Goal: Entertainment & Leisure: Consume media (video, audio)

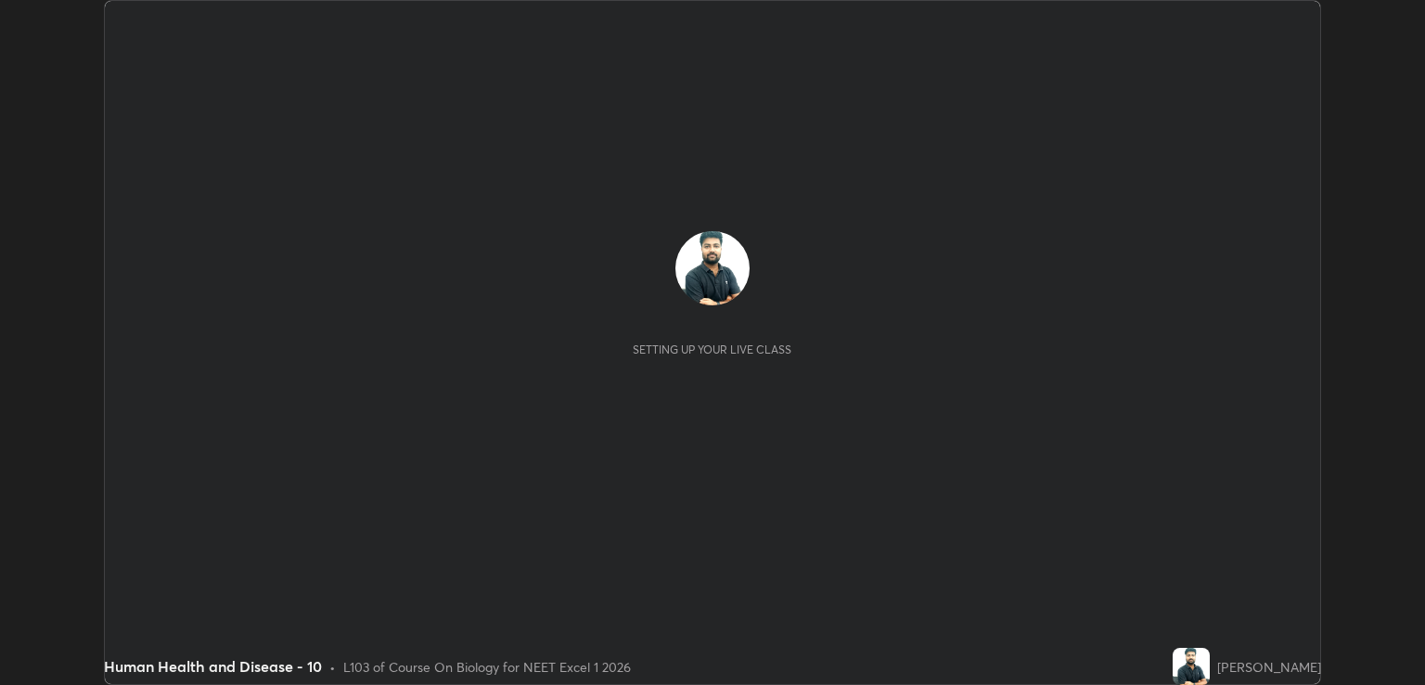
scroll to position [685, 1424]
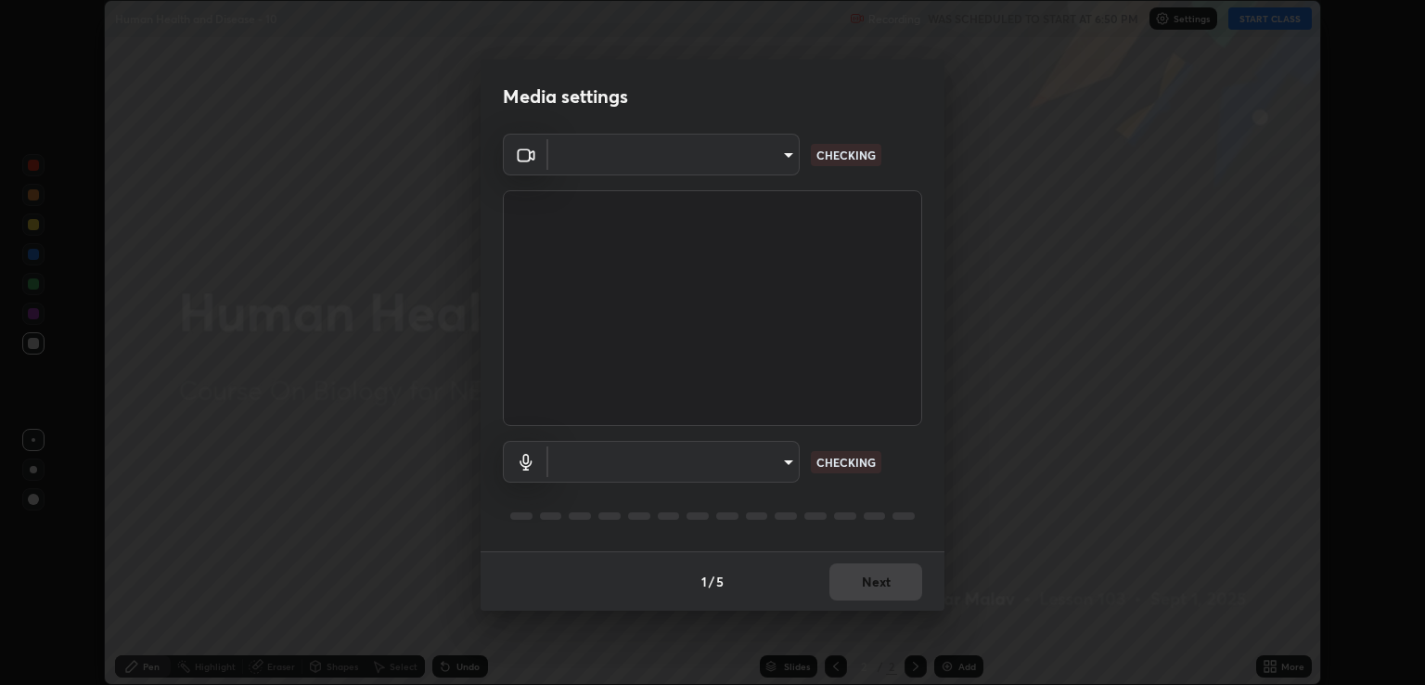
type input "ecbdbd44a66272db987f9f12271ef5319a85e28cdf2a8e5dd884bc8ad31297da"
click at [778, 463] on body "Erase all Human Health and Disease - 10 Recording WAS SCHEDULED TO START AT 6:5…" at bounding box center [712, 342] width 1425 height 685
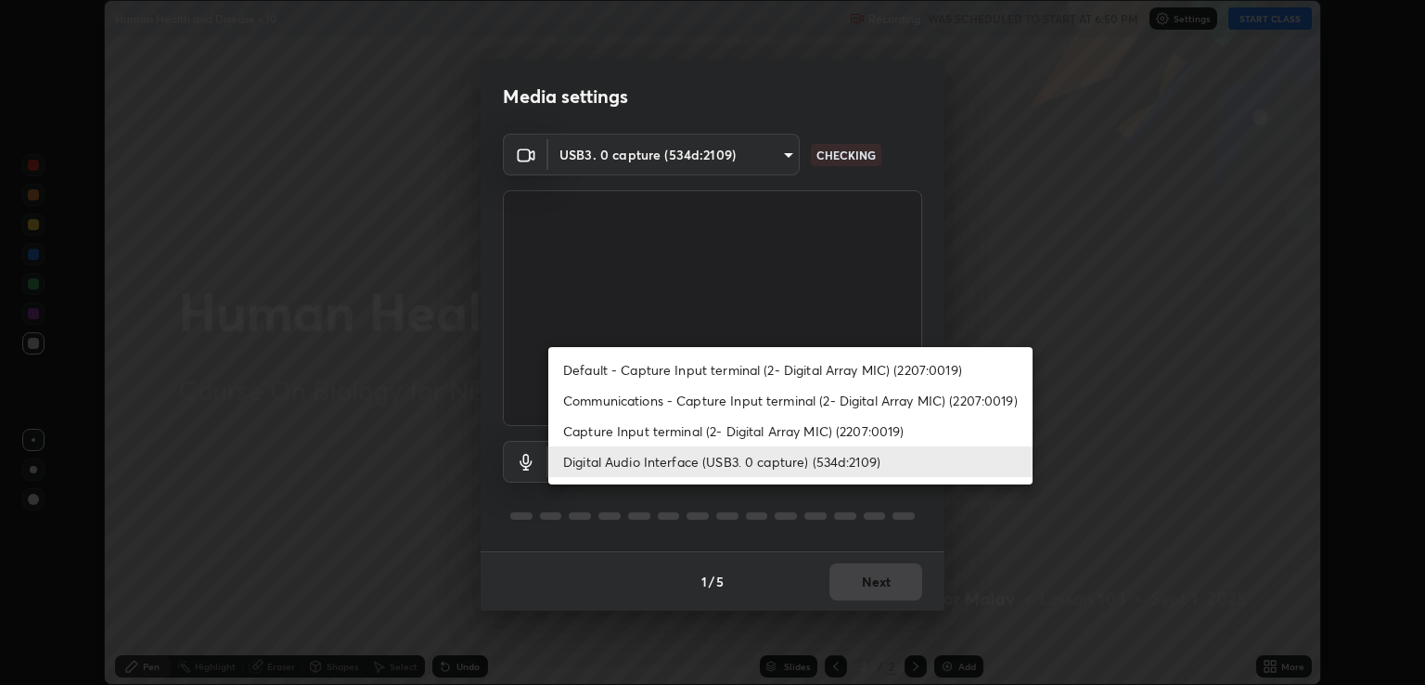
click at [783, 397] on li "Communications - Capture Input terminal (2- Digital Array MIC) (2207:0019)" at bounding box center [790, 400] width 484 height 31
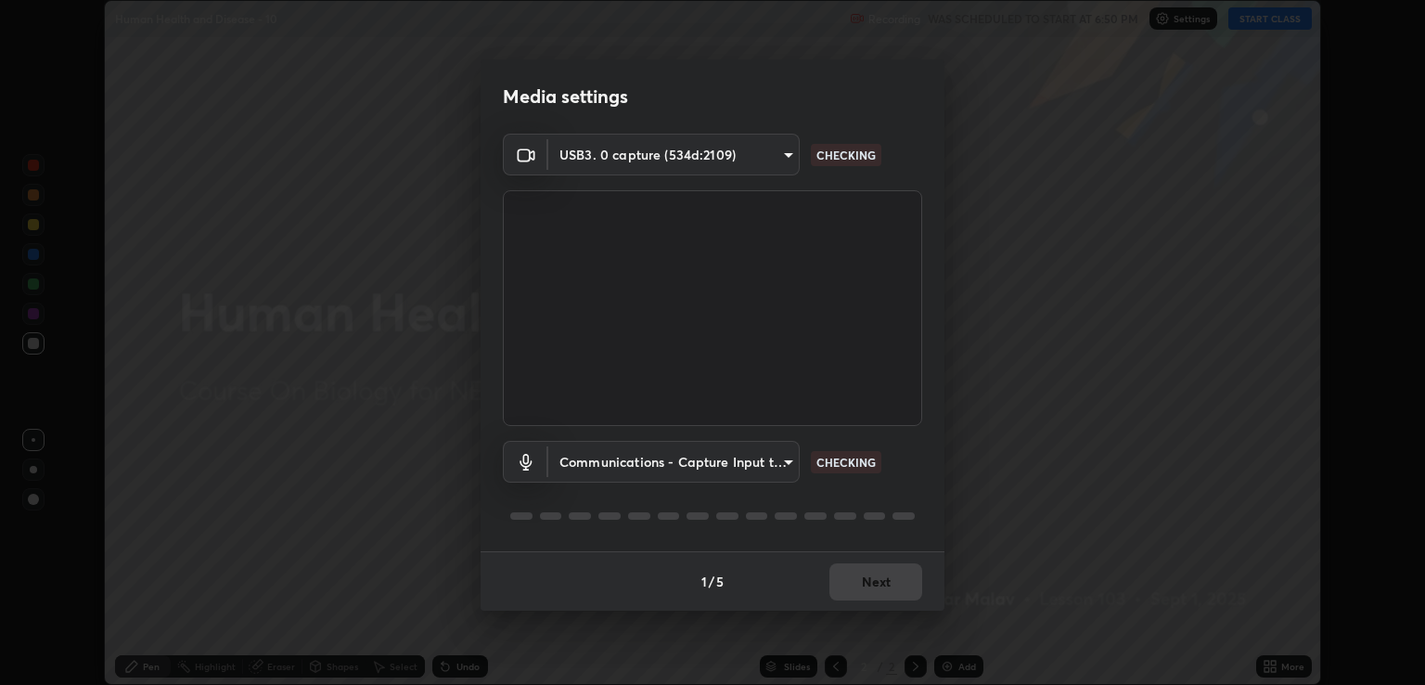
click at [768, 445] on body "Erase all Human Health and Disease - 10 Recording WAS SCHEDULED TO START AT 6:5…" at bounding box center [712, 342] width 1425 height 685
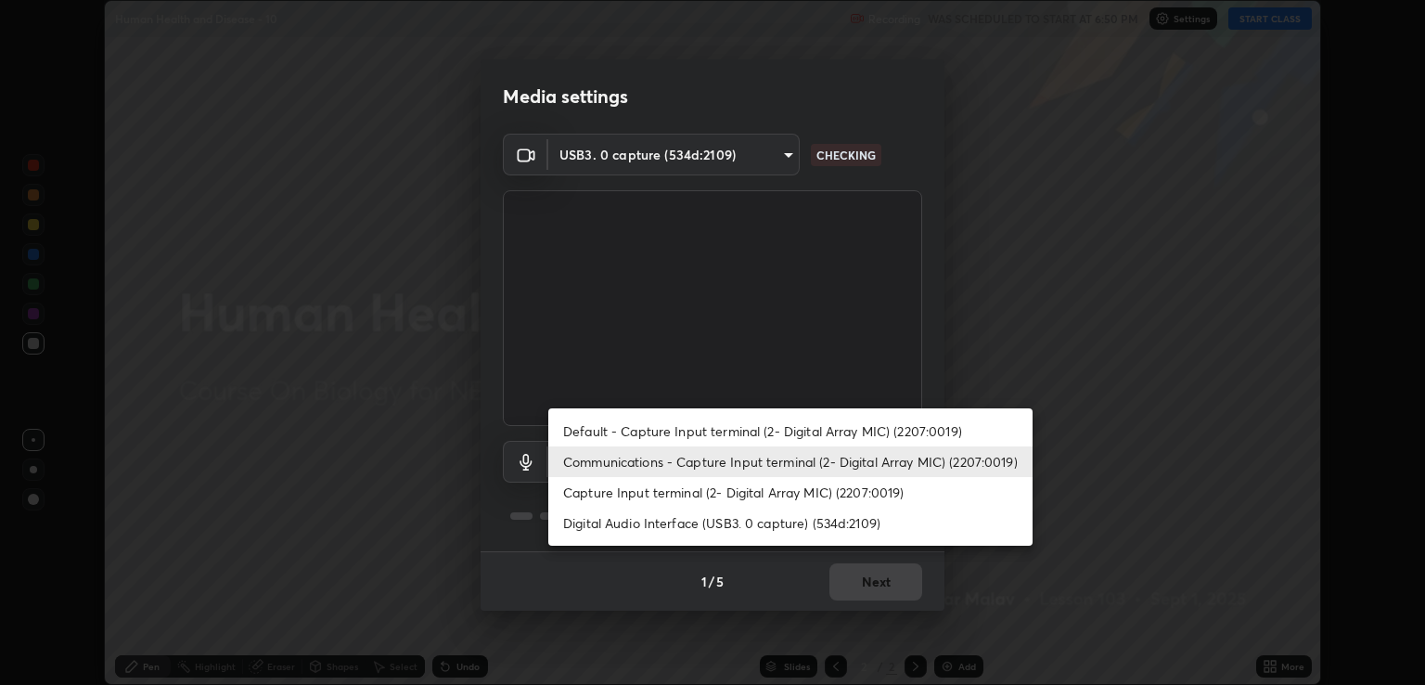
click at [773, 516] on li "Digital Audio Interface (USB3. 0 capture) (534d:2109)" at bounding box center [790, 523] width 484 height 31
type input "641fb1797ef8f9550b7f0158b383ff89036df526a4b0c4fe678c68e459c52791"
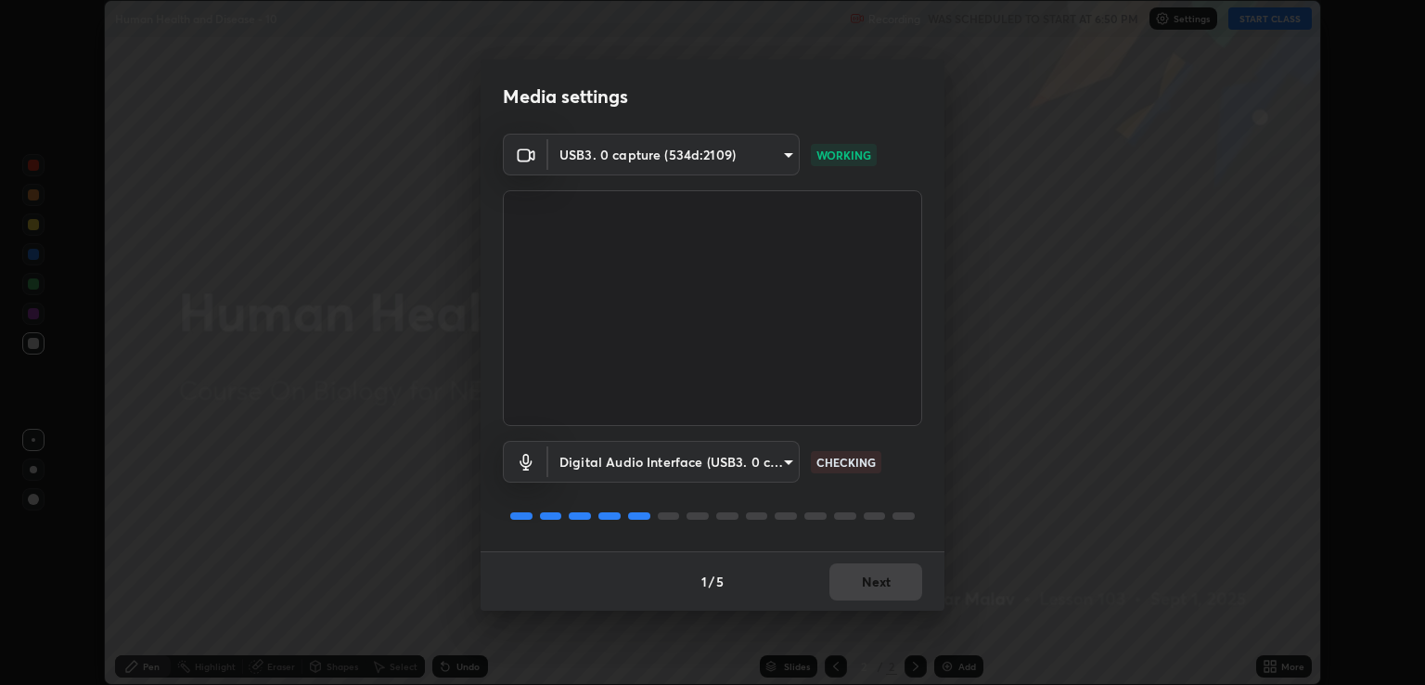
click at [892, 605] on div "1 / 5 Next" at bounding box center [713, 580] width 464 height 59
click at [897, 590] on div "1 / 5 Next" at bounding box center [713, 580] width 464 height 59
click at [899, 587] on div "1 / 5 Next" at bounding box center [713, 580] width 464 height 59
click at [901, 581] on div "1 / 5 Next" at bounding box center [713, 580] width 464 height 59
click at [899, 585] on div "1 / 5 Next" at bounding box center [713, 580] width 464 height 59
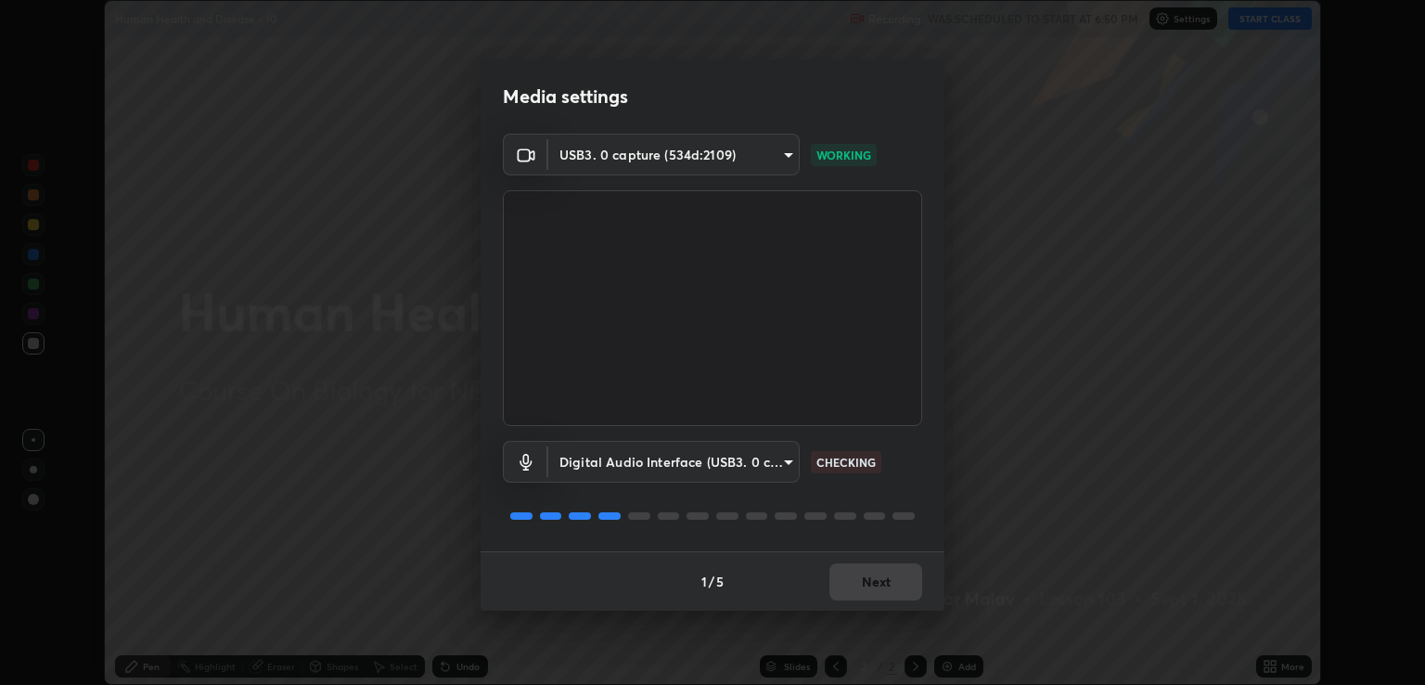
click at [901, 584] on div "1 / 5 Next" at bounding box center [713, 580] width 464 height 59
click at [898, 581] on div "1 / 5 Next" at bounding box center [713, 580] width 464 height 59
click at [899, 579] on div "1 / 5 Next" at bounding box center [713, 580] width 464 height 59
click at [900, 580] on div "1 / 5 Next" at bounding box center [713, 580] width 464 height 59
click at [902, 581] on div "1 / 5 Next" at bounding box center [713, 580] width 464 height 59
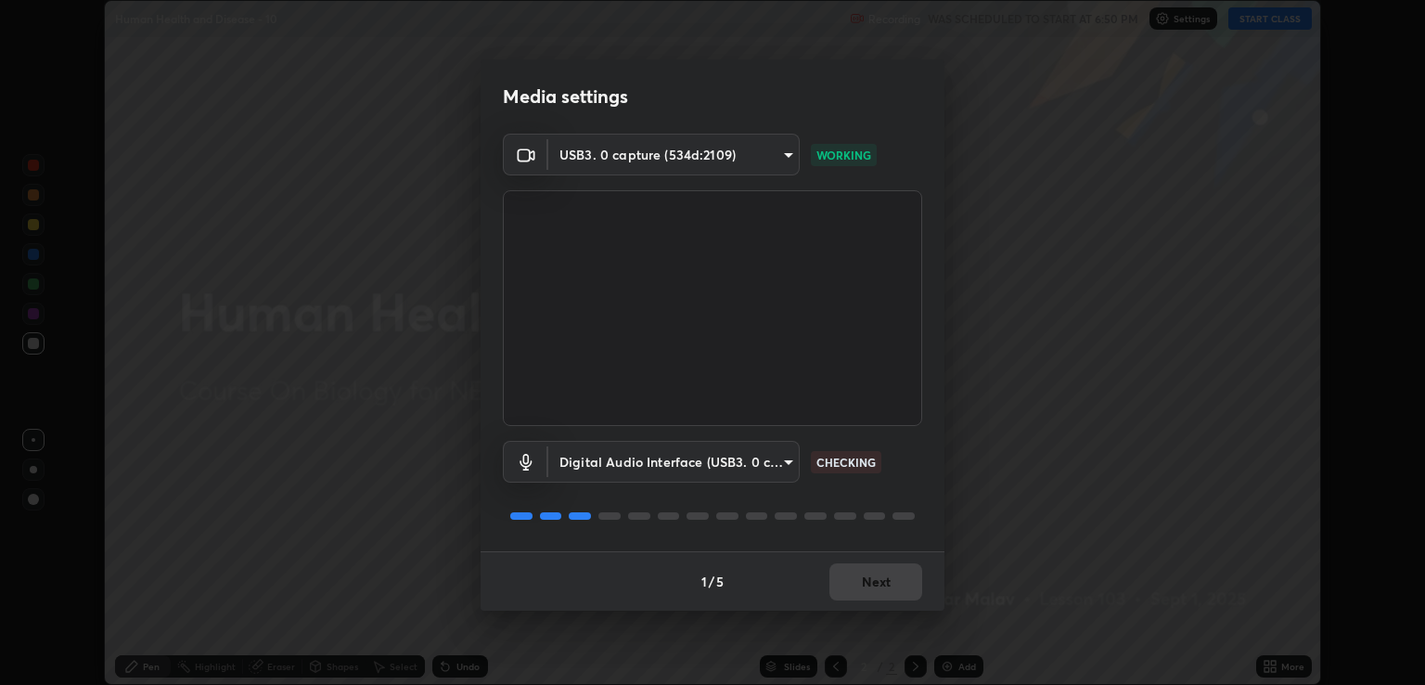
click at [901, 581] on div "1 / 5 Next" at bounding box center [713, 580] width 464 height 59
click at [904, 583] on div "1 / 5 Next" at bounding box center [713, 580] width 464 height 59
click at [902, 582] on div "1 / 5 Next" at bounding box center [713, 580] width 464 height 59
click at [900, 579] on div "1 / 5 Next" at bounding box center [713, 580] width 464 height 59
click at [902, 578] on div "1 / 5 Next" at bounding box center [713, 580] width 464 height 59
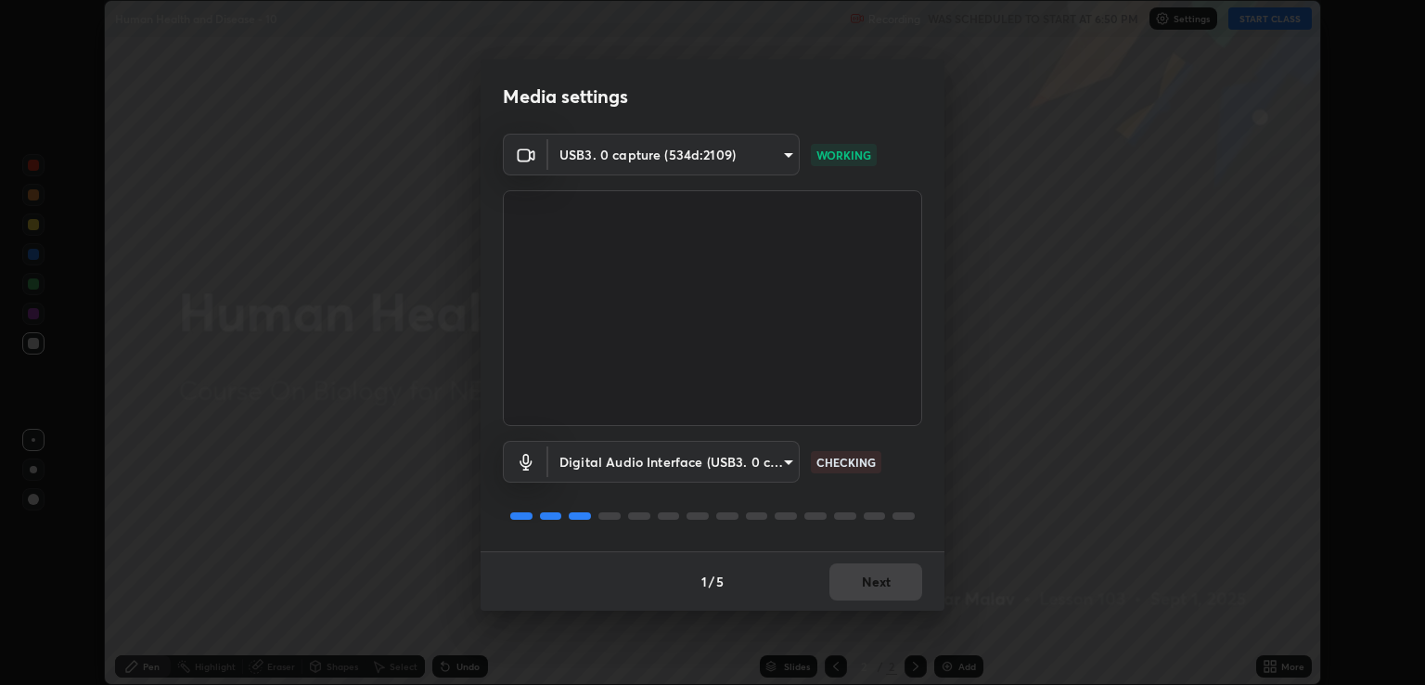
click at [904, 577] on div "1 / 5 Next" at bounding box center [713, 580] width 464 height 59
click at [902, 576] on div "1 / 5 Next" at bounding box center [713, 580] width 464 height 59
click at [896, 573] on div "1 / 5 Next" at bounding box center [713, 580] width 464 height 59
click at [896, 574] on div "1 / 5 Next" at bounding box center [713, 580] width 464 height 59
click at [896, 575] on div "1 / 5 Next" at bounding box center [713, 580] width 464 height 59
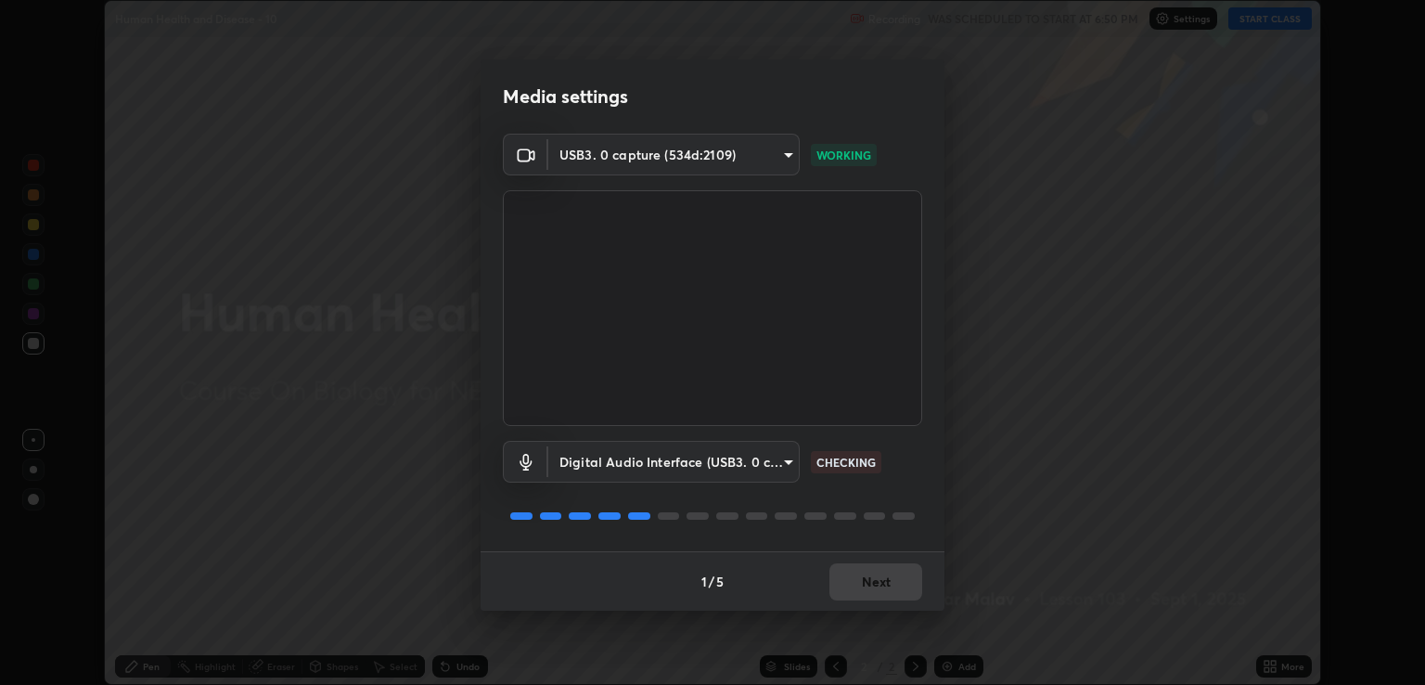
click at [897, 579] on div "1 / 5 Next" at bounding box center [713, 580] width 464 height 59
click at [898, 581] on div "1 / 5 Next" at bounding box center [713, 580] width 464 height 59
click at [898, 583] on div "1 / 5 Next" at bounding box center [713, 580] width 464 height 59
click at [900, 584] on div "1 / 5 Next" at bounding box center [713, 580] width 464 height 59
click at [896, 594] on button "Next" at bounding box center [876, 581] width 93 height 37
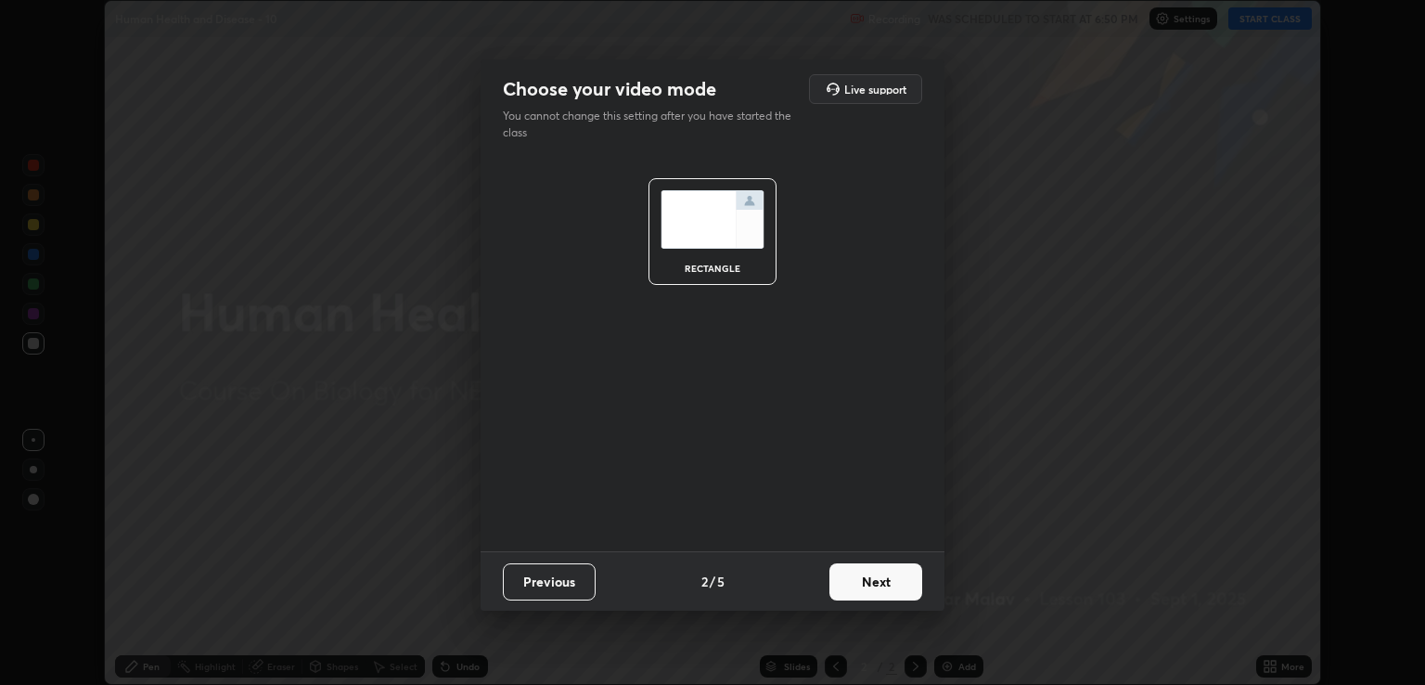
click at [897, 584] on button "Next" at bounding box center [876, 581] width 93 height 37
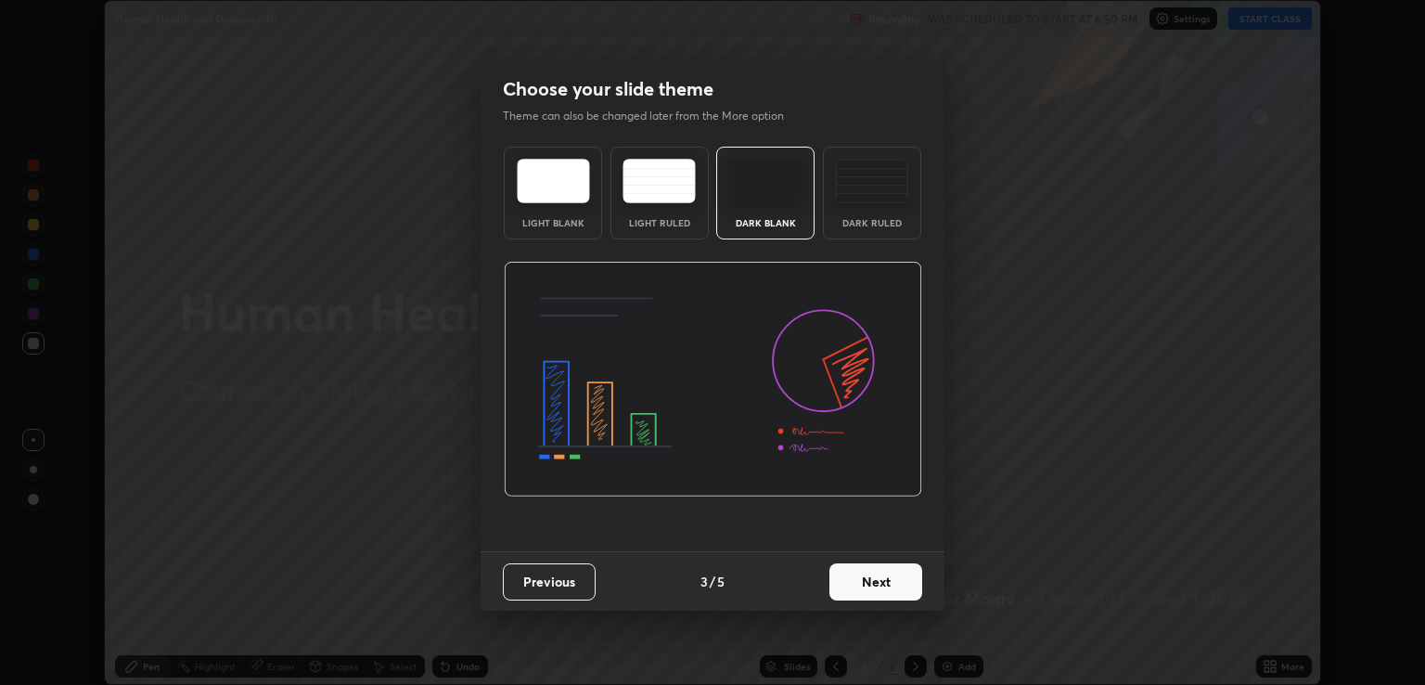
click at [903, 578] on button "Next" at bounding box center [876, 581] width 93 height 37
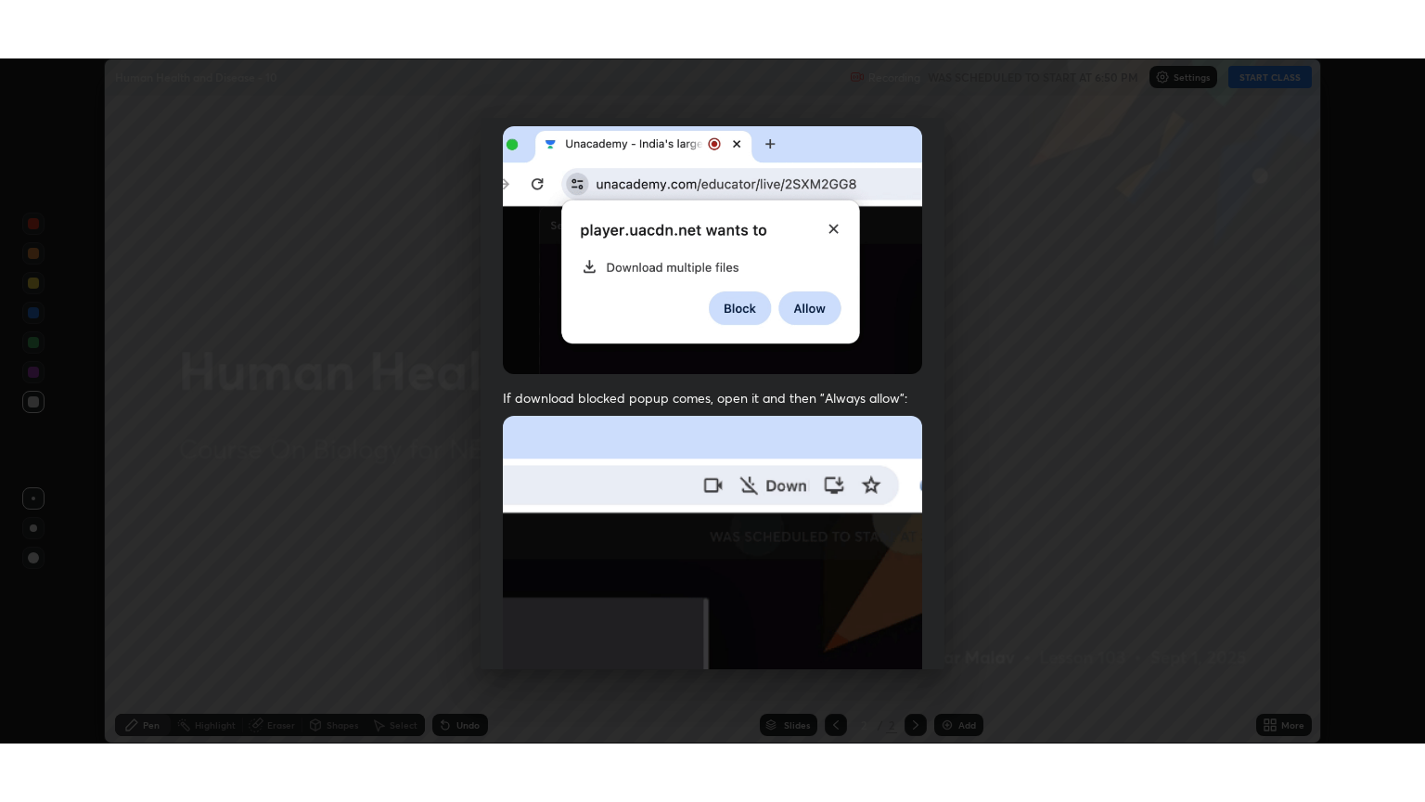
scroll to position [376, 0]
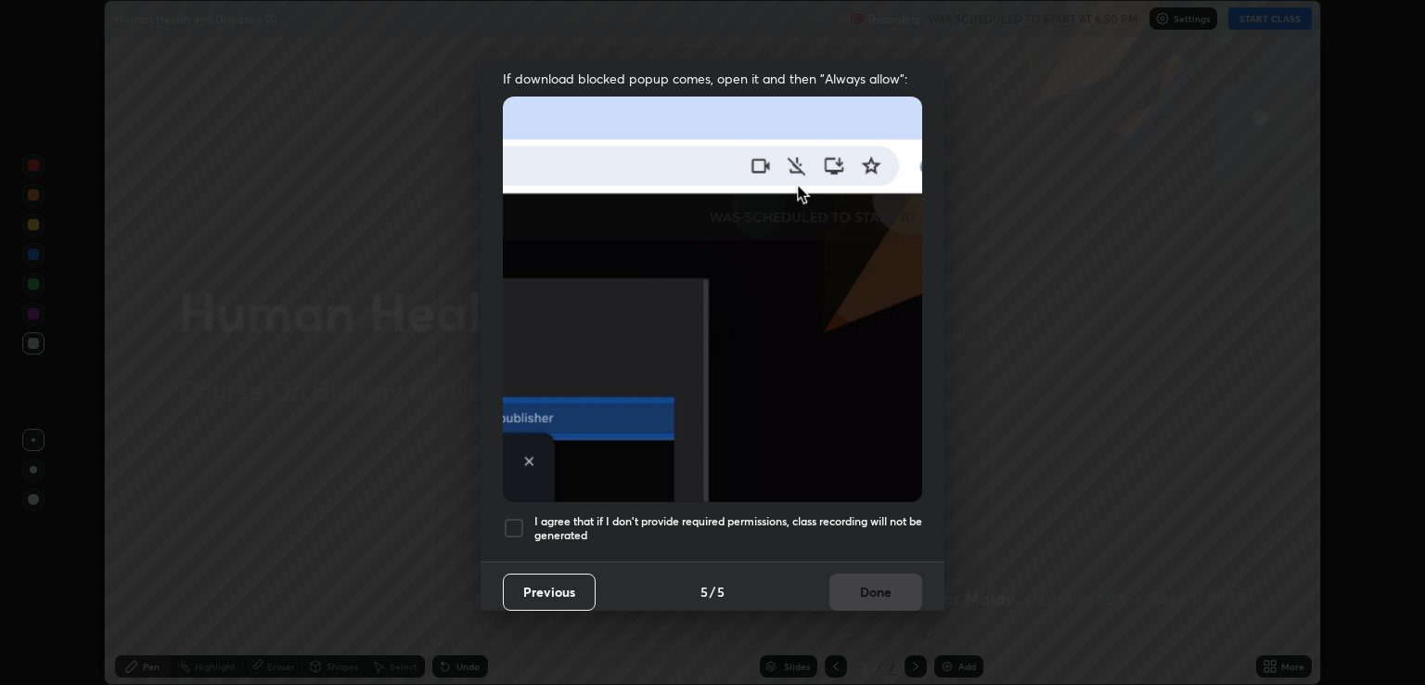
click at [883, 514] on h5 "I agree that if I don't provide required permissions, class recording will not …" at bounding box center [729, 528] width 388 height 29
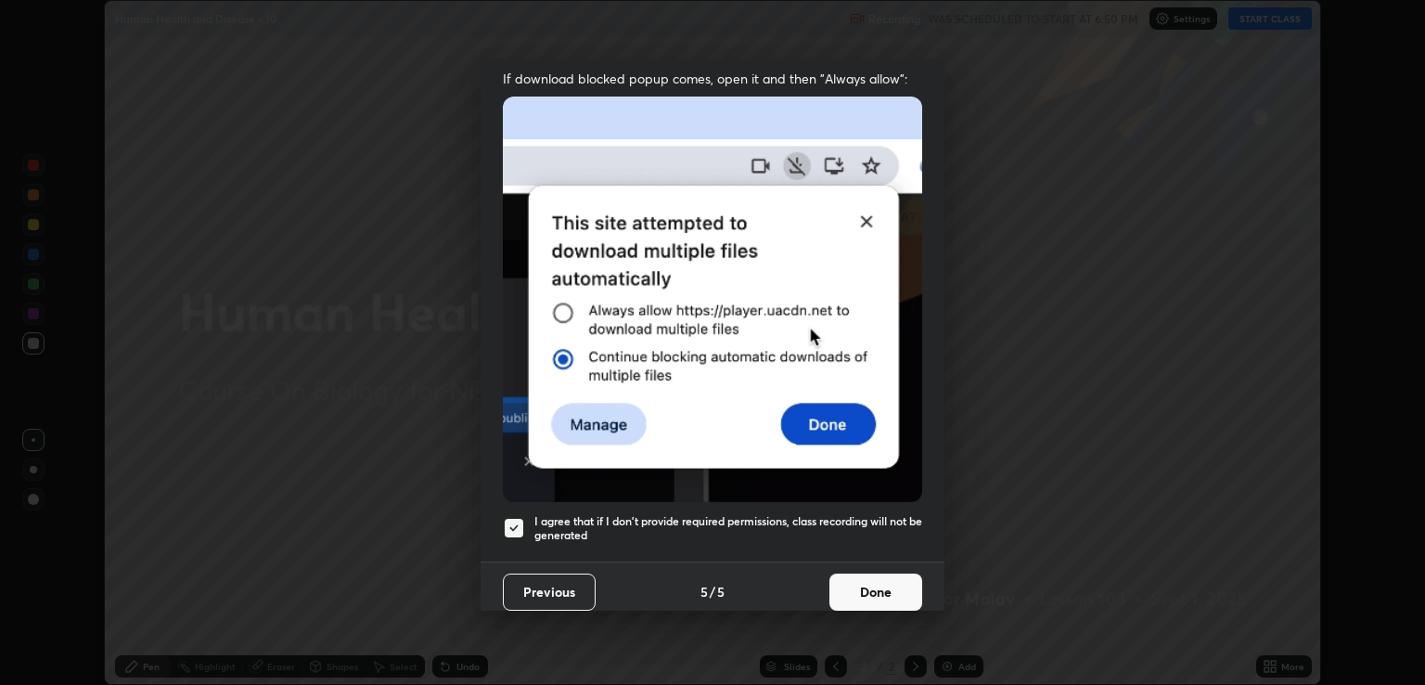
click at [906, 588] on button "Done" at bounding box center [876, 591] width 93 height 37
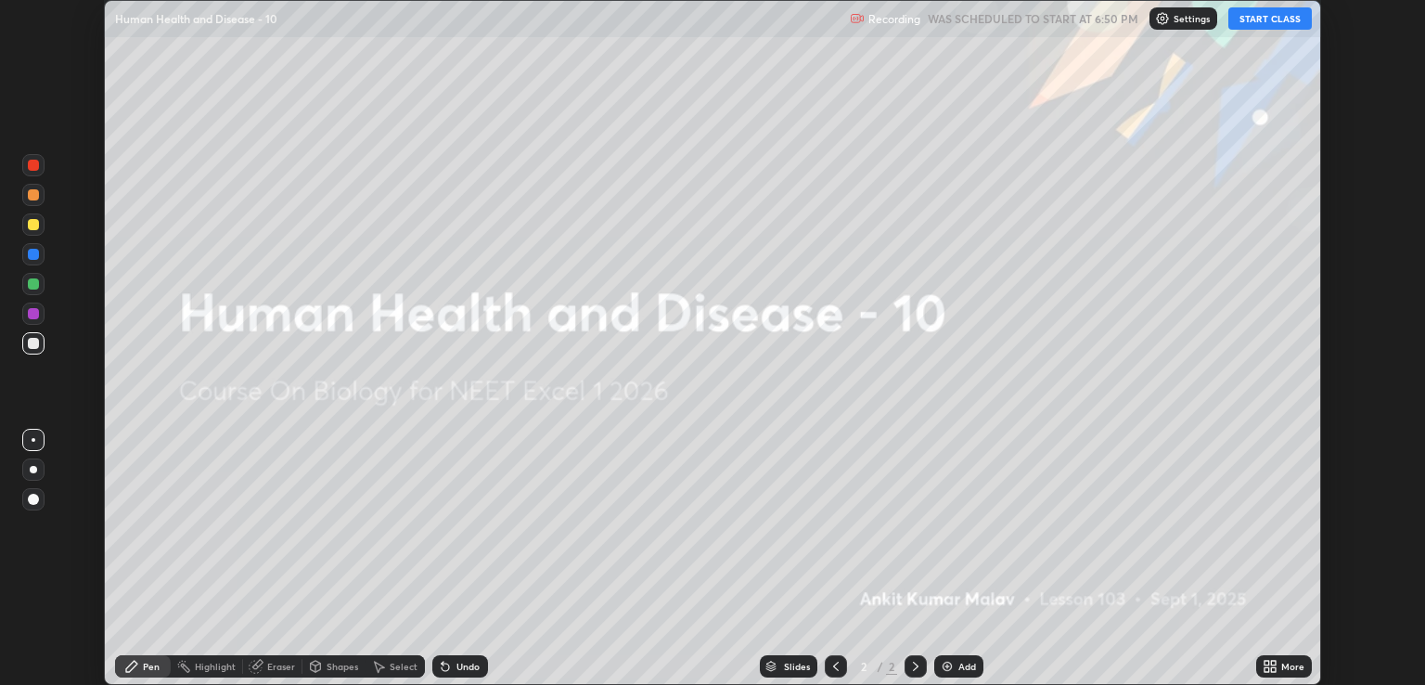
click at [1263, 18] on button "START CLASS" at bounding box center [1271, 18] width 84 height 22
click at [1273, 661] on icon at bounding box center [1273, 663] width 5 height 5
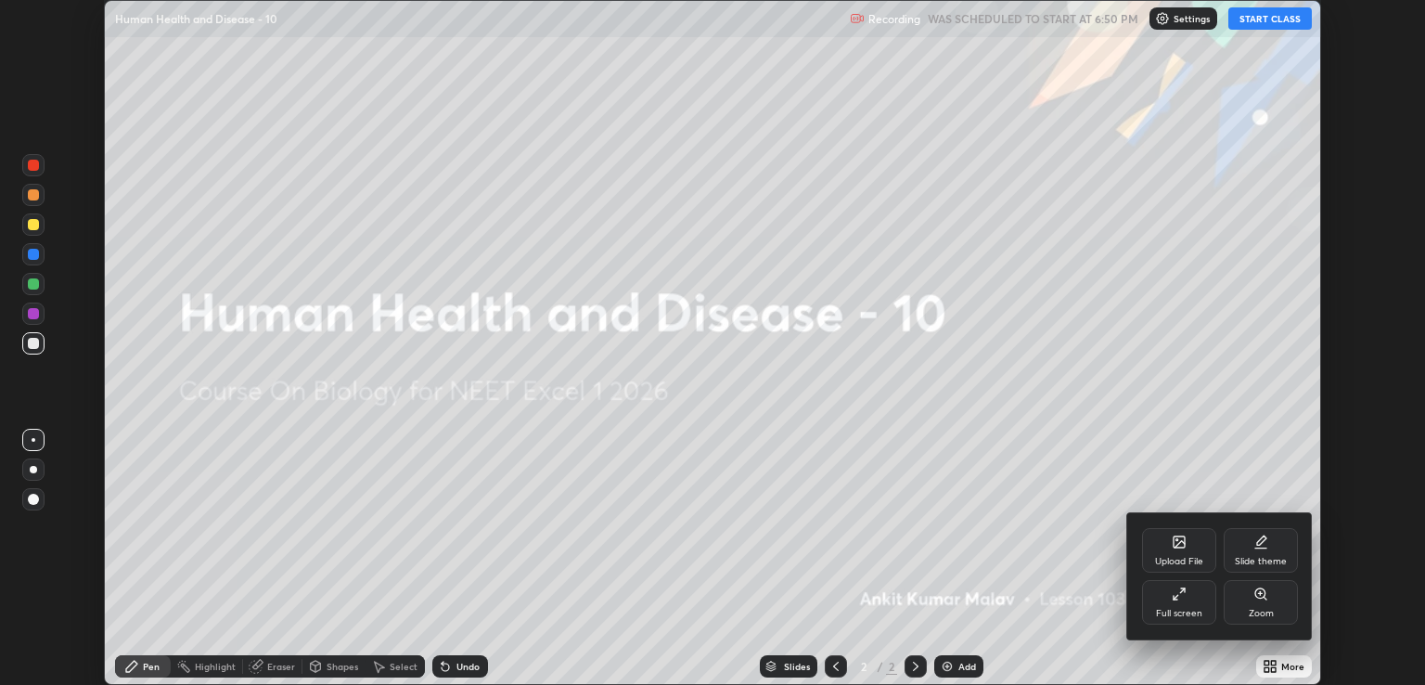
click at [1182, 617] on div "Full screen" at bounding box center [1179, 613] width 46 height 9
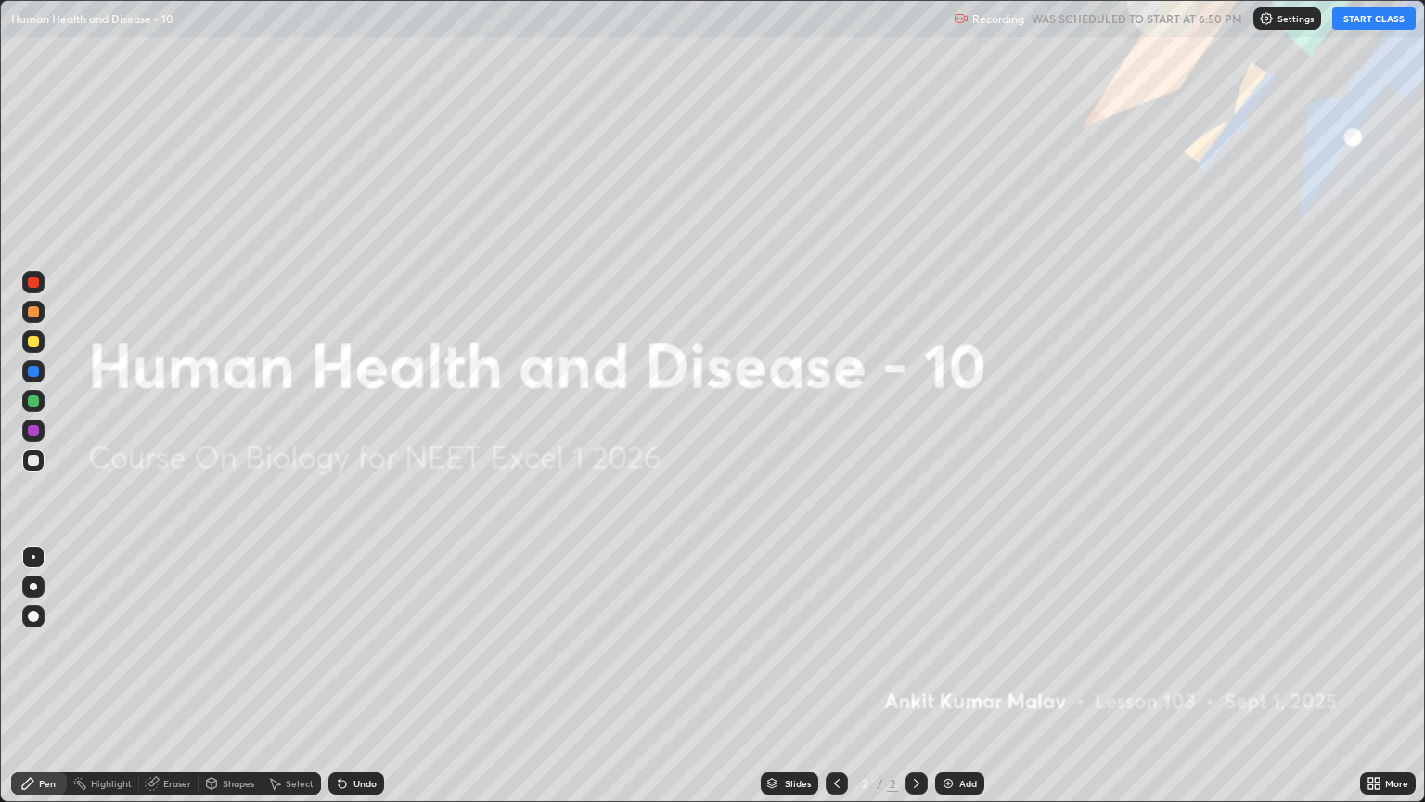
scroll to position [802, 1425]
click at [1370, 684] on div "More" at bounding box center [1388, 783] width 56 height 22
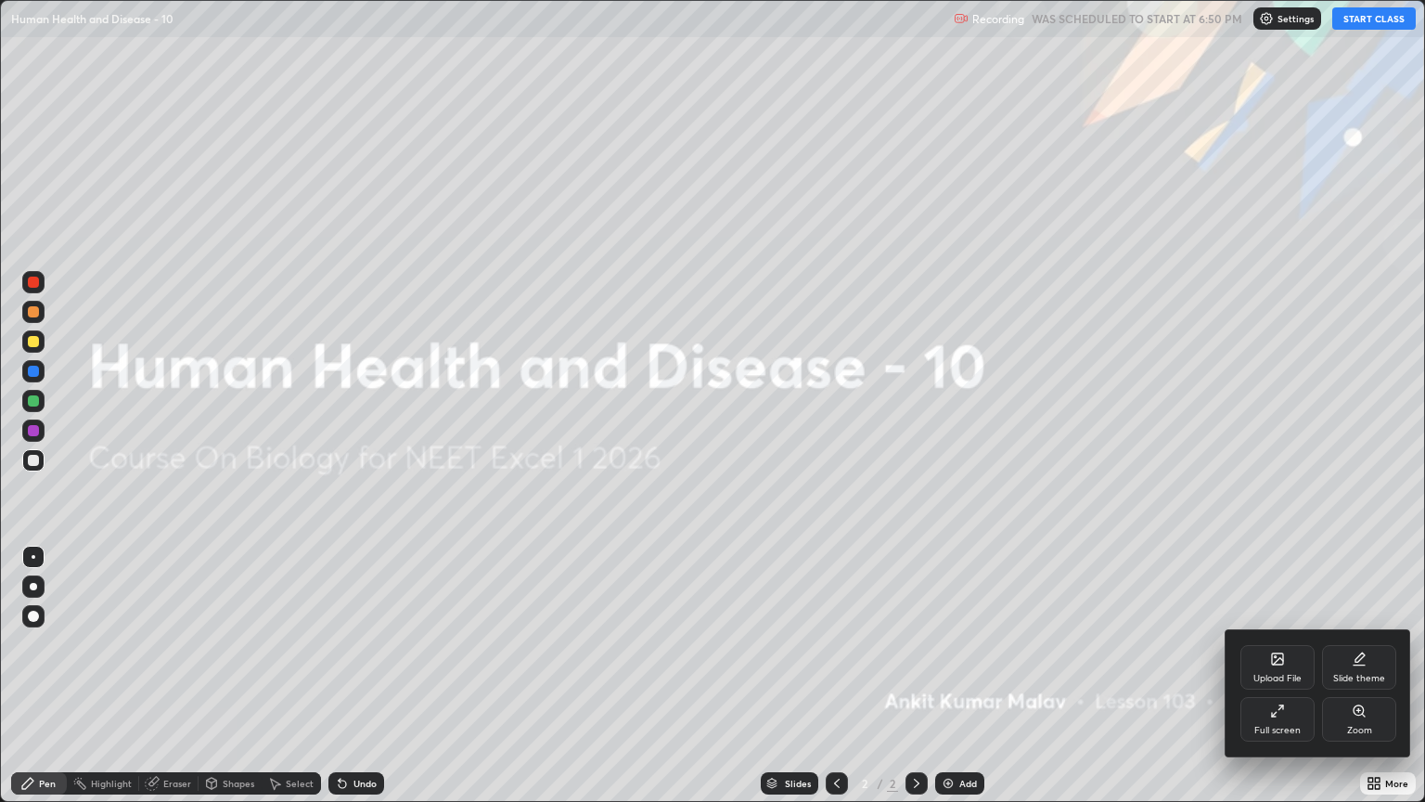
click at [1366, 682] on div "Slide theme" at bounding box center [1360, 678] width 52 height 9
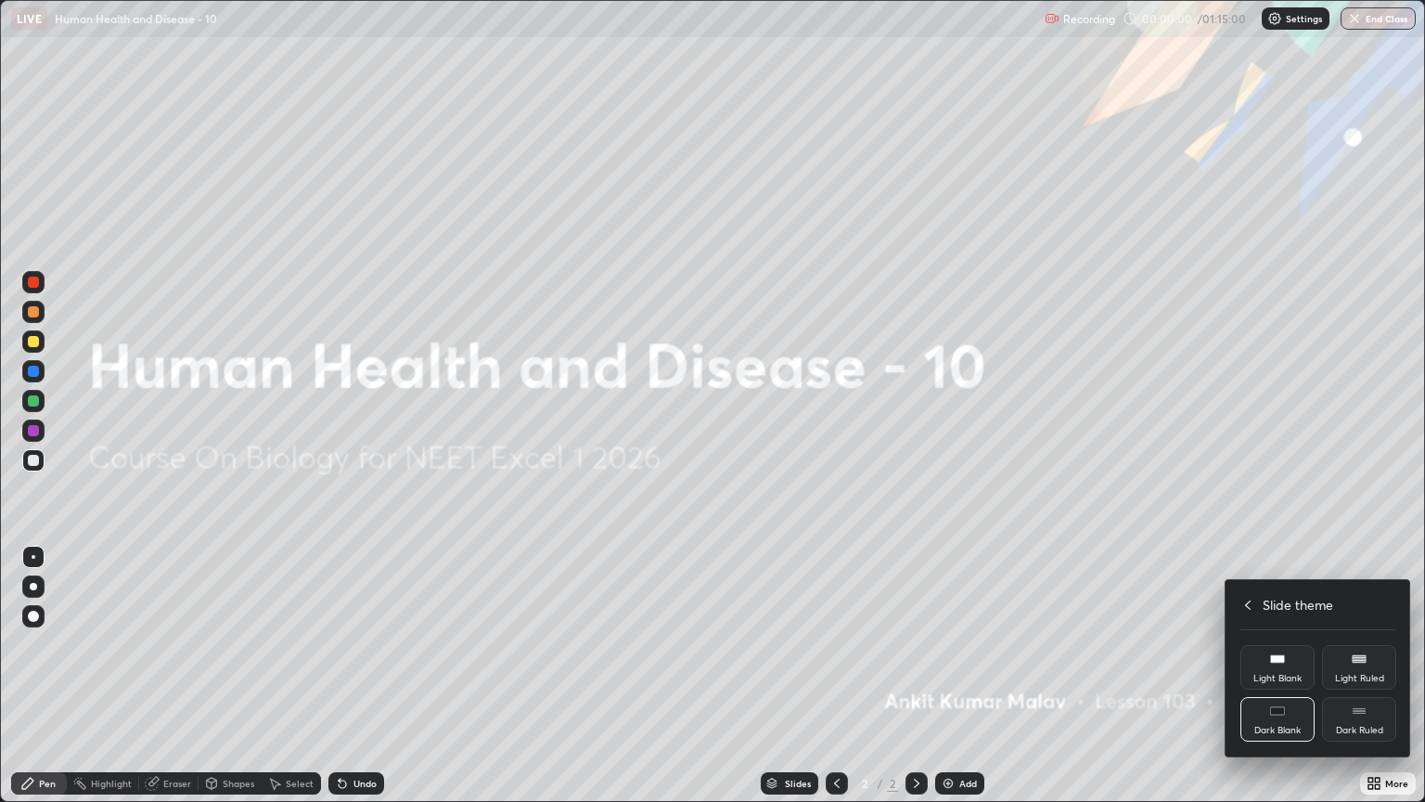
click at [1373, 684] on div "Dark Ruled" at bounding box center [1359, 719] width 74 height 45
click at [1385, 535] on div at bounding box center [712, 401] width 1425 height 802
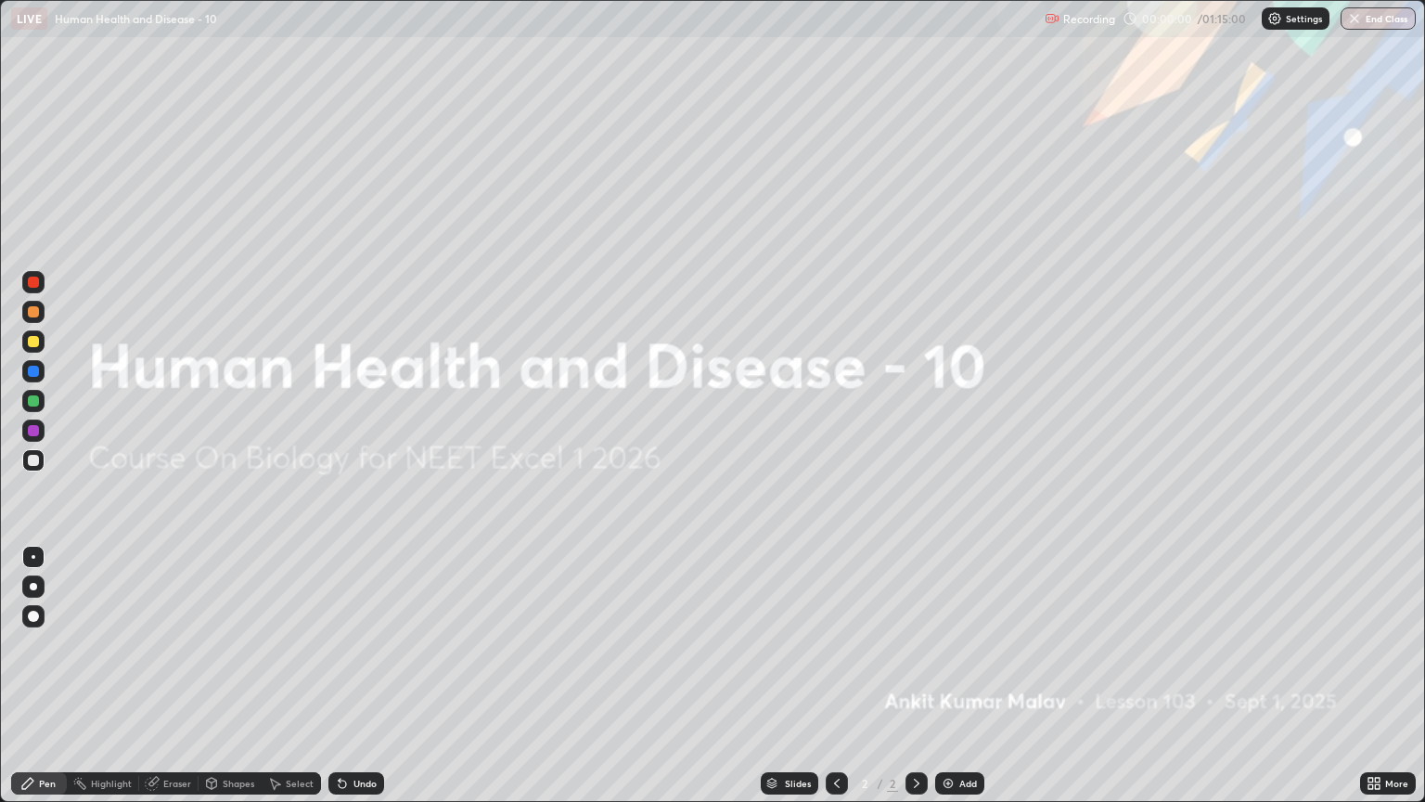
click at [980, 684] on div "Add" at bounding box center [959, 783] width 49 height 22
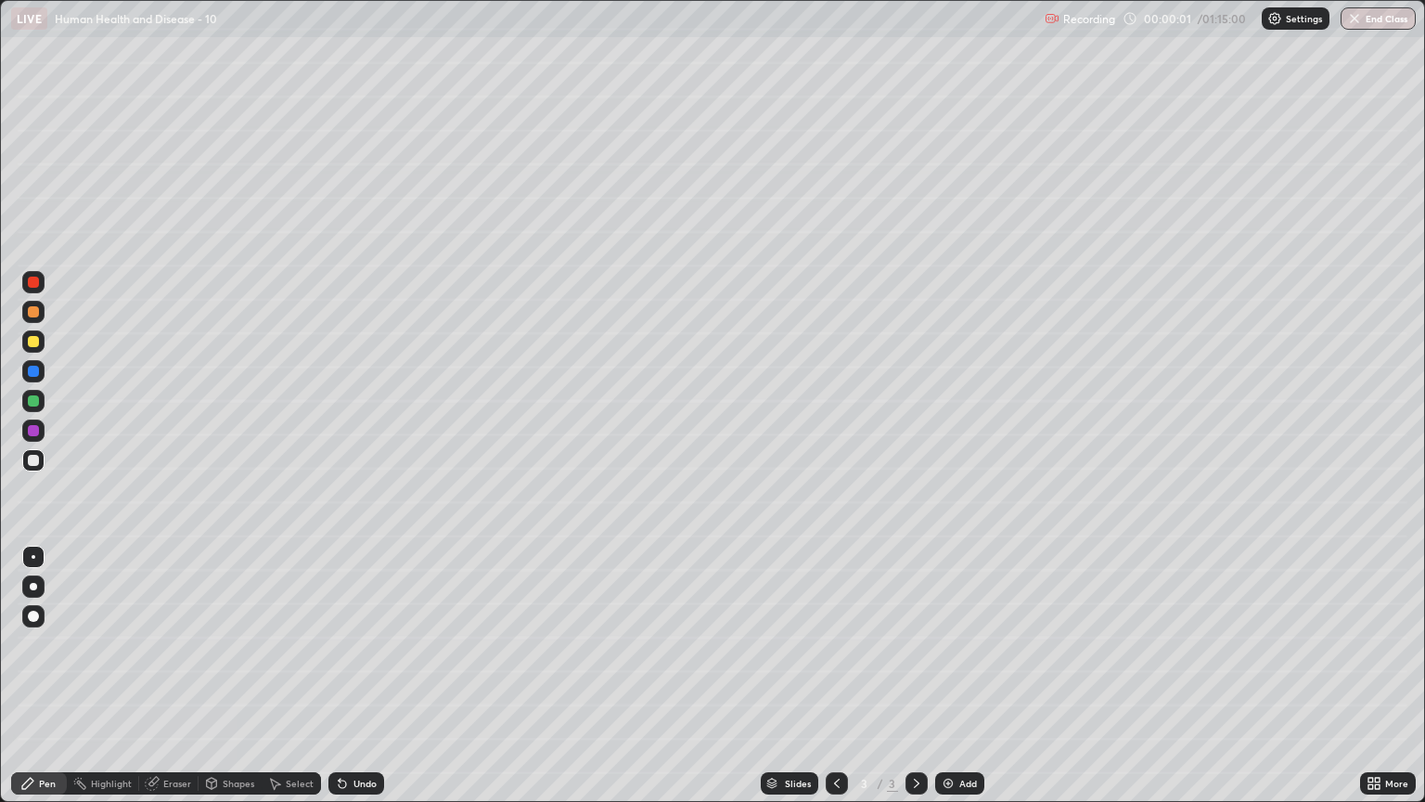
click at [41, 462] on div at bounding box center [33, 460] width 22 height 22
click at [31, 348] on div at bounding box center [33, 341] width 22 height 22
click at [33, 579] on div at bounding box center [33, 586] width 22 height 22
click at [33, 612] on div at bounding box center [33, 616] width 11 height 11
click at [36, 583] on div at bounding box center [33, 586] width 7 height 7
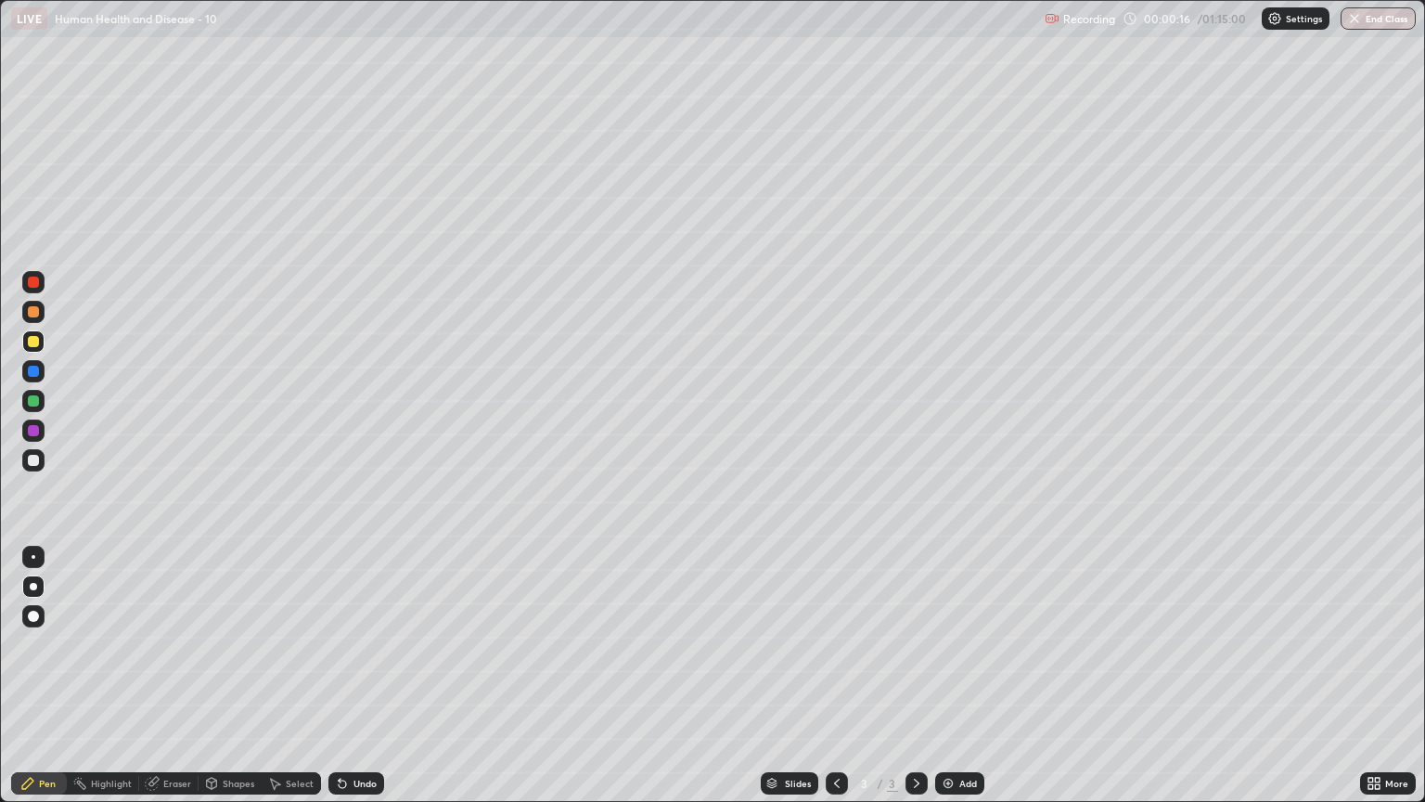
click at [34, 313] on div at bounding box center [33, 311] width 11 height 11
click at [33, 282] on div at bounding box center [33, 282] width 11 height 11
click at [29, 459] on div at bounding box center [33, 460] width 11 height 11
click at [33, 342] on div at bounding box center [33, 341] width 11 height 11
click at [33, 404] on div at bounding box center [33, 400] width 11 height 11
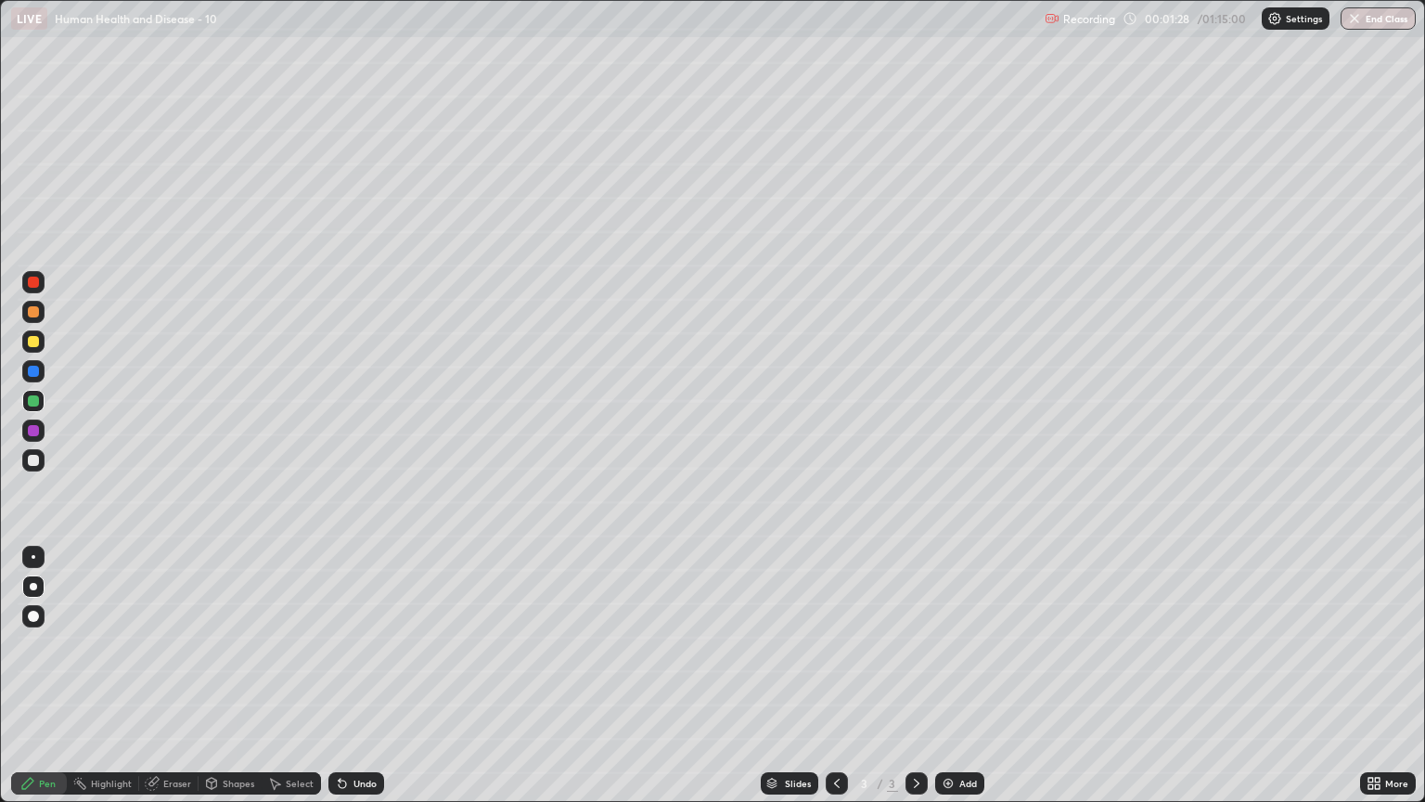
click at [32, 308] on div at bounding box center [33, 311] width 11 height 11
click at [33, 339] on div at bounding box center [33, 341] width 11 height 11
click at [38, 401] on div at bounding box center [33, 400] width 11 height 11
click at [32, 318] on div at bounding box center [33, 312] width 22 height 22
click at [32, 343] on div at bounding box center [33, 341] width 11 height 11
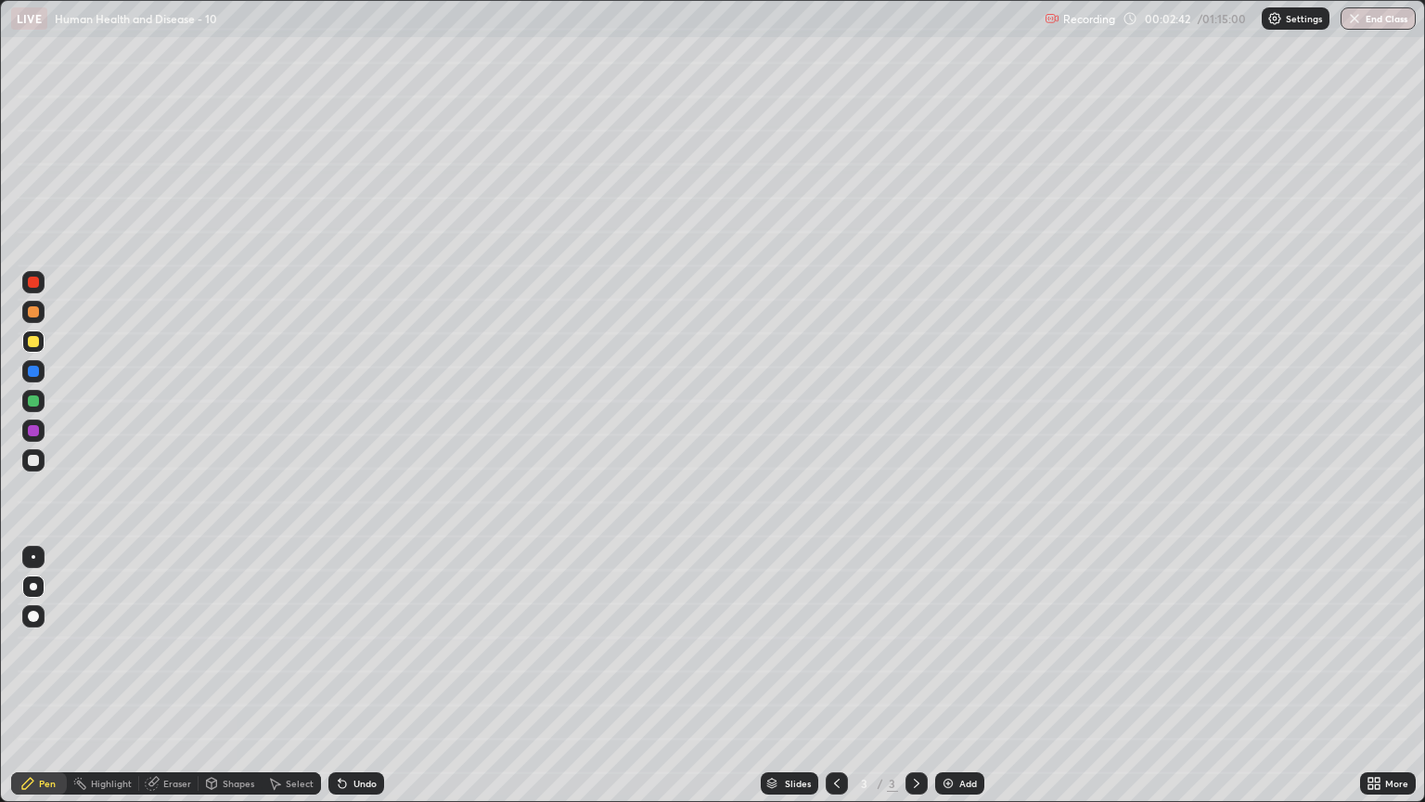
click at [33, 282] on div at bounding box center [33, 282] width 11 height 11
click at [33, 399] on div at bounding box center [33, 400] width 11 height 11
click at [32, 453] on div at bounding box center [33, 460] width 22 height 22
click at [33, 315] on div at bounding box center [33, 311] width 11 height 11
click at [30, 286] on div at bounding box center [33, 282] width 11 height 11
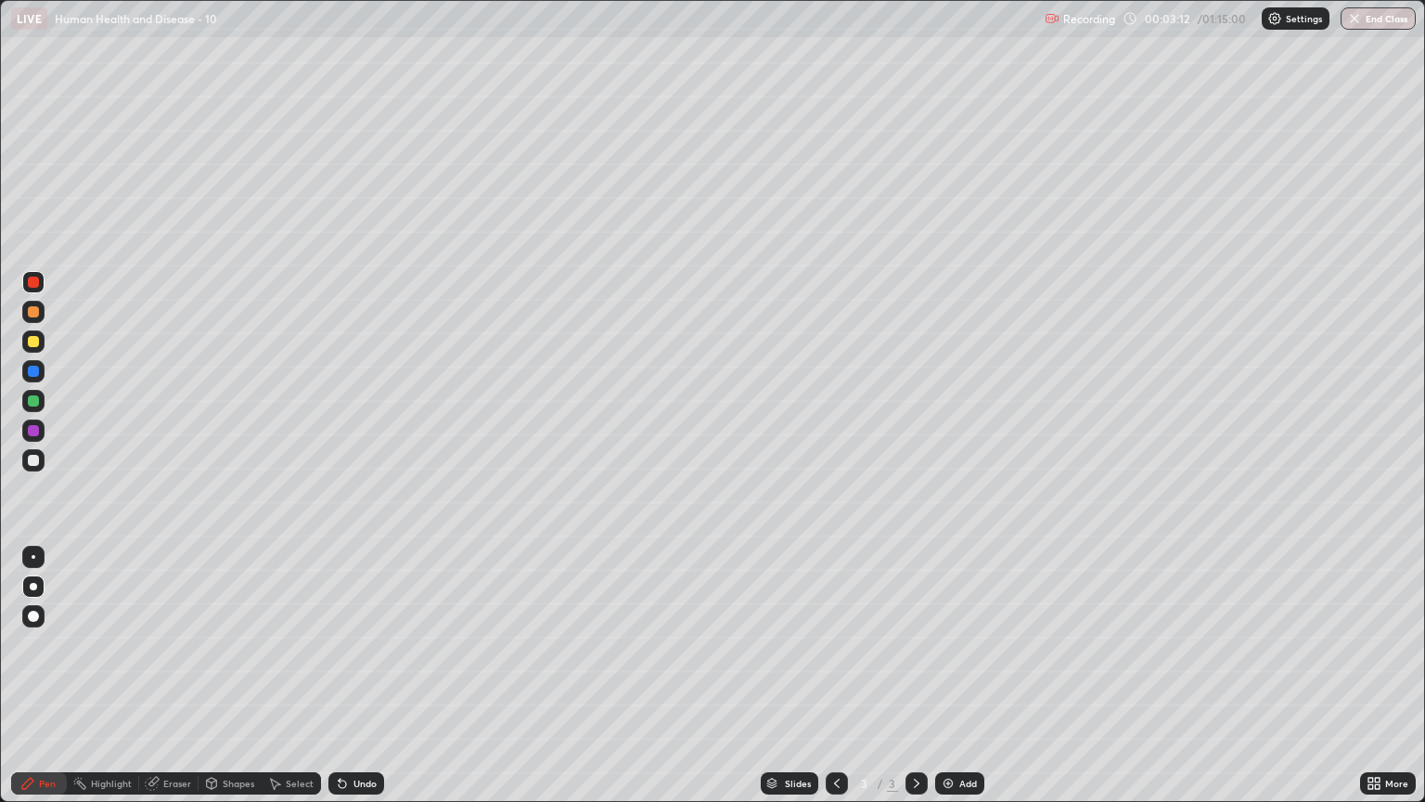
click at [34, 401] on div at bounding box center [33, 400] width 11 height 11
click at [32, 313] on div at bounding box center [33, 311] width 11 height 11
click at [38, 342] on div at bounding box center [33, 341] width 11 height 11
click at [36, 401] on div at bounding box center [33, 400] width 11 height 11
click at [33, 306] on div at bounding box center [33, 311] width 11 height 11
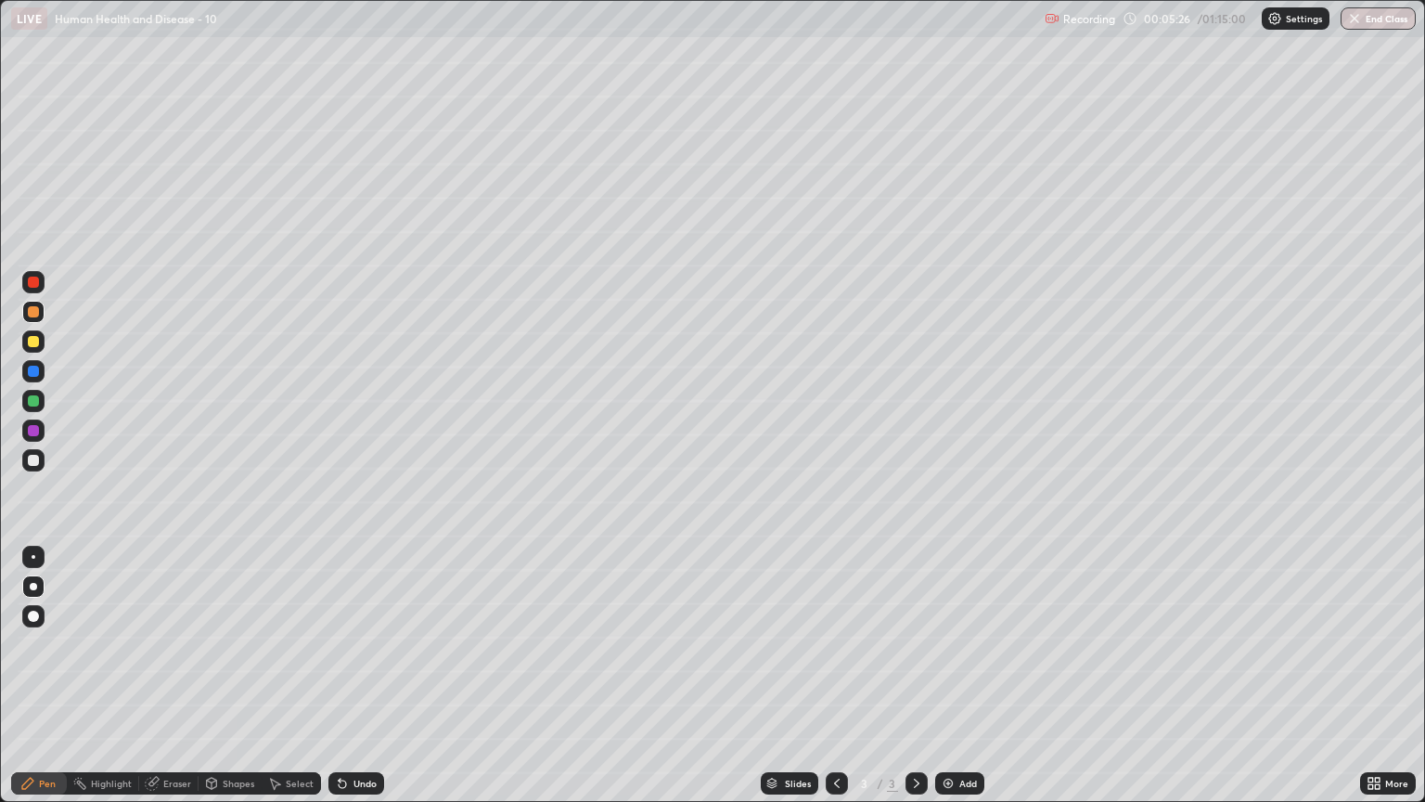
click at [33, 376] on div at bounding box center [33, 371] width 11 height 11
click at [33, 397] on div at bounding box center [33, 400] width 11 height 11
click at [941, 684] on img at bounding box center [948, 783] width 15 height 15
click at [34, 460] on div at bounding box center [33, 460] width 11 height 11
click at [161, 684] on div "Eraser" at bounding box center [168, 783] width 59 height 22
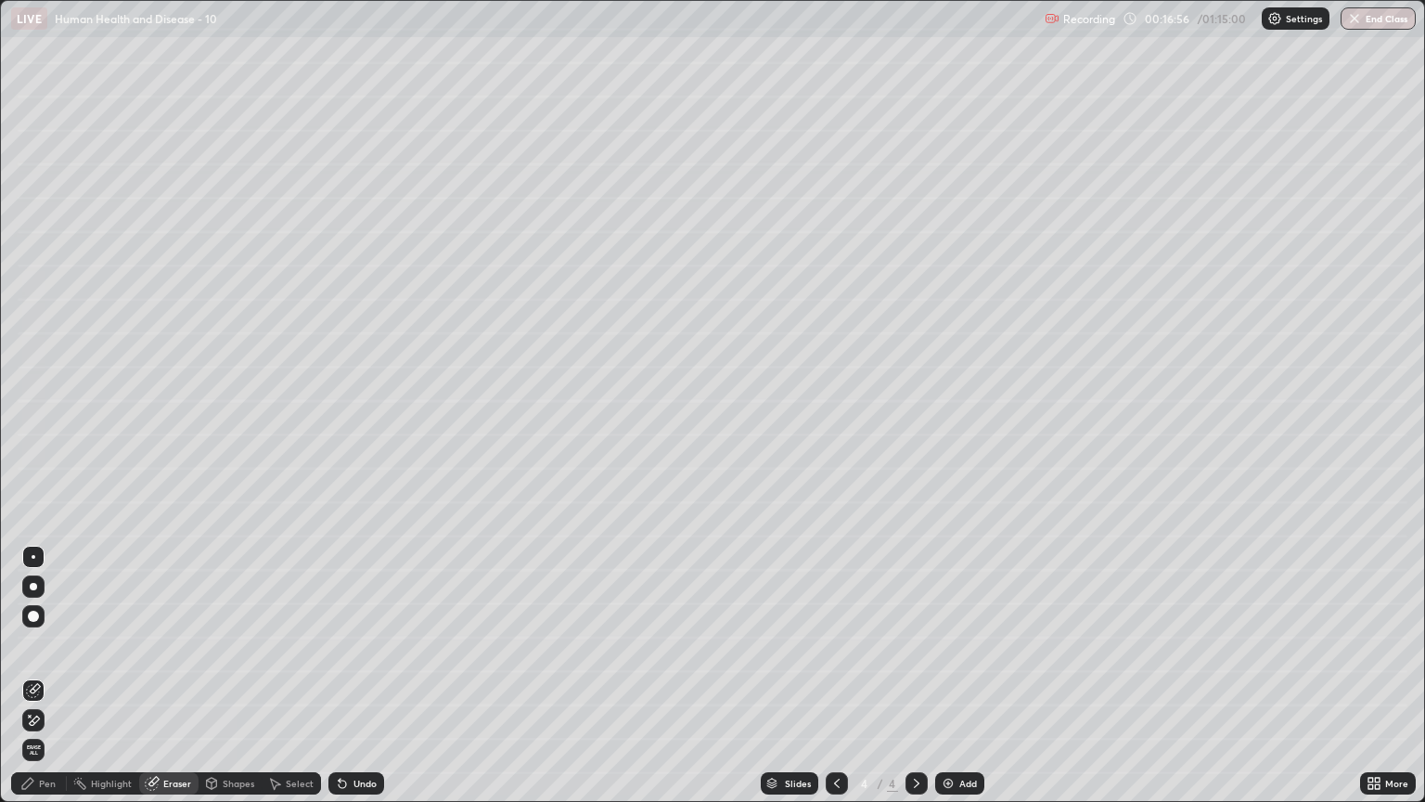
click at [210, 684] on icon at bounding box center [212, 781] width 10 height 3
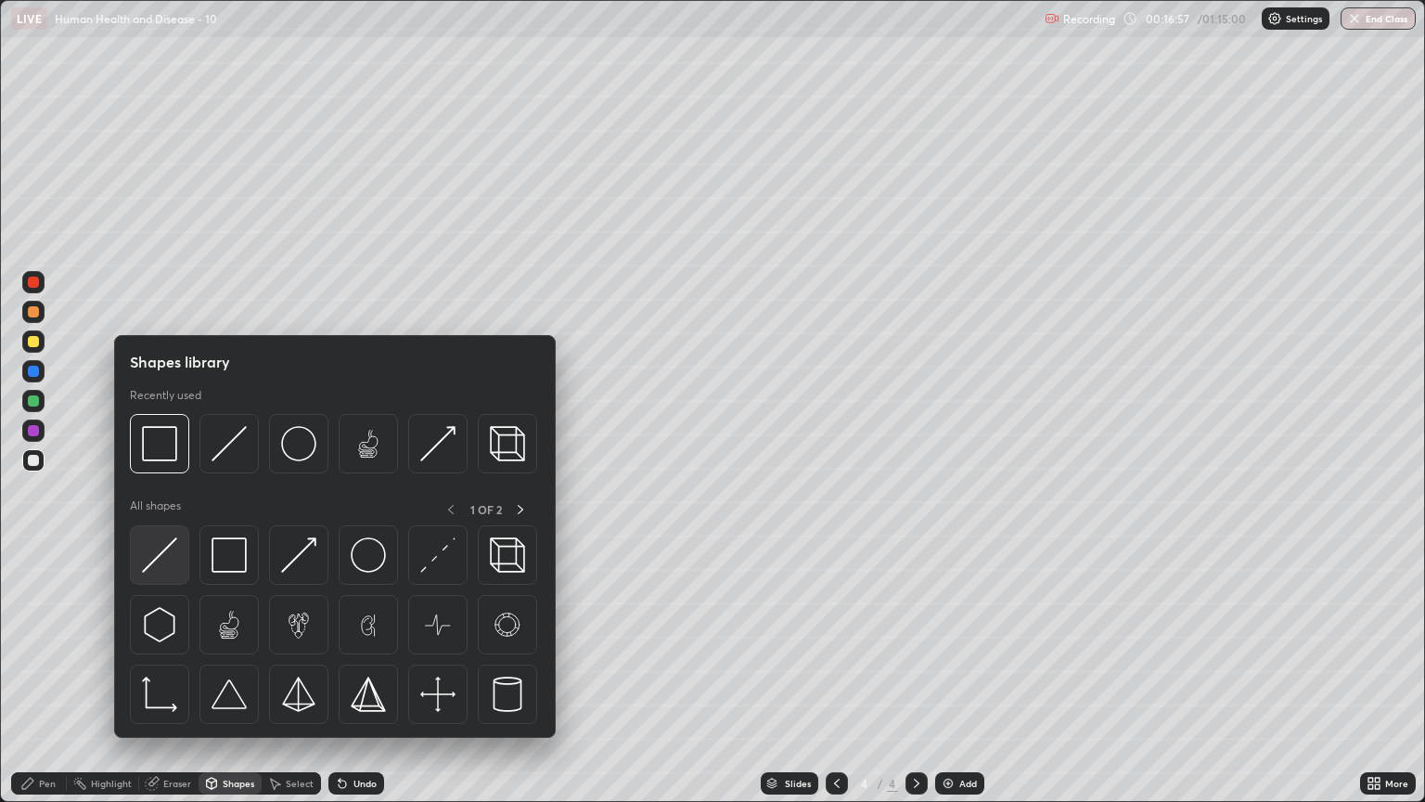
click at [163, 533] on div at bounding box center [159, 554] width 59 height 59
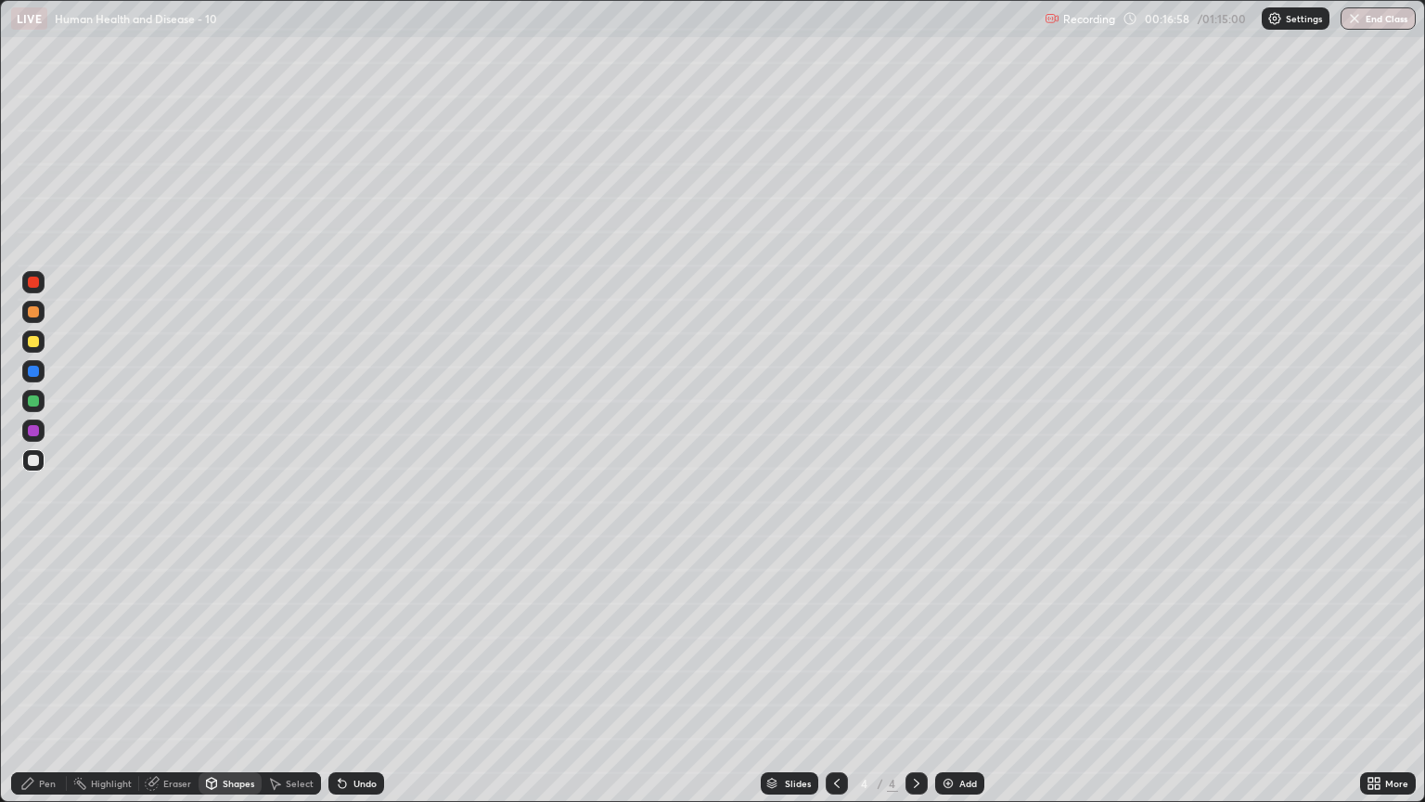
click at [223, 684] on div "Shapes" at bounding box center [239, 783] width 32 height 9
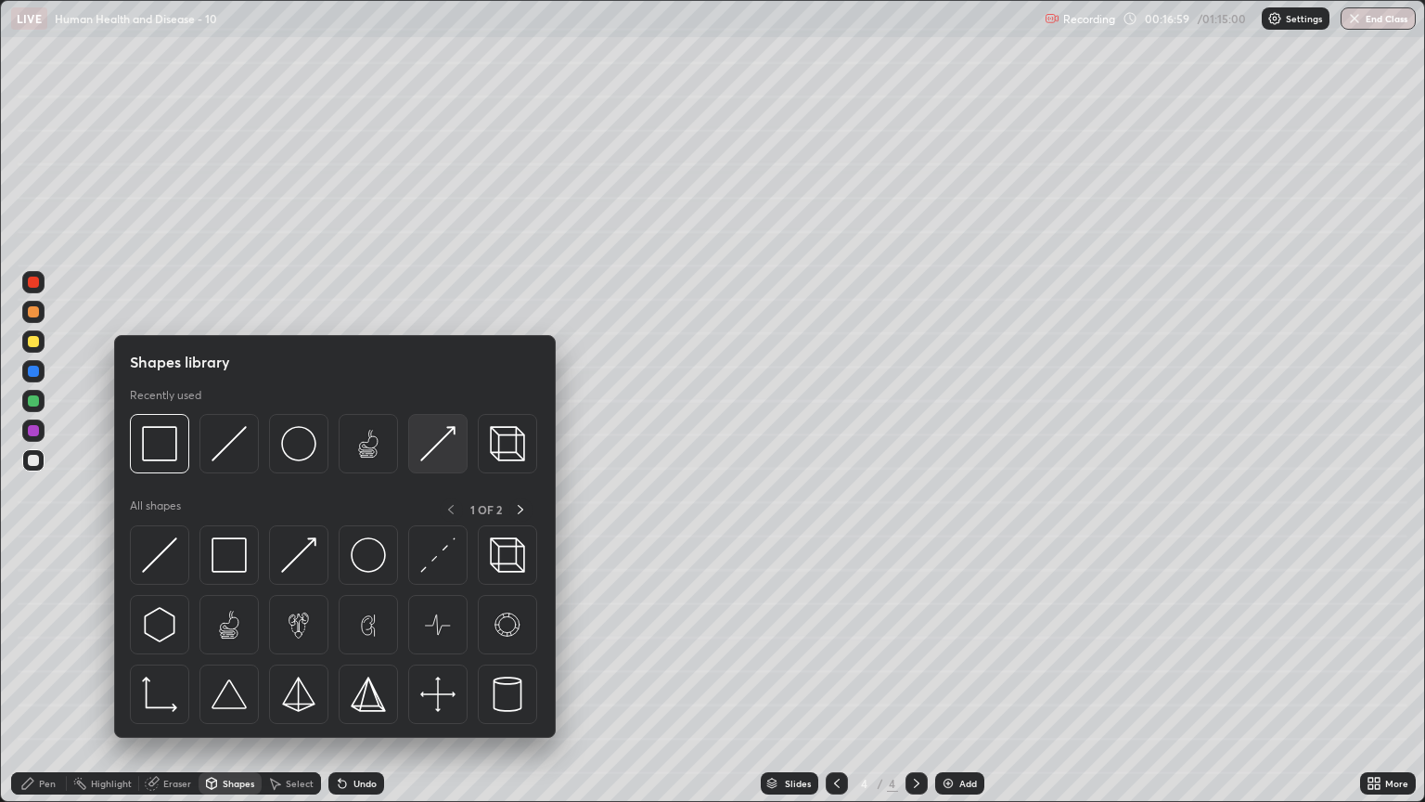
click at [423, 448] on img at bounding box center [437, 443] width 35 height 35
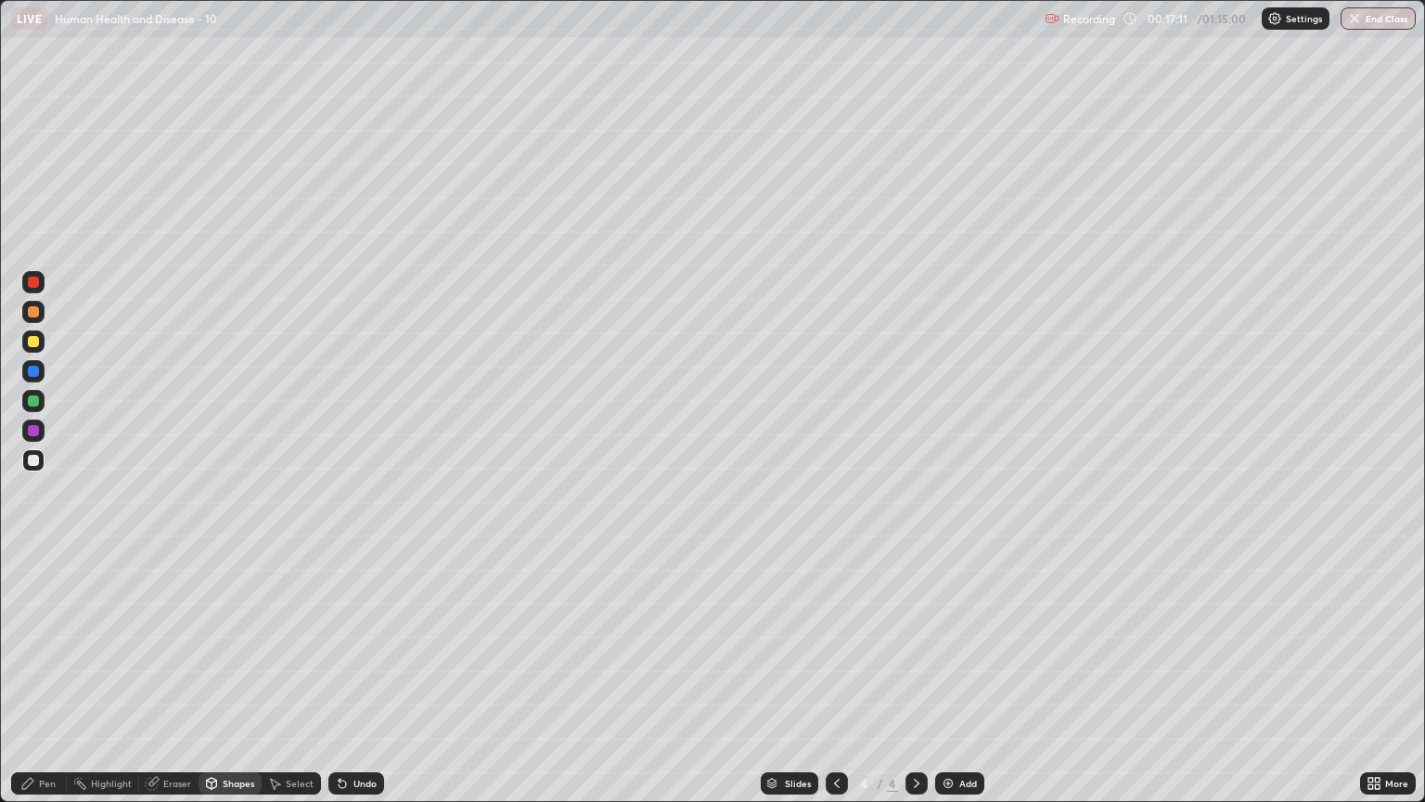
click at [45, 684] on div "Pen" at bounding box center [39, 783] width 56 height 22
click at [34, 338] on div at bounding box center [33, 341] width 11 height 11
click at [37, 424] on div at bounding box center [33, 430] width 22 height 22
click at [34, 341] on div at bounding box center [33, 341] width 11 height 11
click at [340, 684] on icon at bounding box center [342, 783] width 7 height 7
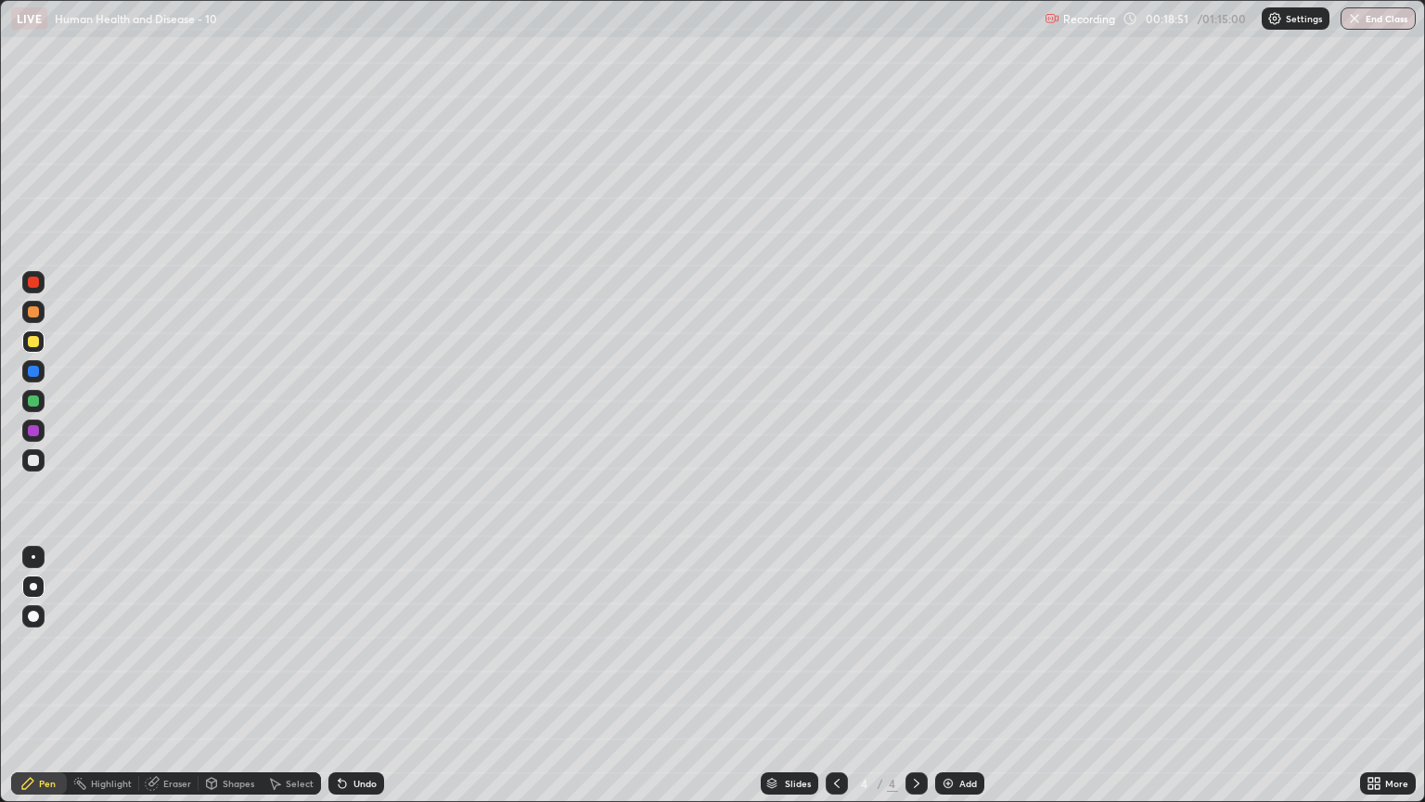
click at [346, 684] on icon at bounding box center [342, 783] width 15 height 15
click at [339, 684] on icon at bounding box center [342, 783] width 7 height 7
click at [339, 684] on icon at bounding box center [340, 780] width 2 height 2
click at [354, 684] on div "Undo" at bounding box center [365, 783] width 23 height 9
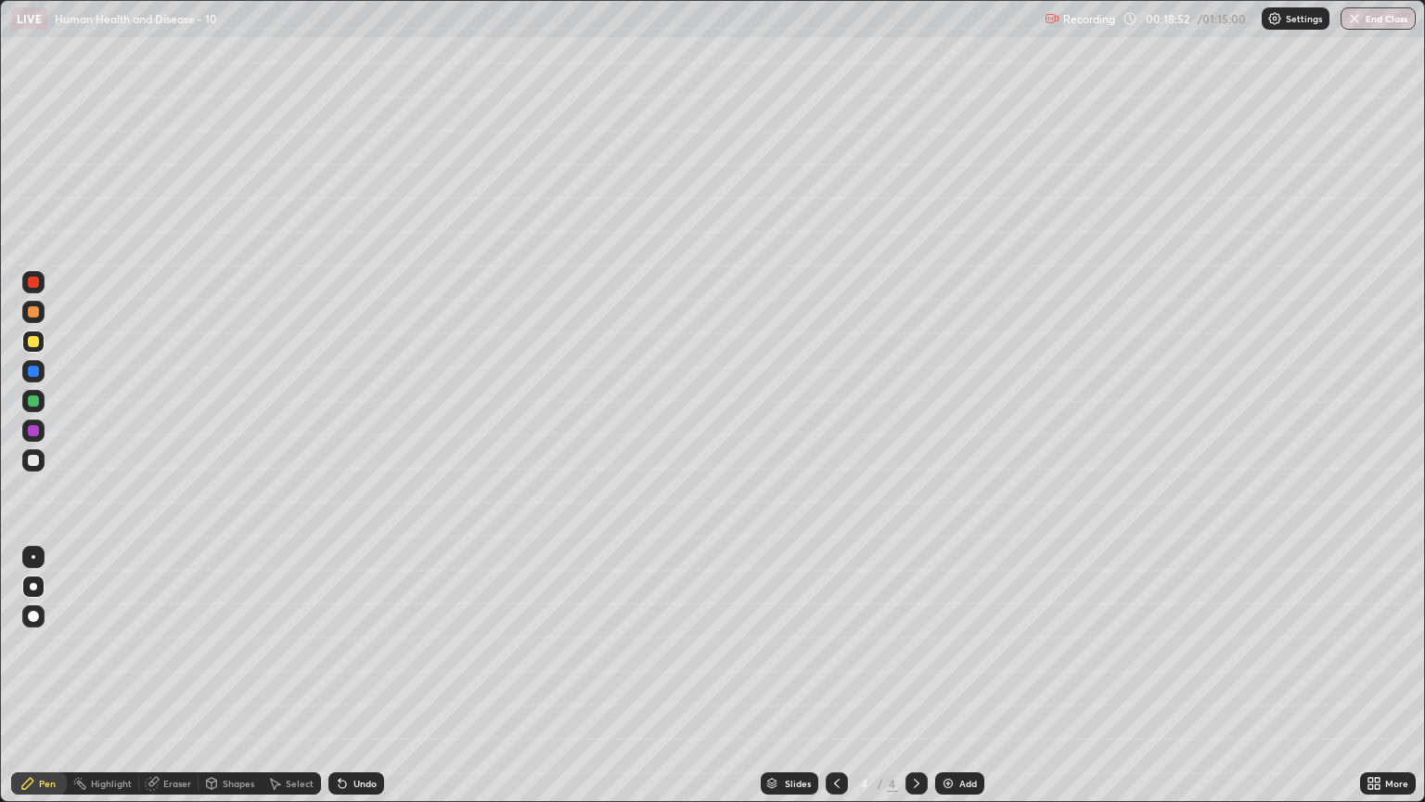
click at [339, 684] on icon at bounding box center [342, 783] width 7 height 7
click at [345, 684] on icon at bounding box center [342, 783] width 15 height 15
click at [354, 684] on div "Undo" at bounding box center [365, 783] width 23 height 9
click at [36, 400] on div at bounding box center [33, 400] width 11 height 11
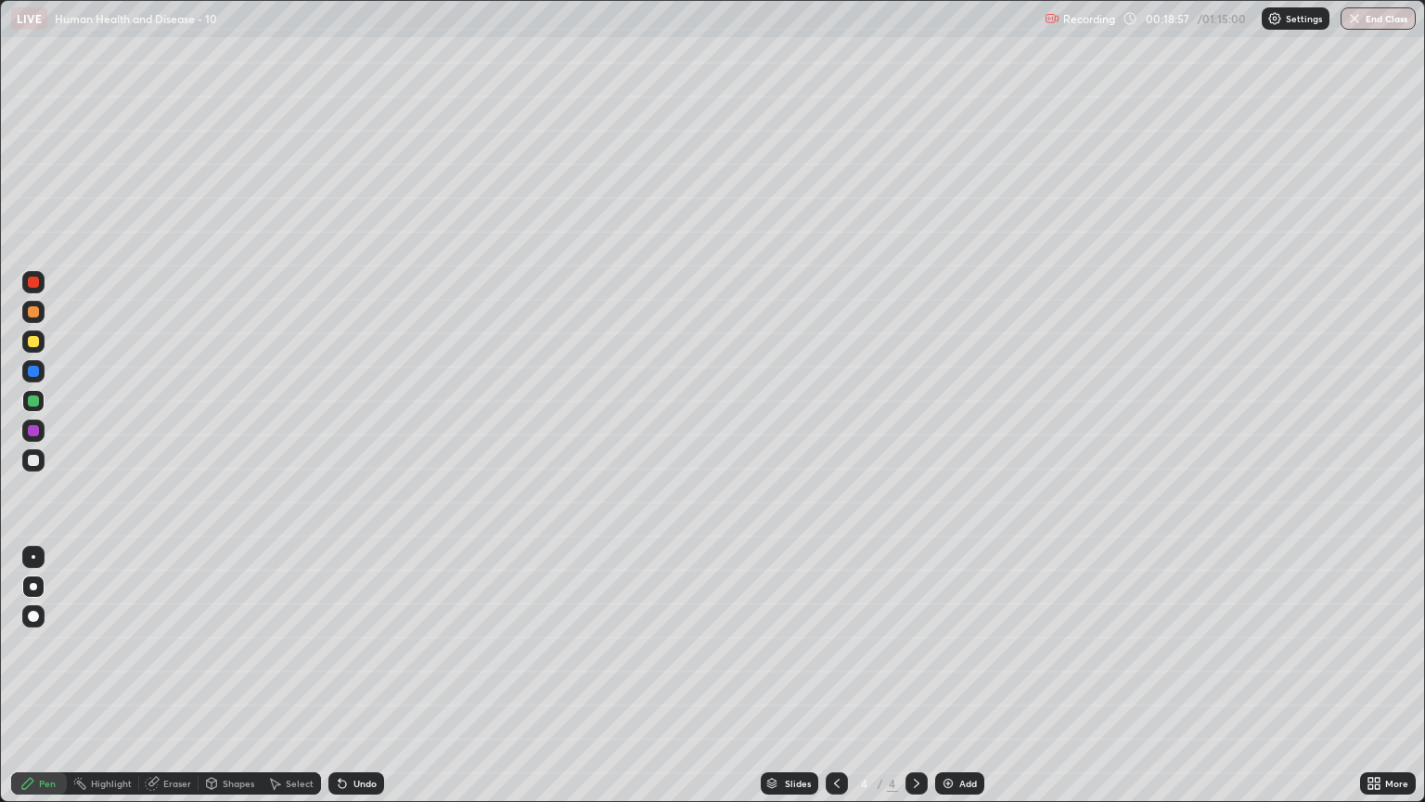
click at [33, 457] on div at bounding box center [33, 460] width 11 height 11
click at [33, 340] on div at bounding box center [33, 341] width 11 height 11
click at [35, 401] on div at bounding box center [33, 400] width 11 height 11
click at [33, 341] on div at bounding box center [33, 341] width 11 height 11
click at [34, 401] on div at bounding box center [33, 400] width 11 height 11
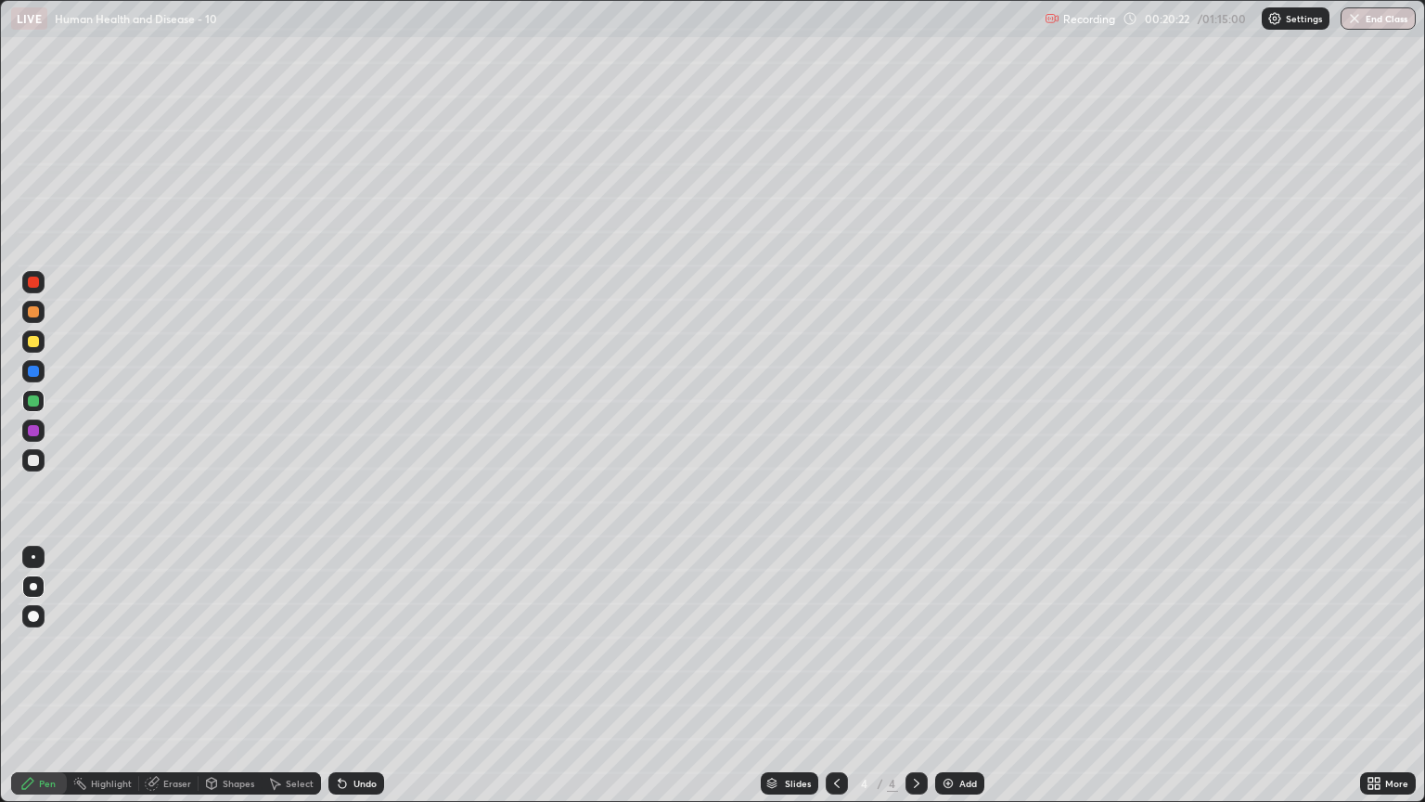
click at [35, 458] on div at bounding box center [33, 460] width 11 height 11
click at [342, 684] on icon at bounding box center [342, 783] width 7 height 7
click at [37, 341] on div at bounding box center [33, 341] width 11 height 11
click at [36, 395] on div at bounding box center [33, 400] width 11 height 11
click at [339, 684] on icon at bounding box center [340, 780] width 2 height 2
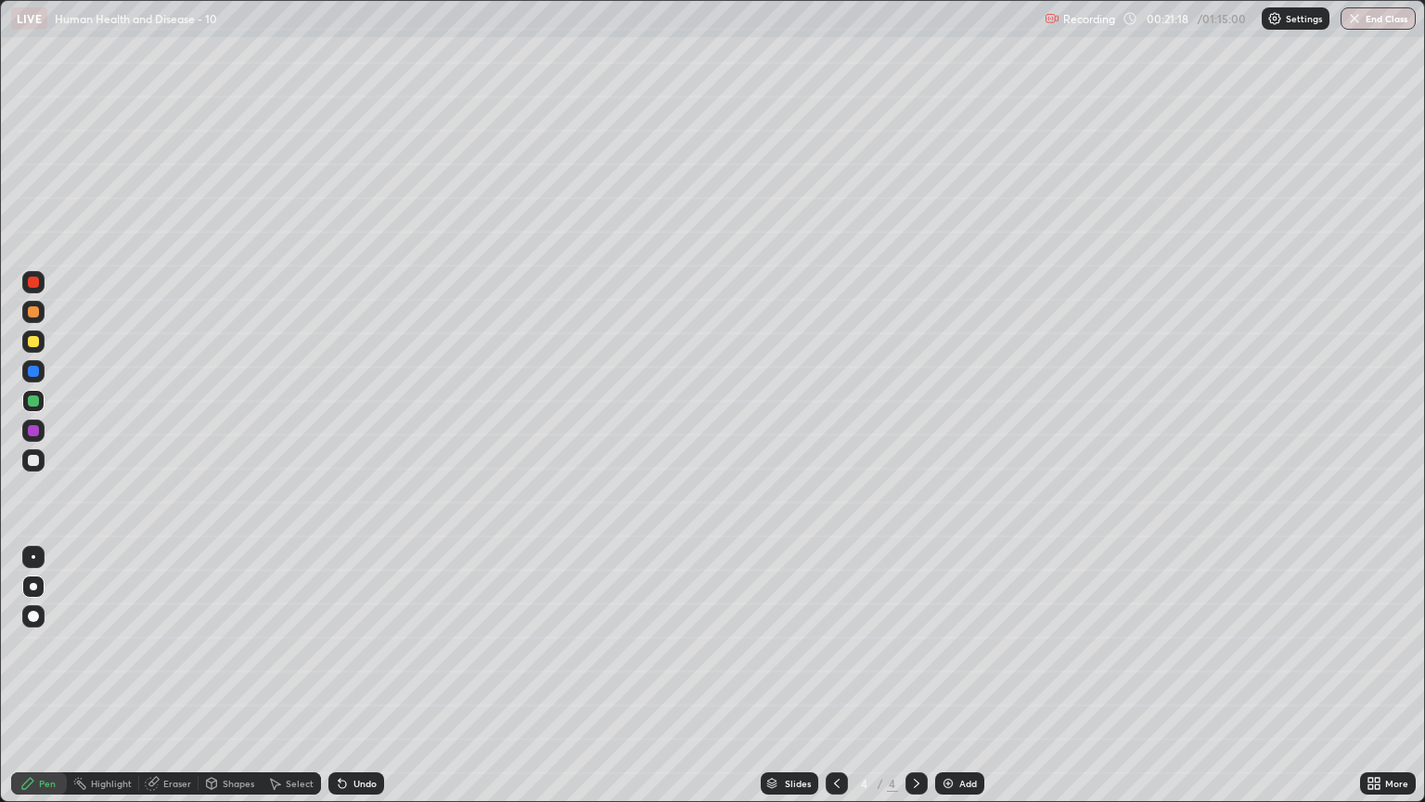
click at [36, 341] on div at bounding box center [33, 341] width 11 height 11
click at [29, 469] on div at bounding box center [33, 460] width 22 height 22
click at [34, 399] on div at bounding box center [33, 400] width 11 height 11
click at [33, 432] on div at bounding box center [33, 430] width 11 height 11
click at [34, 458] on div at bounding box center [33, 460] width 11 height 11
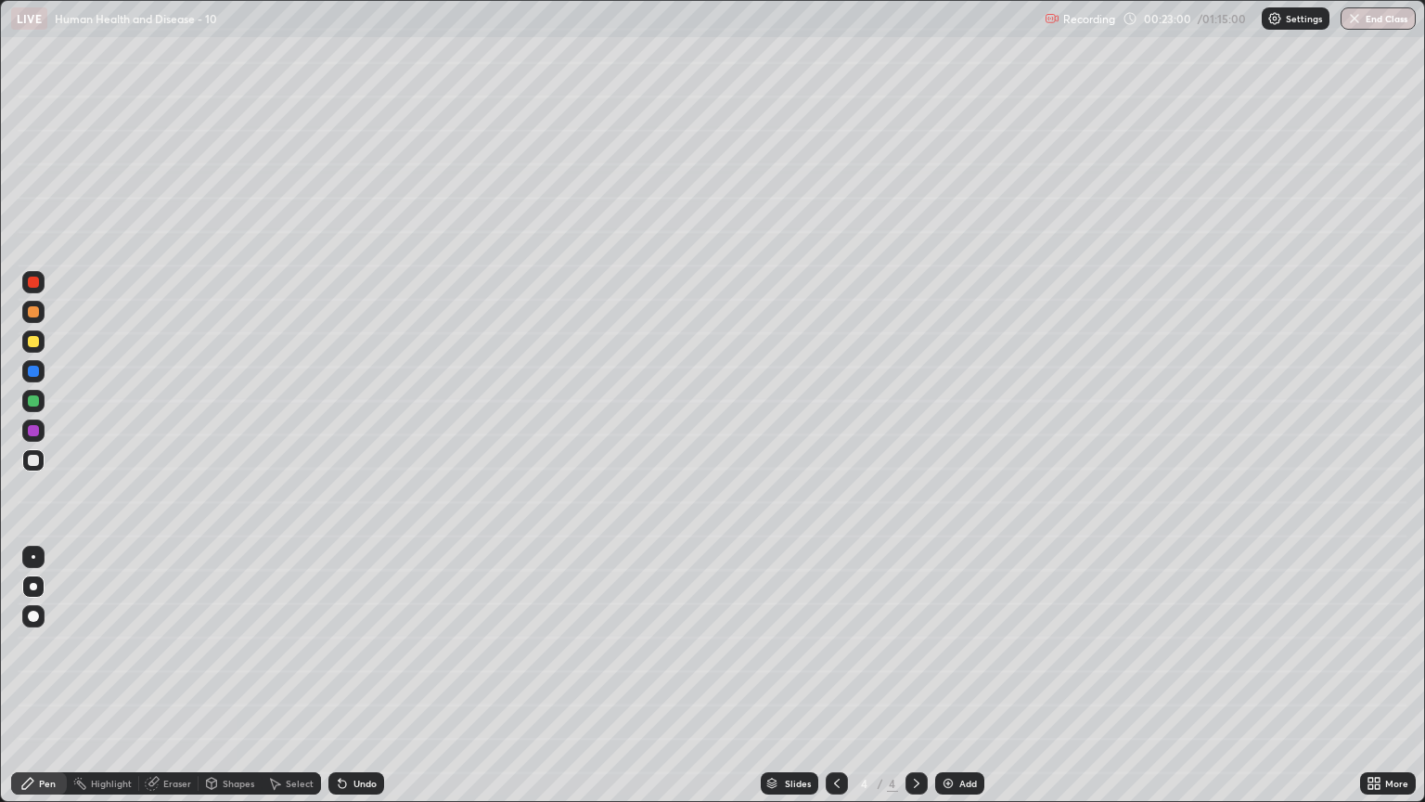
click at [469, 684] on div "Slides 4 / 4 Add" at bounding box center [872, 783] width 976 height 37
click at [354, 684] on div "Undo" at bounding box center [365, 783] width 23 height 9
click at [347, 684] on div "Undo" at bounding box center [357, 783] width 56 height 22
click at [348, 684] on div "Undo" at bounding box center [357, 783] width 56 height 22
click at [354, 684] on div "Undo" at bounding box center [365, 783] width 23 height 9
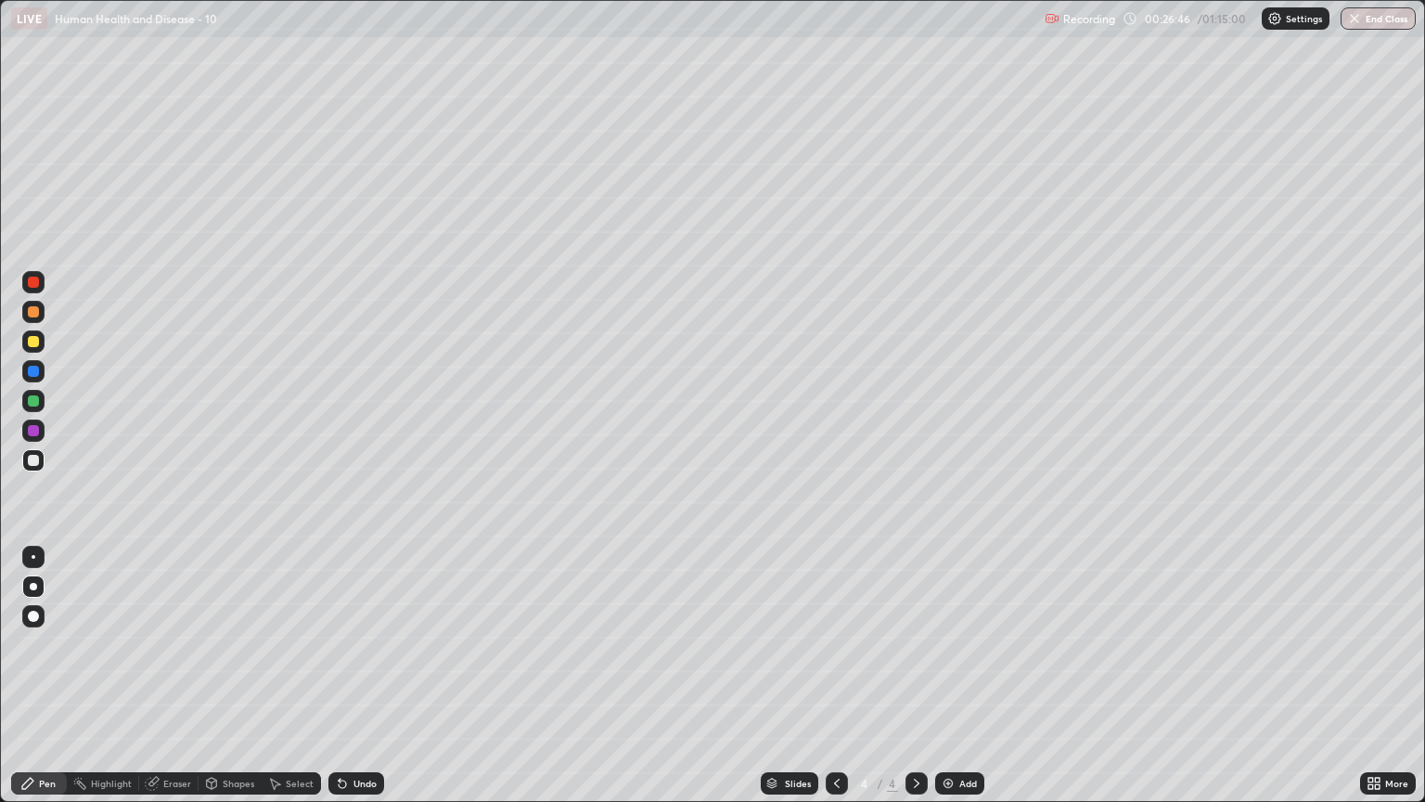
click at [944, 684] on img at bounding box center [948, 783] width 15 height 15
click at [37, 345] on div at bounding box center [33, 341] width 11 height 11
click at [32, 461] on div at bounding box center [33, 460] width 11 height 11
click at [24, 333] on div at bounding box center [33, 341] width 22 height 22
click at [345, 684] on icon at bounding box center [342, 783] width 15 height 15
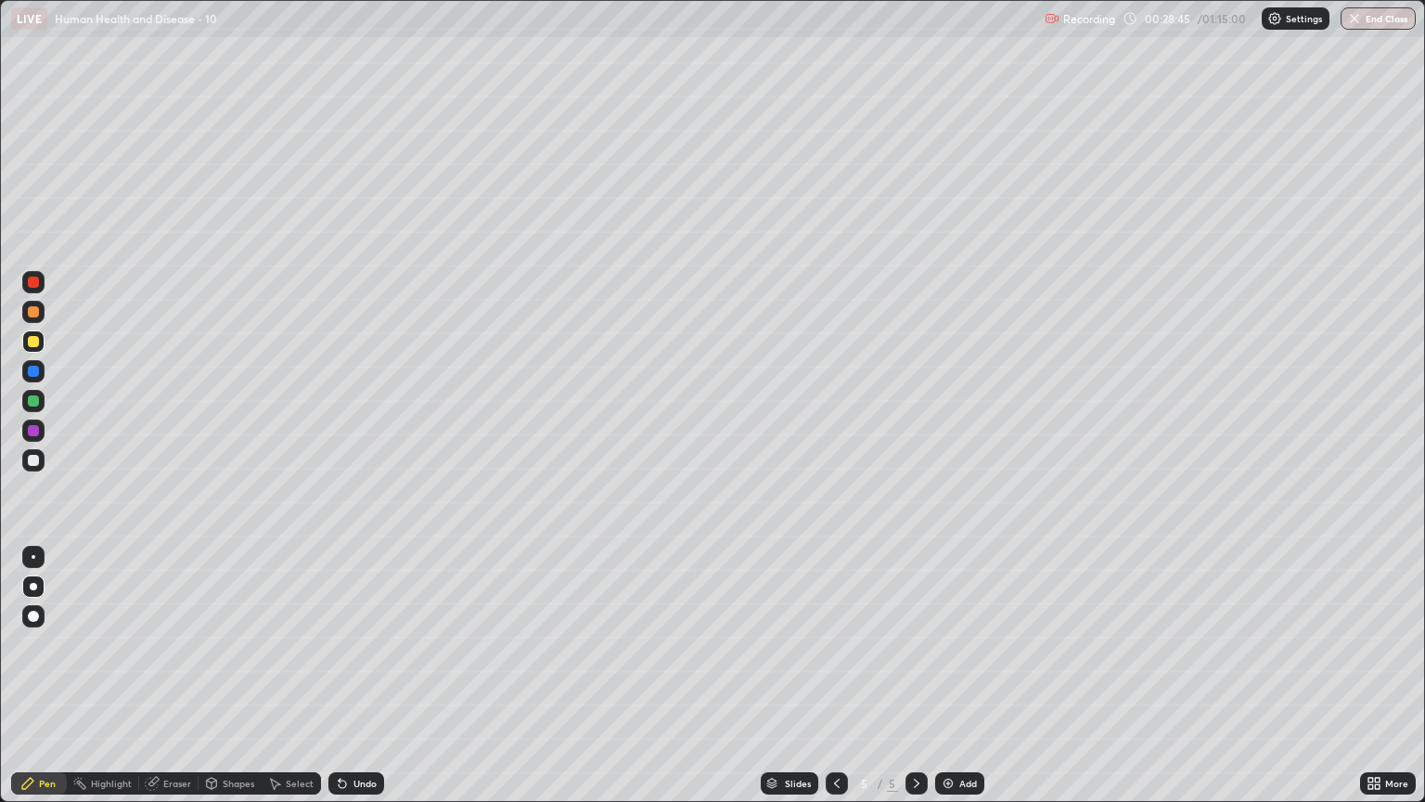
click at [339, 684] on icon at bounding box center [342, 783] width 7 height 7
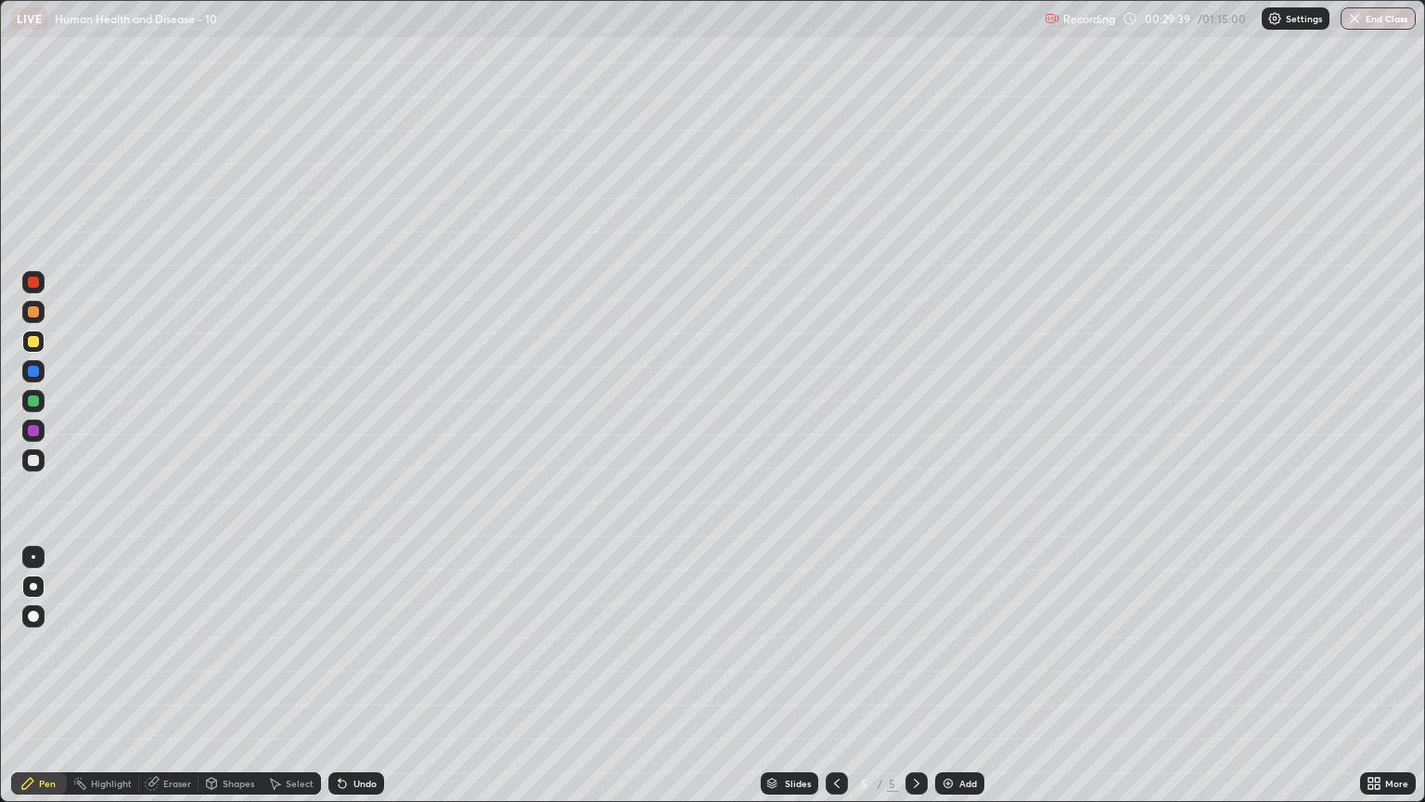
click at [34, 464] on div at bounding box center [33, 460] width 11 height 11
click at [339, 684] on icon at bounding box center [340, 780] width 2 height 2
click at [339, 684] on icon at bounding box center [342, 783] width 7 height 7
click at [32, 309] on div at bounding box center [33, 311] width 11 height 11
click at [32, 341] on div at bounding box center [33, 341] width 11 height 11
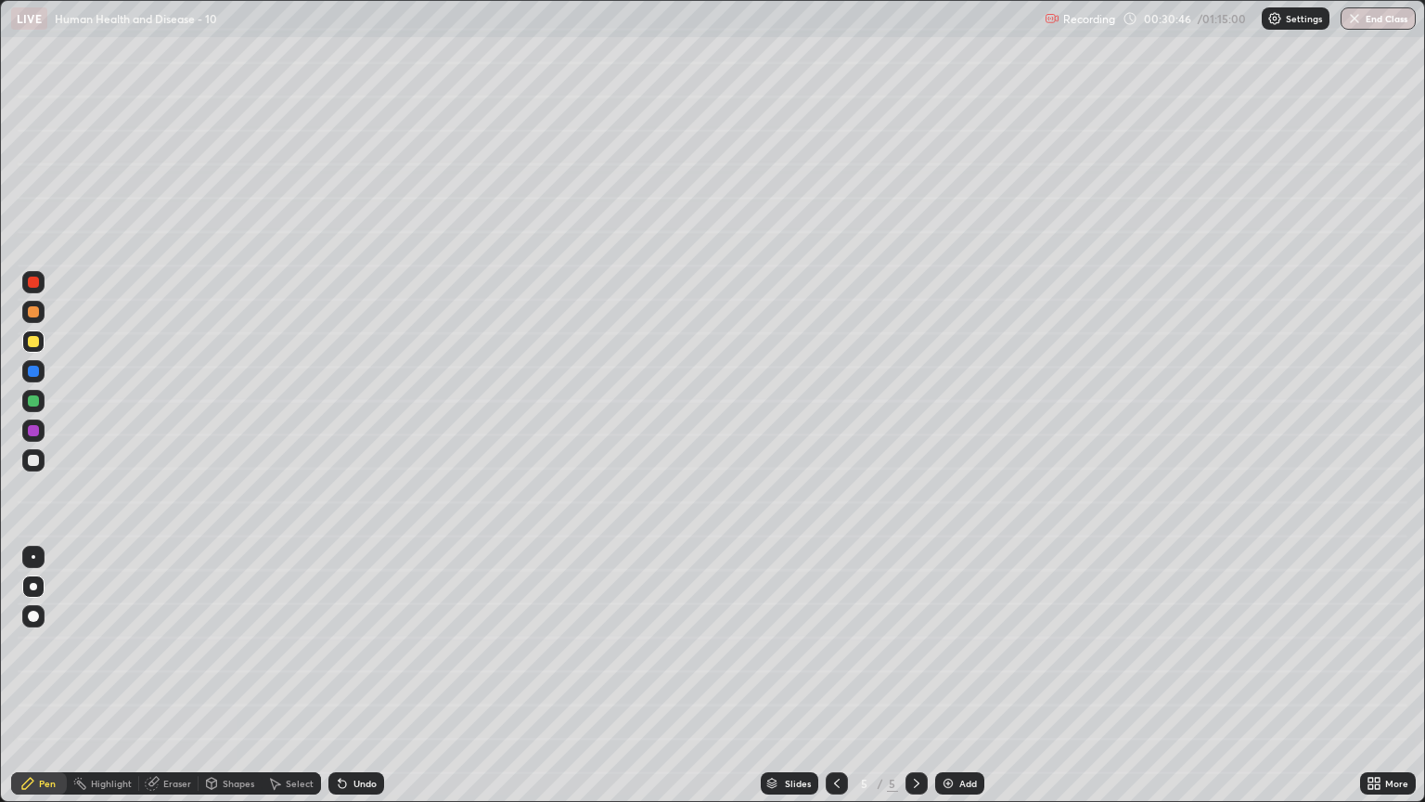
click at [339, 684] on icon at bounding box center [342, 783] width 7 height 7
click at [33, 399] on div at bounding box center [33, 400] width 11 height 11
click at [33, 282] on div at bounding box center [33, 282] width 11 height 11
click at [35, 345] on div at bounding box center [33, 341] width 11 height 11
click at [33, 283] on div at bounding box center [33, 282] width 11 height 11
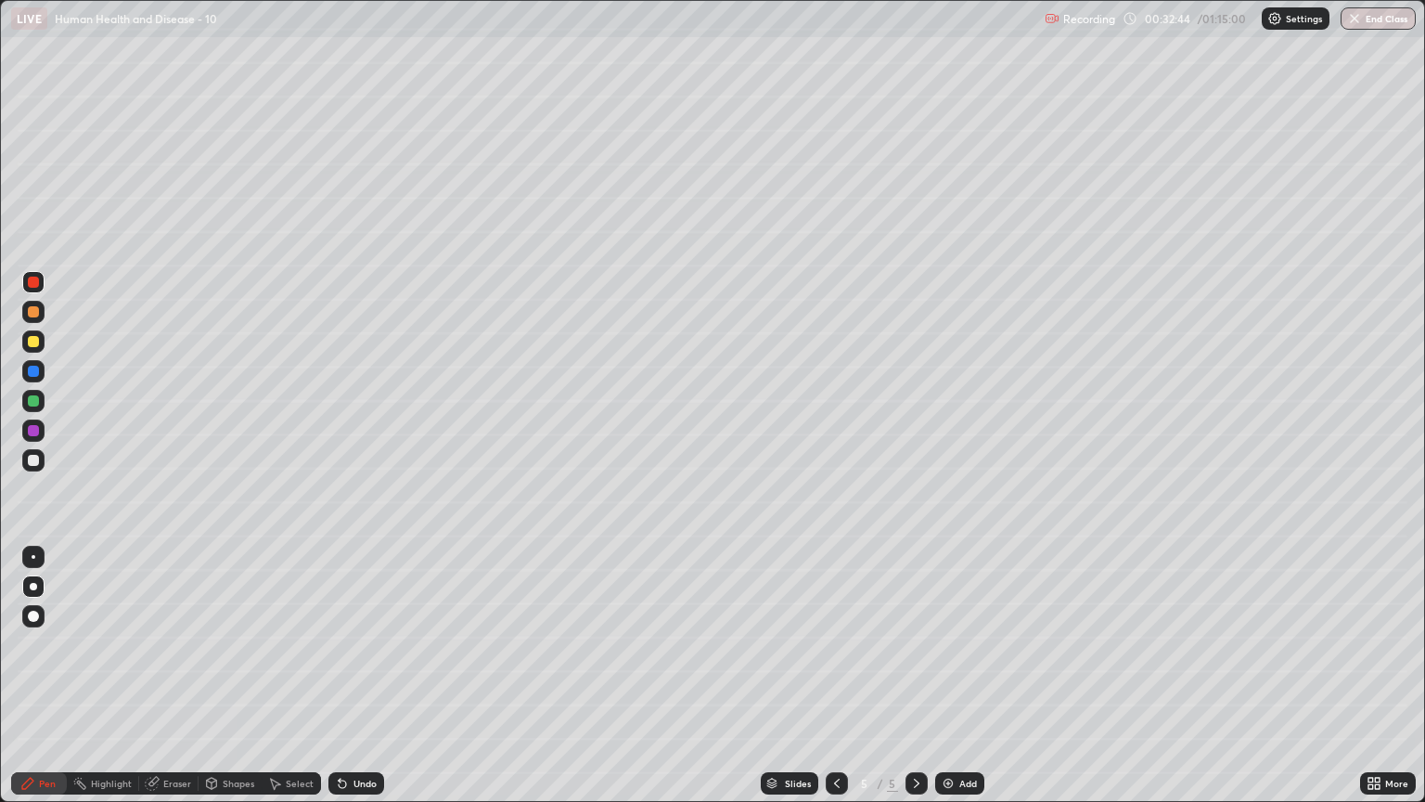
click at [29, 341] on div at bounding box center [33, 341] width 11 height 11
click at [35, 316] on div at bounding box center [33, 311] width 11 height 11
click at [33, 458] on div at bounding box center [33, 460] width 11 height 11
click at [33, 398] on div at bounding box center [33, 400] width 11 height 11
click at [38, 335] on div at bounding box center [33, 341] width 22 height 22
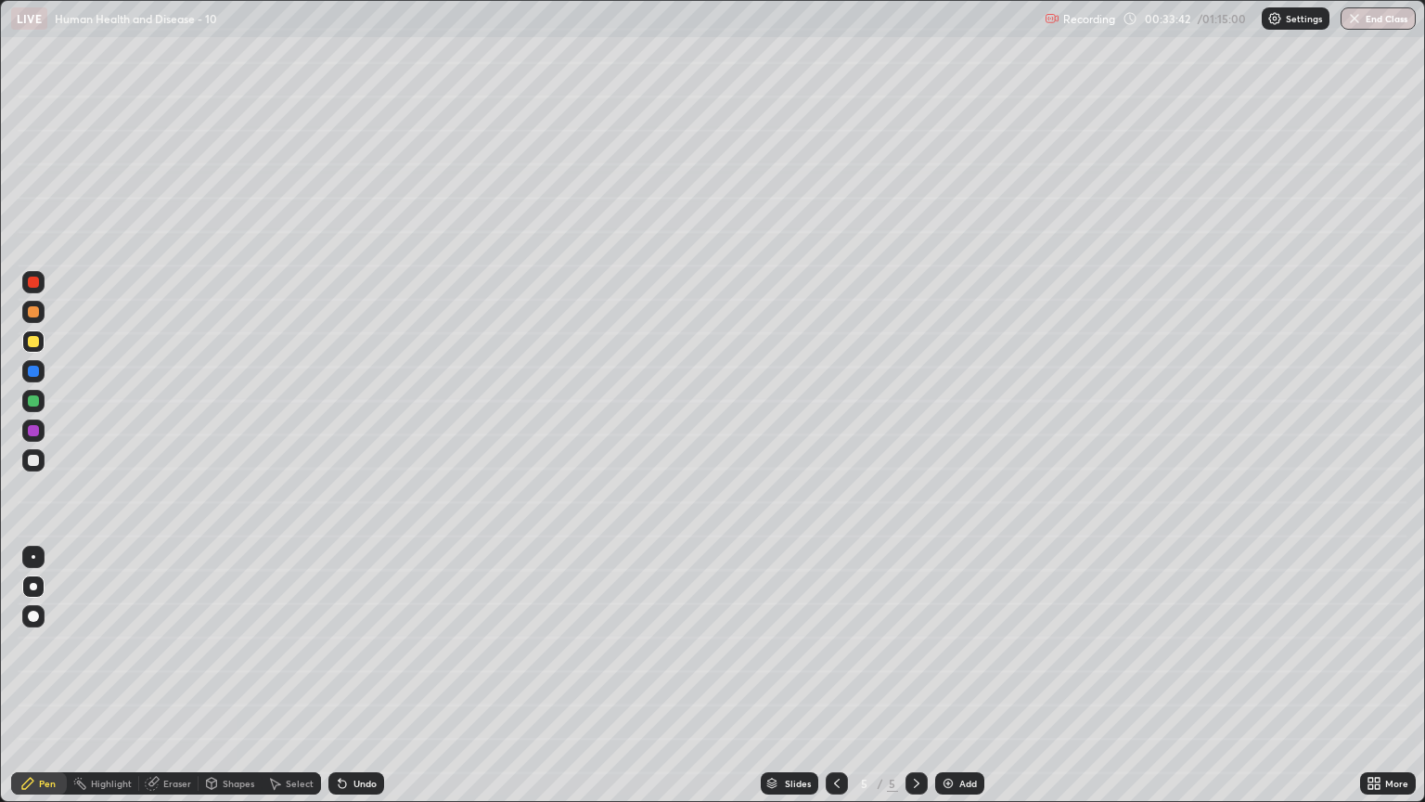
click at [34, 398] on div at bounding box center [33, 400] width 11 height 11
click at [34, 312] on div at bounding box center [33, 311] width 11 height 11
click at [38, 285] on div at bounding box center [33, 282] width 11 height 11
click at [947, 684] on img at bounding box center [948, 783] width 15 height 15
click at [33, 345] on div at bounding box center [33, 341] width 11 height 11
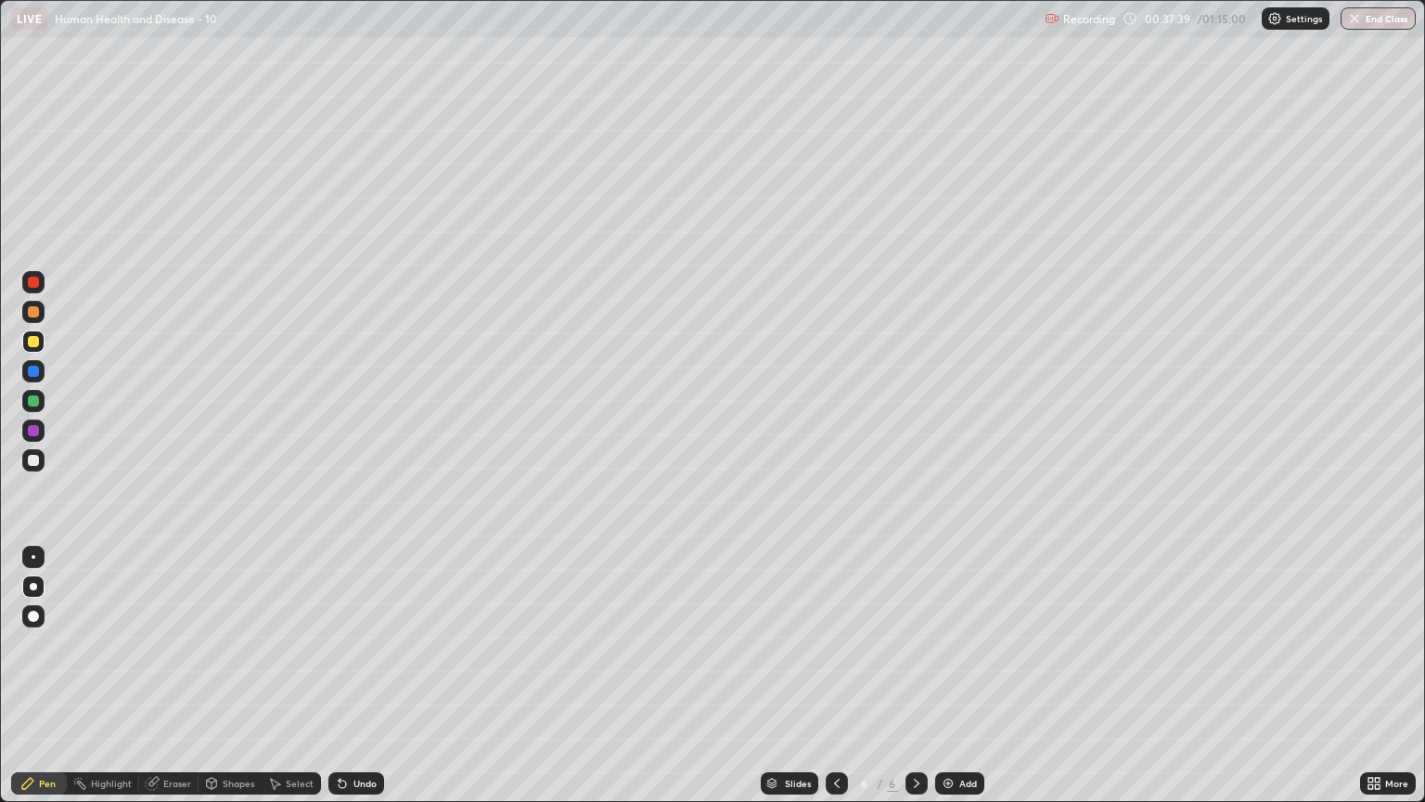
click at [37, 464] on div at bounding box center [33, 460] width 11 height 11
click at [37, 338] on div at bounding box center [33, 341] width 11 height 11
click at [37, 315] on div at bounding box center [33, 311] width 11 height 11
click at [347, 684] on div "Undo" at bounding box center [357, 783] width 56 height 22
click at [348, 684] on div "Undo" at bounding box center [357, 783] width 56 height 22
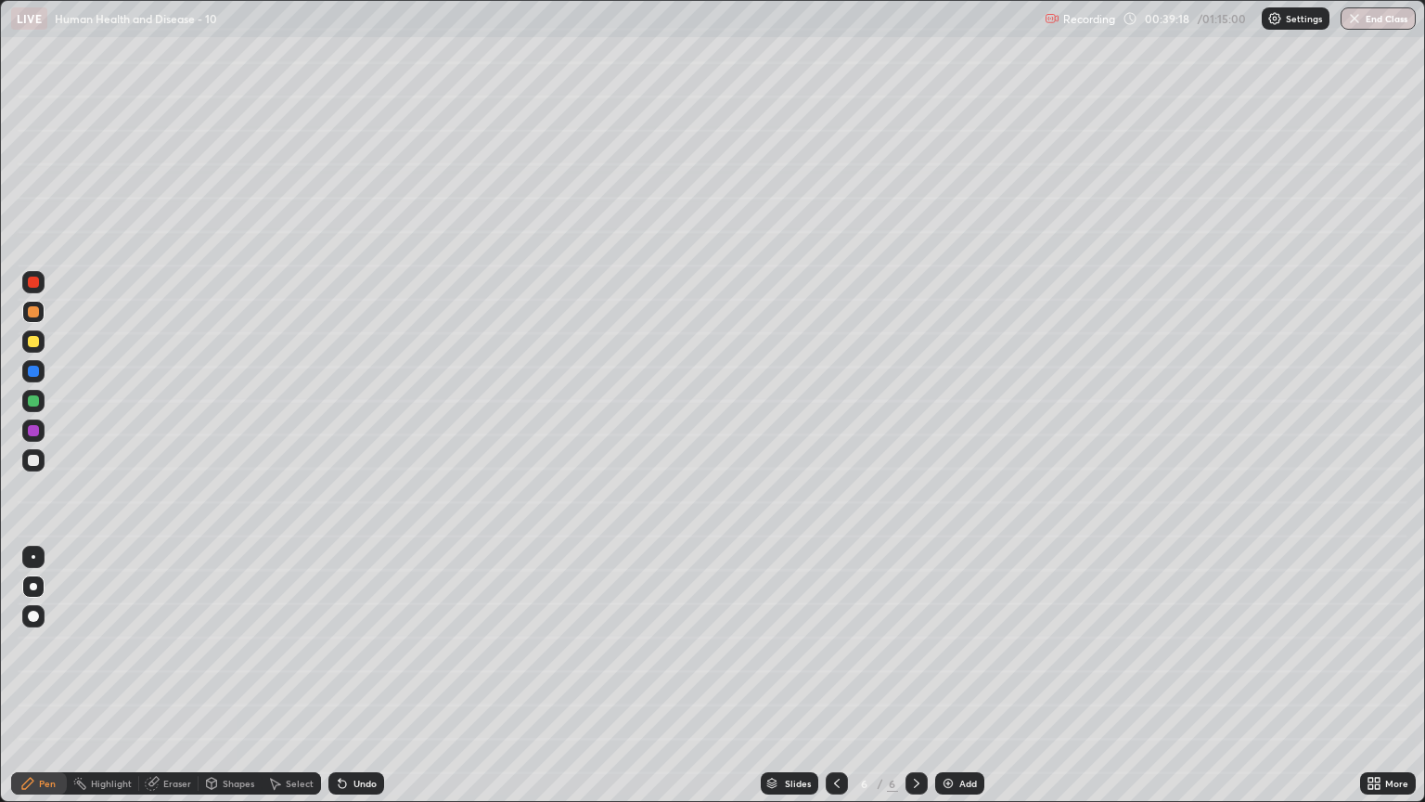
click at [31, 345] on div at bounding box center [33, 341] width 11 height 11
click at [42, 306] on div at bounding box center [33, 312] width 22 height 22
click at [365, 684] on div "Undo" at bounding box center [357, 783] width 56 height 22
click at [33, 338] on div at bounding box center [33, 341] width 11 height 11
click at [345, 684] on icon at bounding box center [342, 783] width 15 height 15
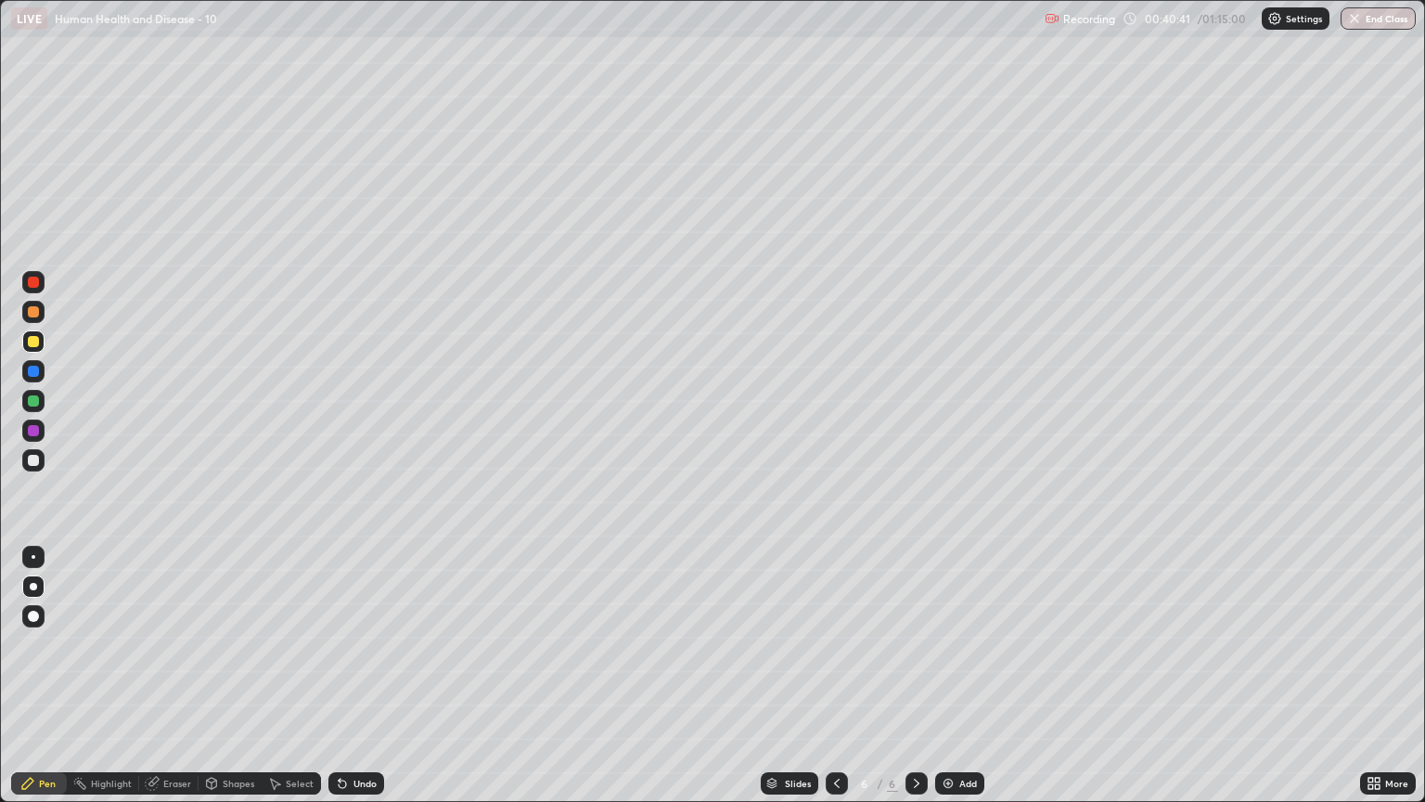
click at [34, 460] on div at bounding box center [33, 460] width 11 height 11
click at [41, 460] on div at bounding box center [33, 460] width 22 height 22
click at [947, 684] on img at bounding box center [948, 783] width 15 height 15
click at [33, 345] on div at bounding box center [33, 341] width 11 height 11
click at [212, 684] on icon at bounding box center [212, 785] width 0 height 6
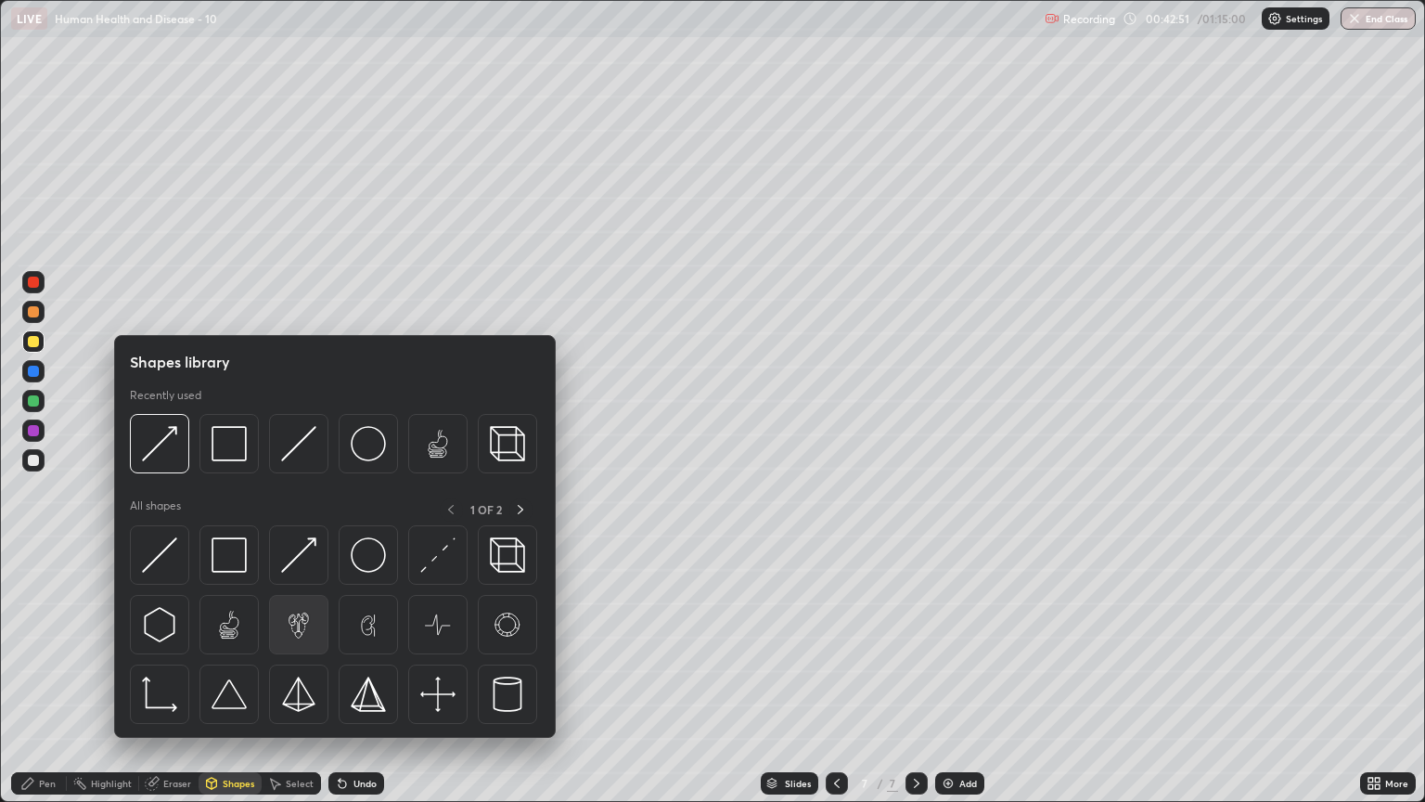
click at [296, 631] on img at bounding box center [298, 624] width 35 height 35
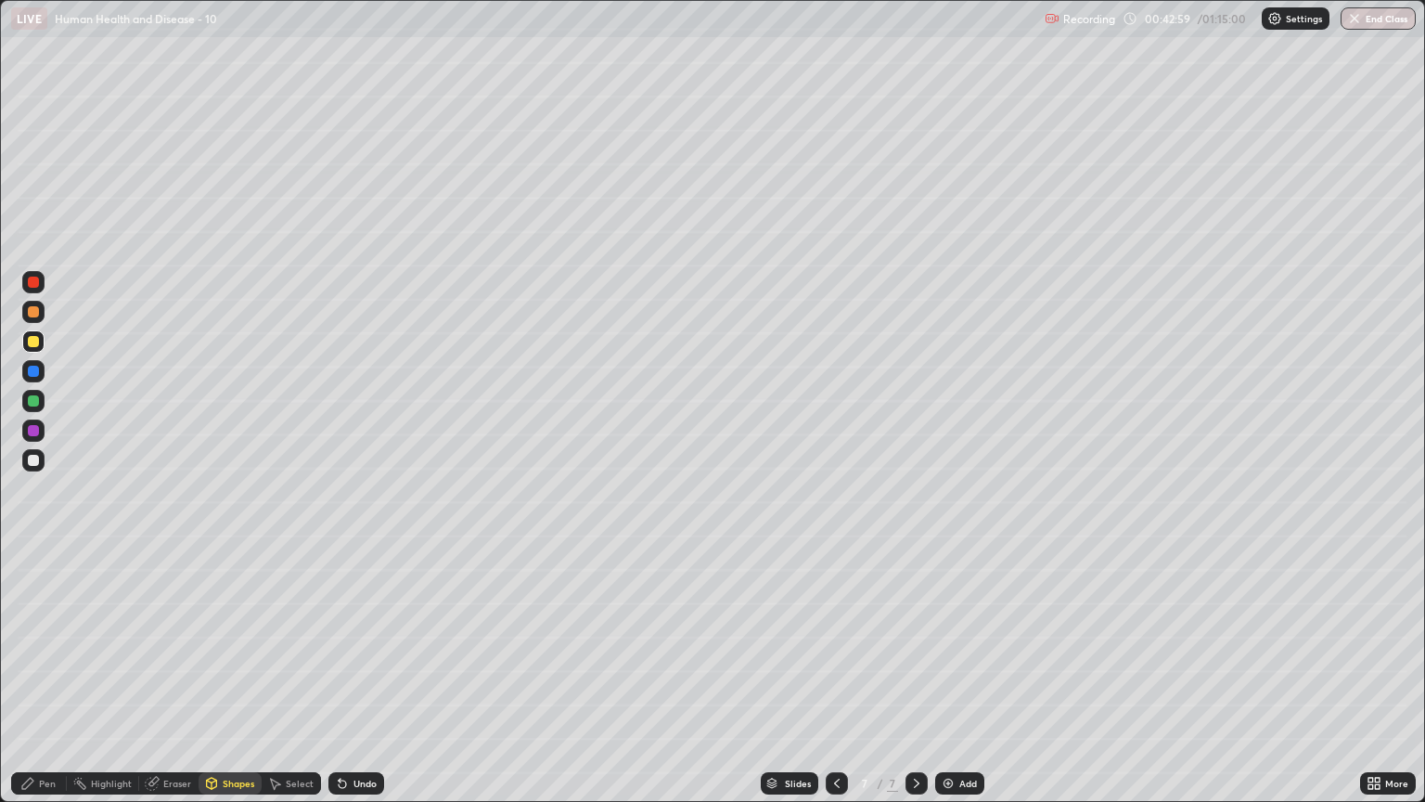
click at [335, 684] on icon at bounding box center [342, 783] width 15 height 15
click at [208, 684] on icon at bounding box center [212, 781] width 10 height 3
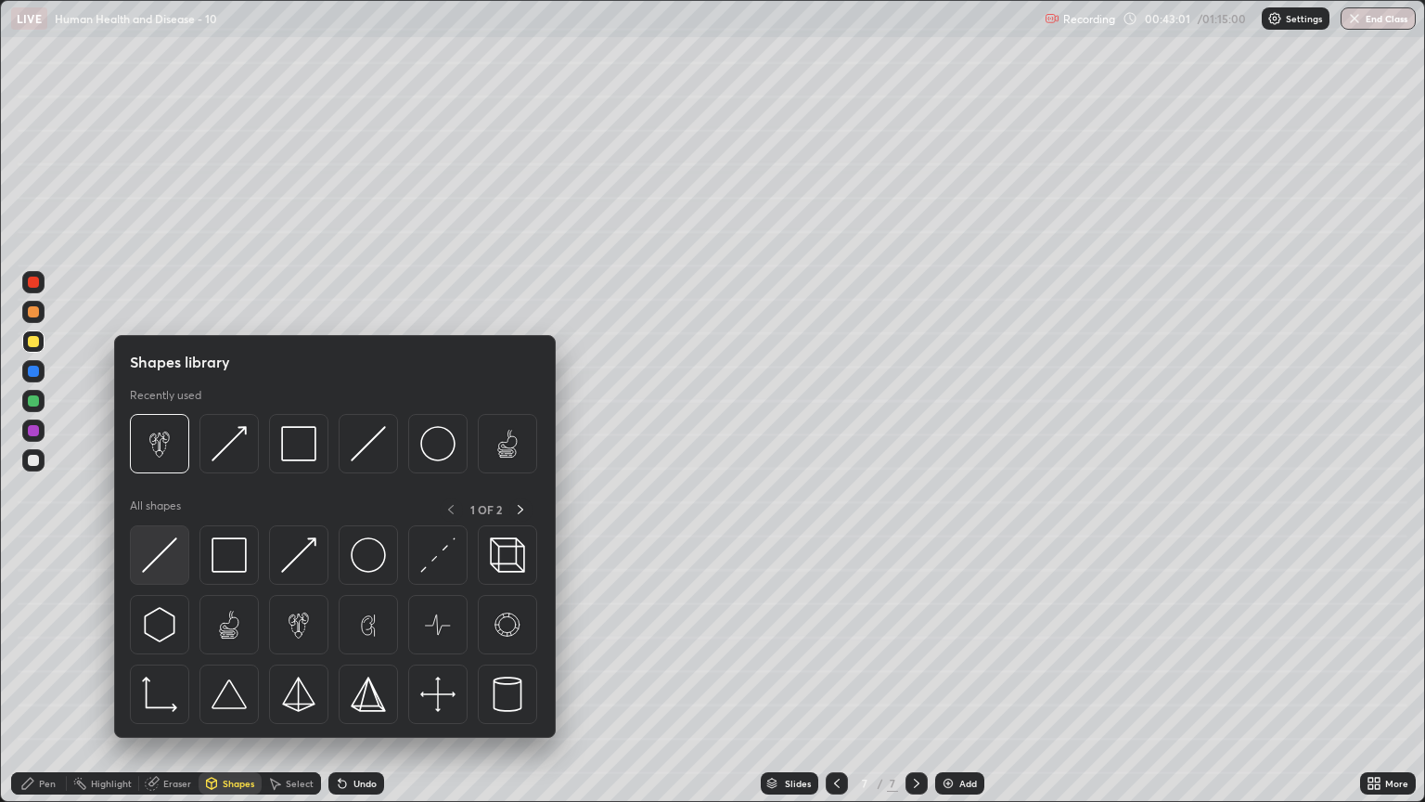
click at [159, 548] on img at bounding box center [159, 554] width 35 height 35
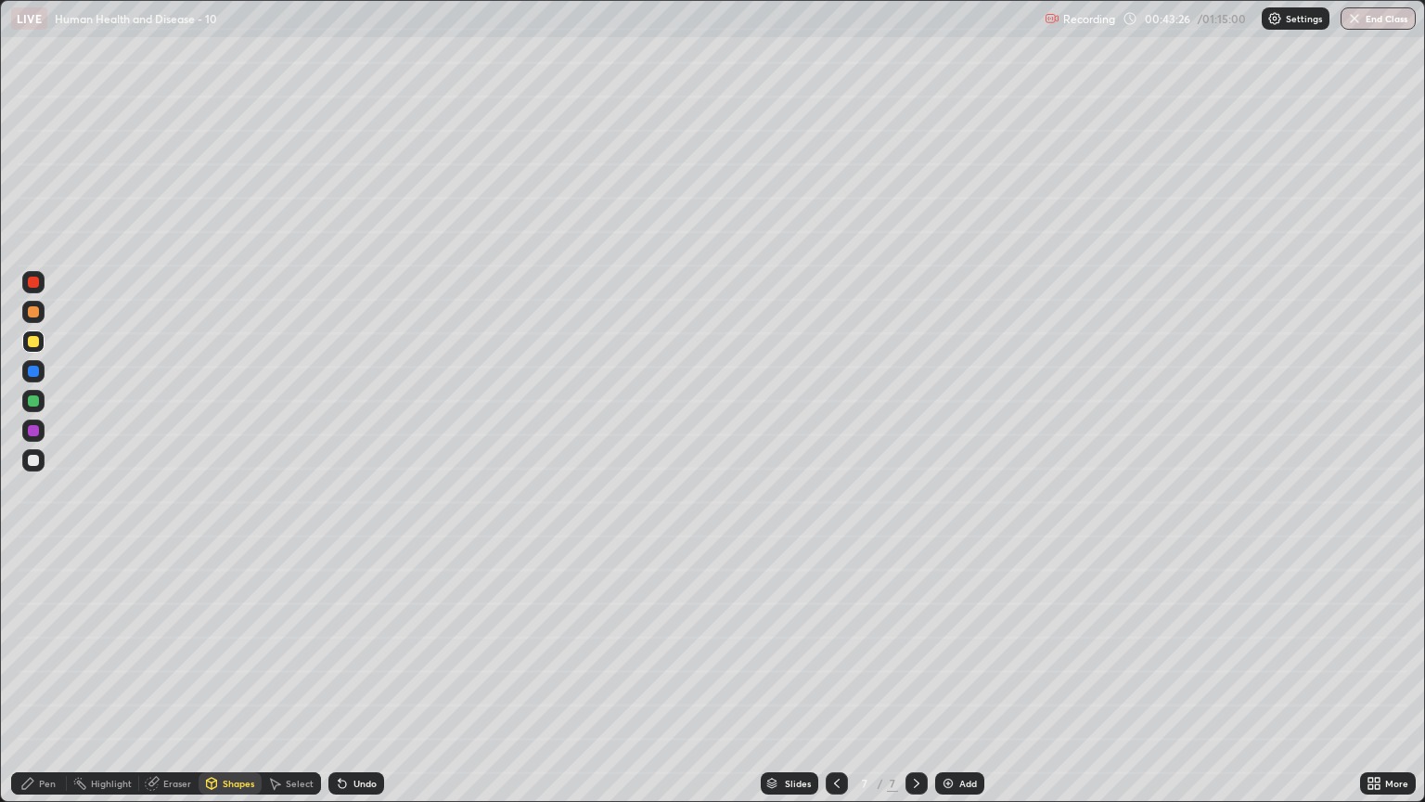
click at [339, 684] on icon at bounding box center [342, 783] width 7 height 7
click at [153, 684] on icon at bounding box center [152, 784] width 12 height 12
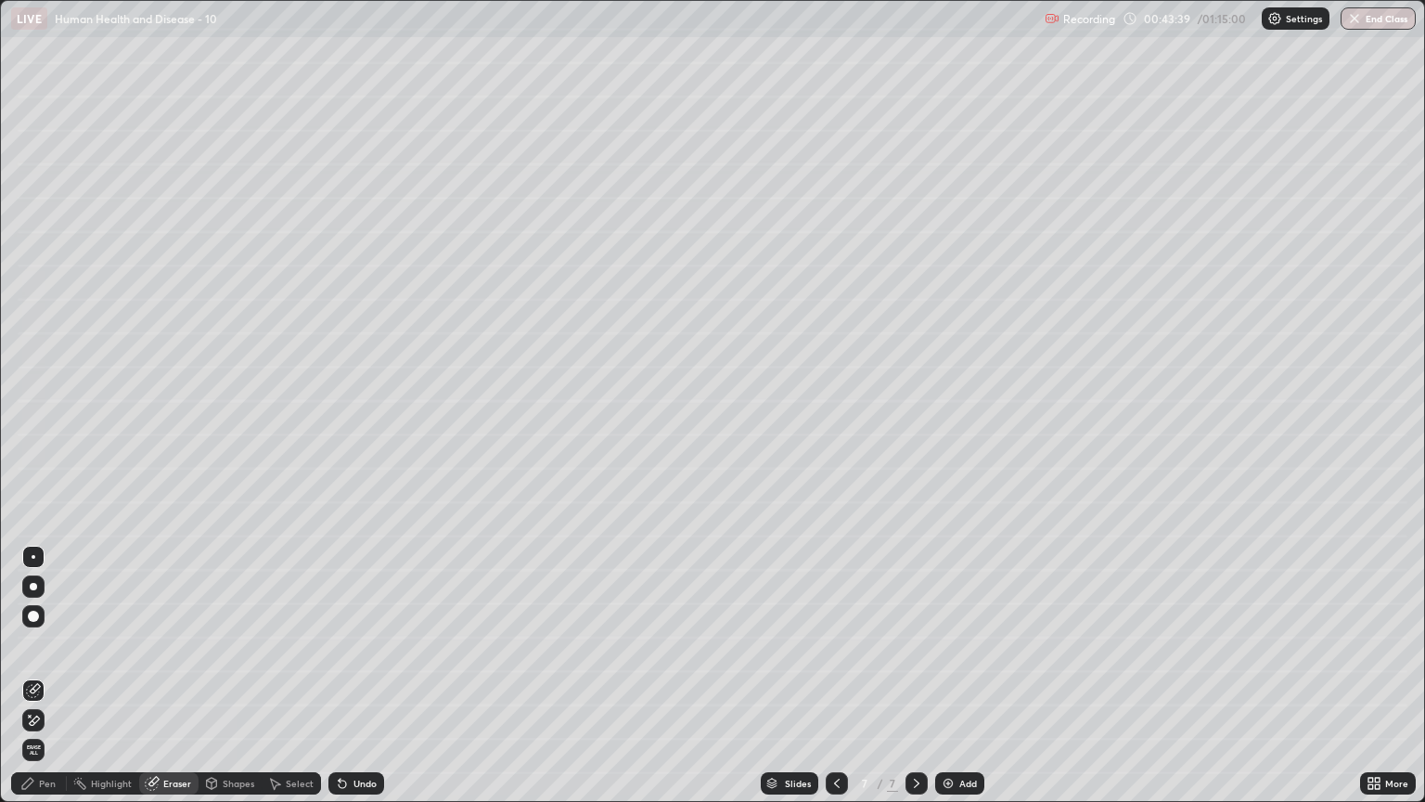
click at [34, 684] on icon at bounding box center [35, 719] width 10 height 9
click at [46, 684] on div "Pen" at bounding box center [47, 783] width 17 height 9
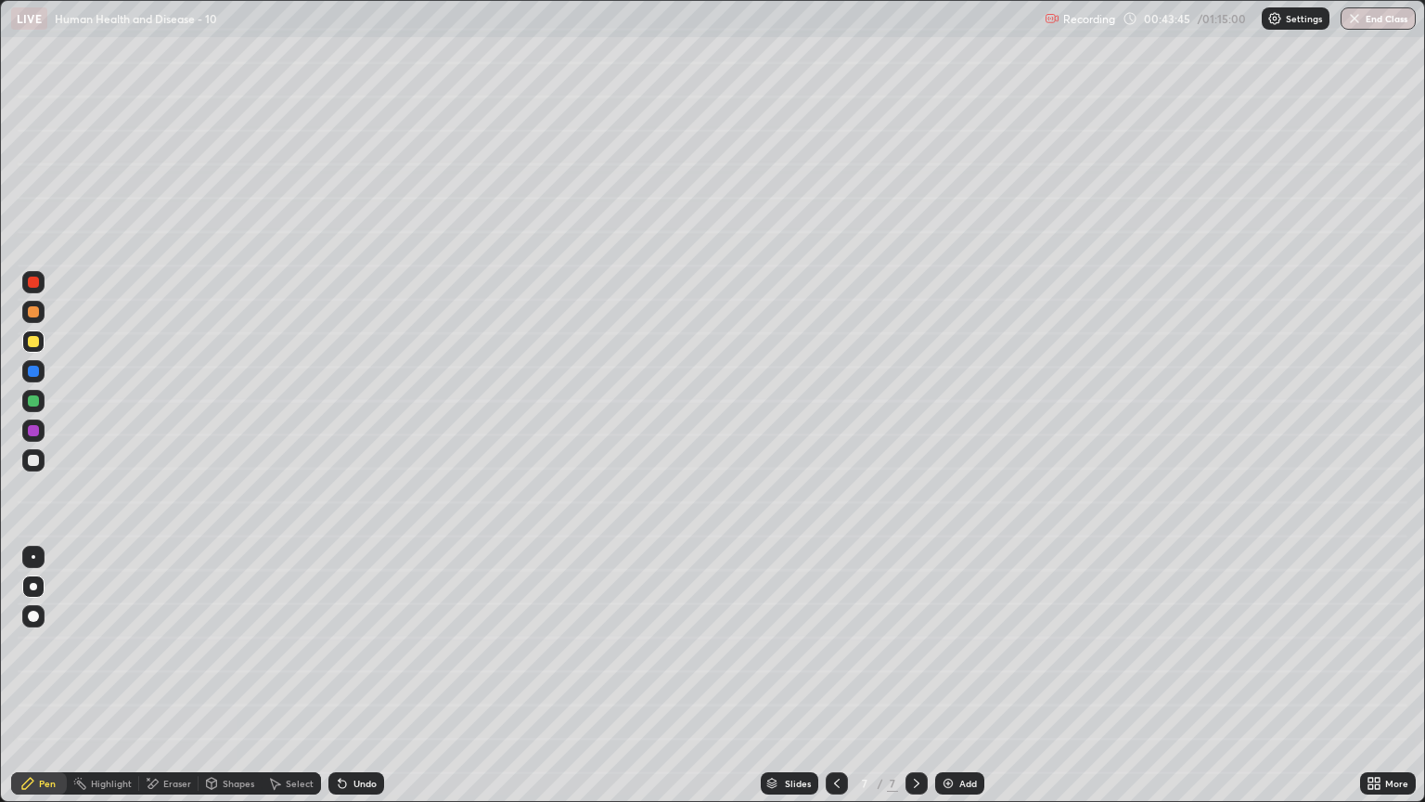
click at [223, 684] on div "Shapes" at bounding box center [239, 783] width 32 height 9
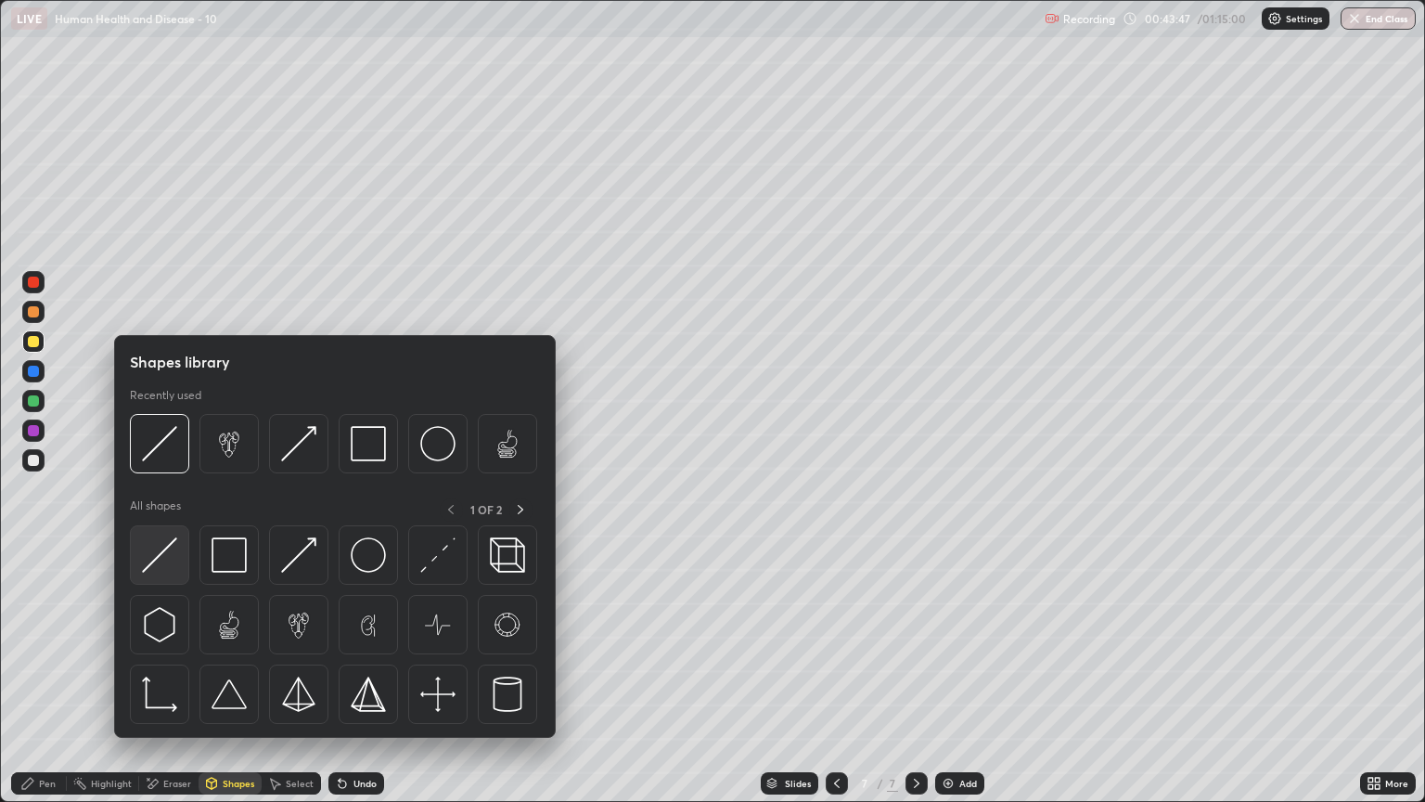
click at [163, 551] on img at bounding box center [159, 554] width 35 height 35
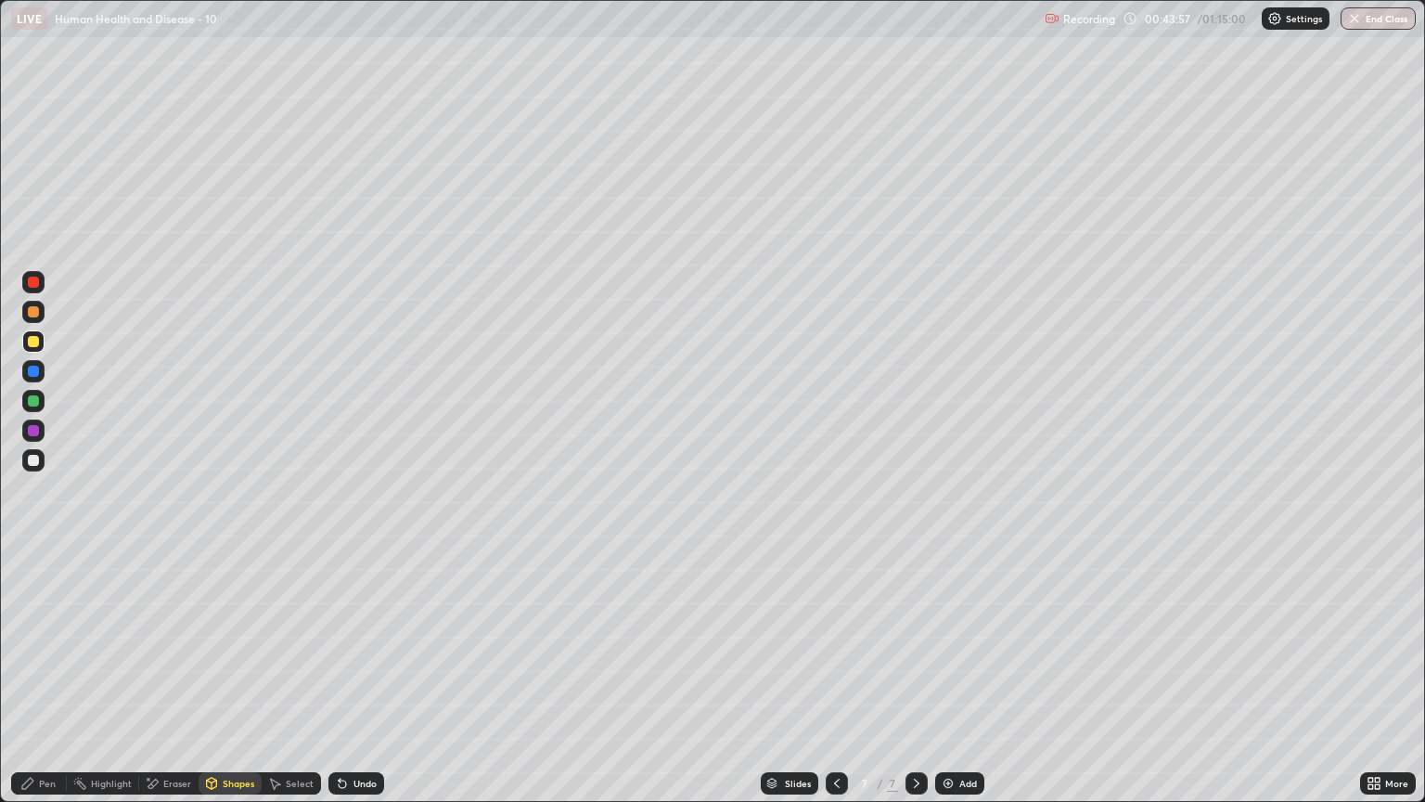
click at [31, 455] on div at bounding box center [33, 460] width 11 height 11
click at [344, 684] on icon at bounding box center [342, 783] width 15 height 15
click at [341, 684] on icon at bounding box center [342, 783] width 15 height 15
click at [41, 684] on div "Pen" at bounding box center [47, 783] width 17 height 9
click at [30, 342] on div at bounding box center [33, 341] width 11 height 11
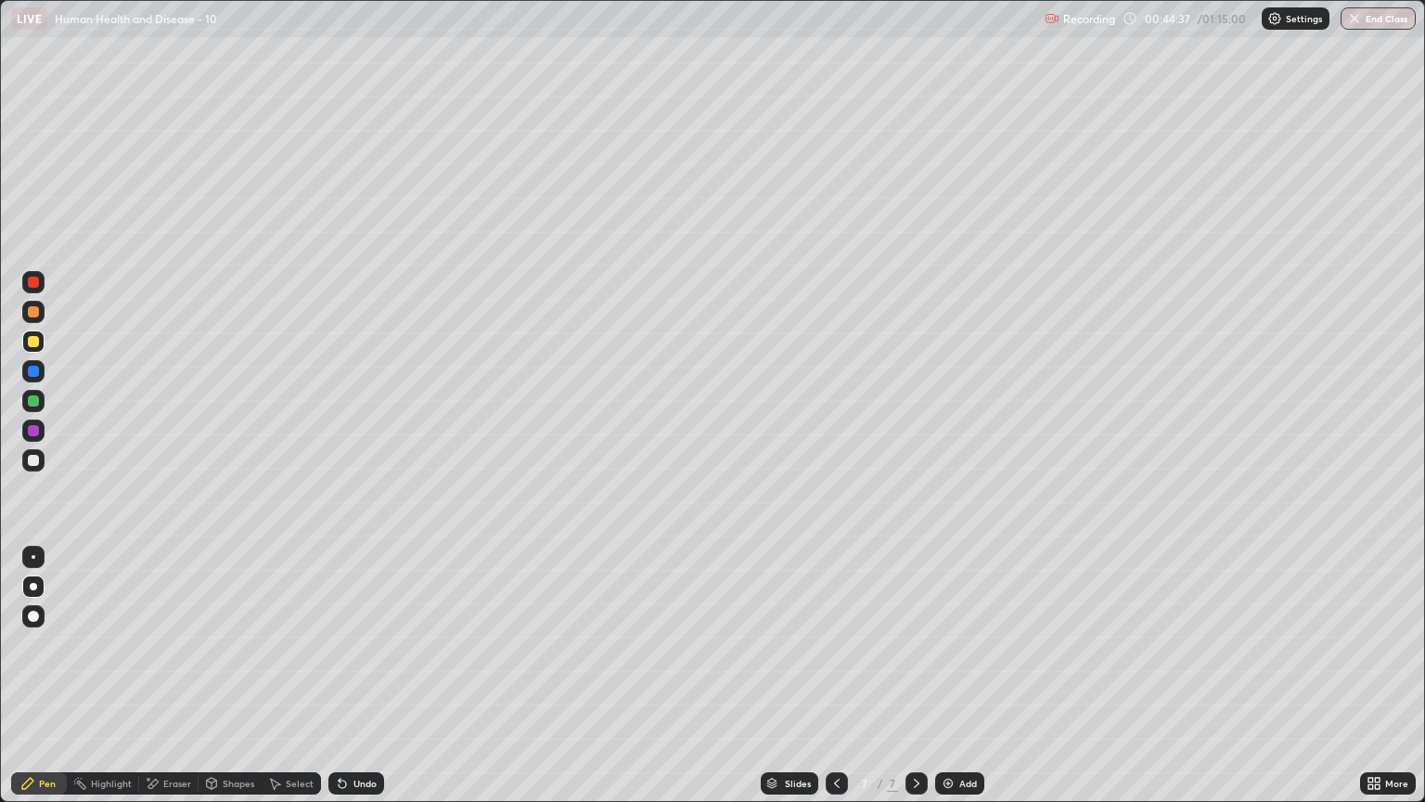
click at [32, 464] on div at bounding box center [33, 460] width 11 height 11
click at [33, 308] on div at bounding box center [33, 311] width 11 height 11
click at [33, 341] on div at bounding box center [33, 341] width 11 height 11
click at [33, 401] on div at bounding box center [33, 400] width 11 height 11
click at [34, 308] on div at bounding box center [33, 311] width 11 height 11
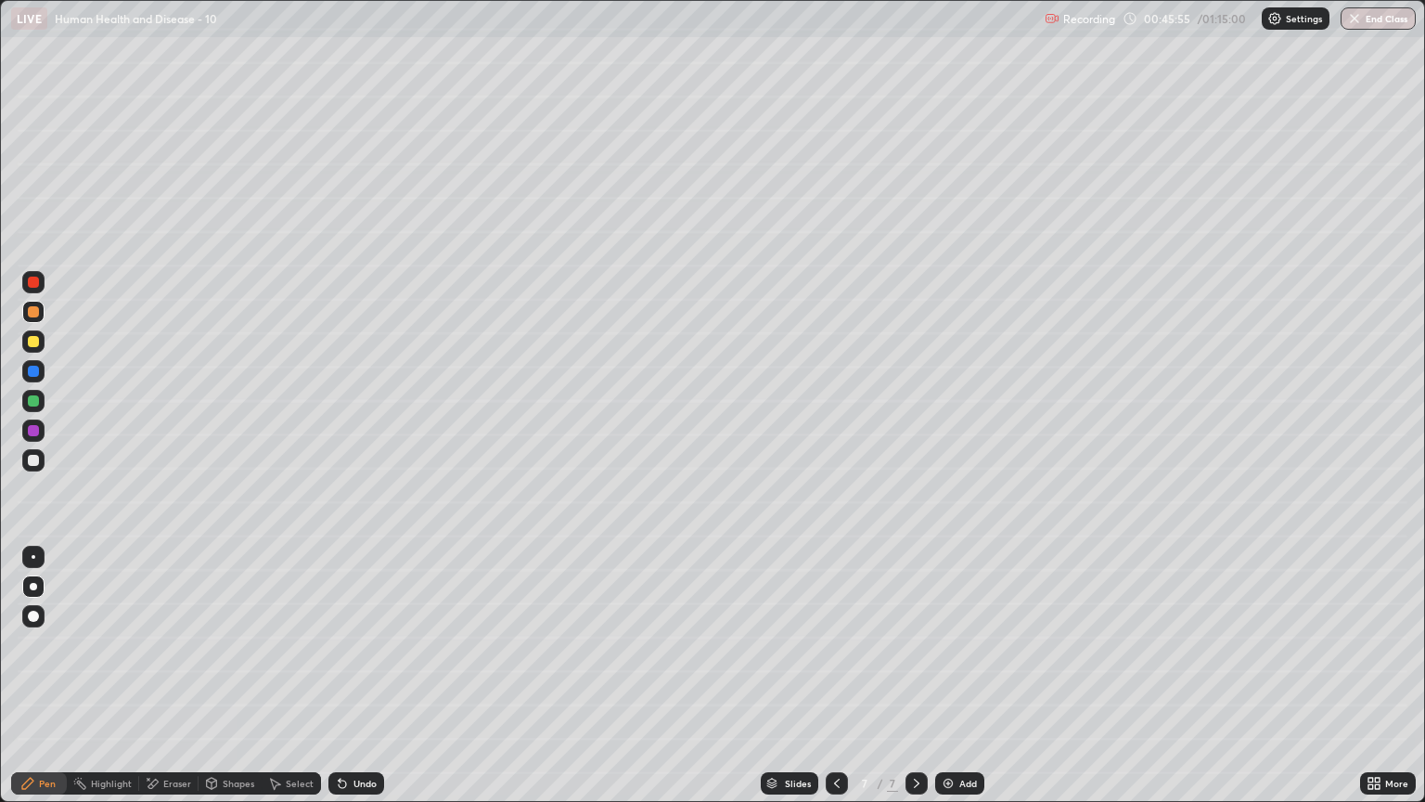
click at [30, 458] on div at bounding box center [33, 460] width 11 height 11
click at [345, 684] on div "Undo" at bounding box center [357, 783] width 56 height 22
click at [351, 684] on div "Undo" at bounding box center [357, 783] width 56 height 22
click at [342, 684] on icon at bounding box center [342, 783] width 7 height 7
click at [346, 684] on div "Undo" at bounding box center [357, 783] width 56 height 22
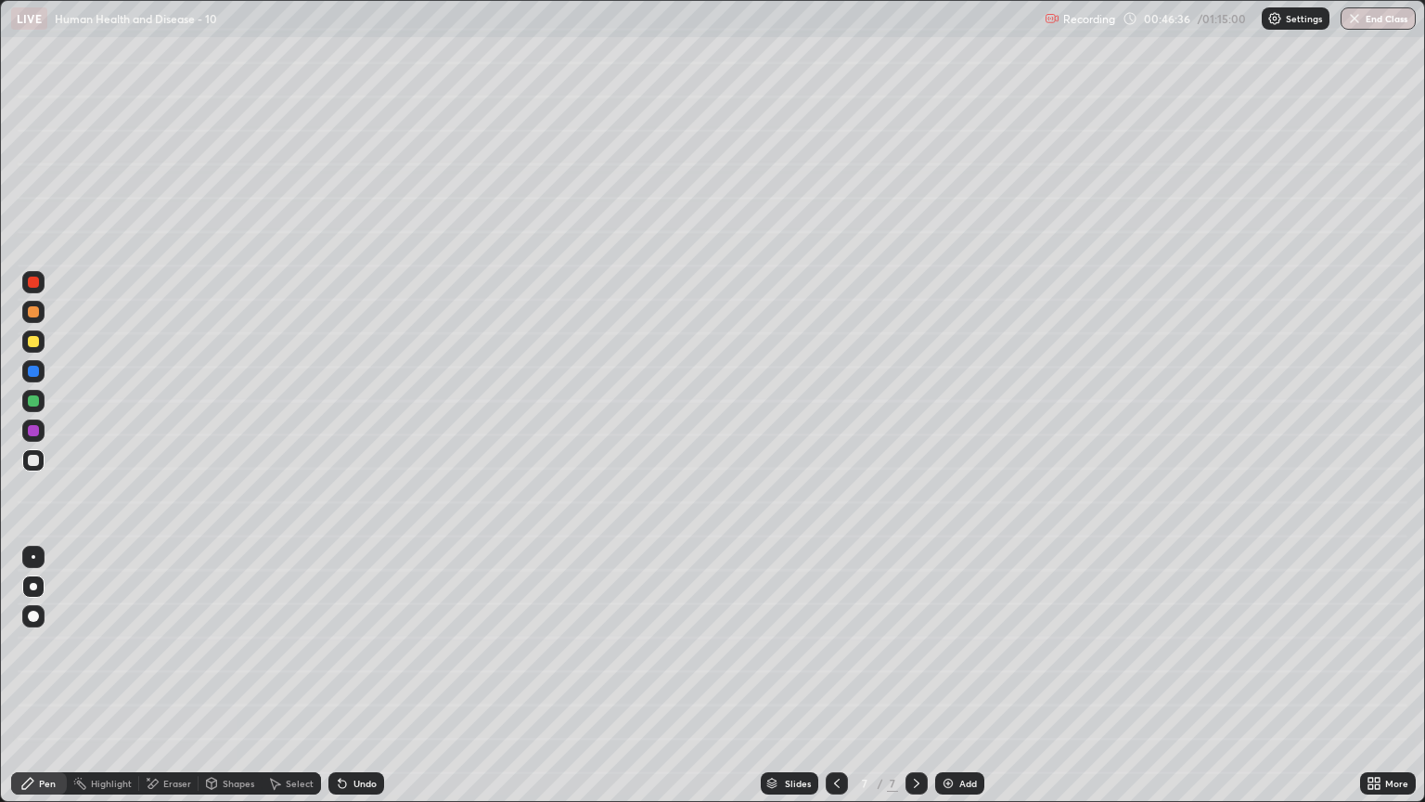
click at [33, 337] on div at bounding box center [33, 341] width 11 height 11
click at [32, 284] on div at bounding box center [33, 282] width 11 height 11
click at [301, 27] on div "LIVE Human Health and Disease - 10" at bounding box center [524, 18] width 1026 height 37
click at [277, 21] on div "LIVE Human Health and Disease - 10" at bounding box center [524, 18] width 1026 height 37
click at [37, 405] on div at bounding box center [33, 400] width 11 height 11
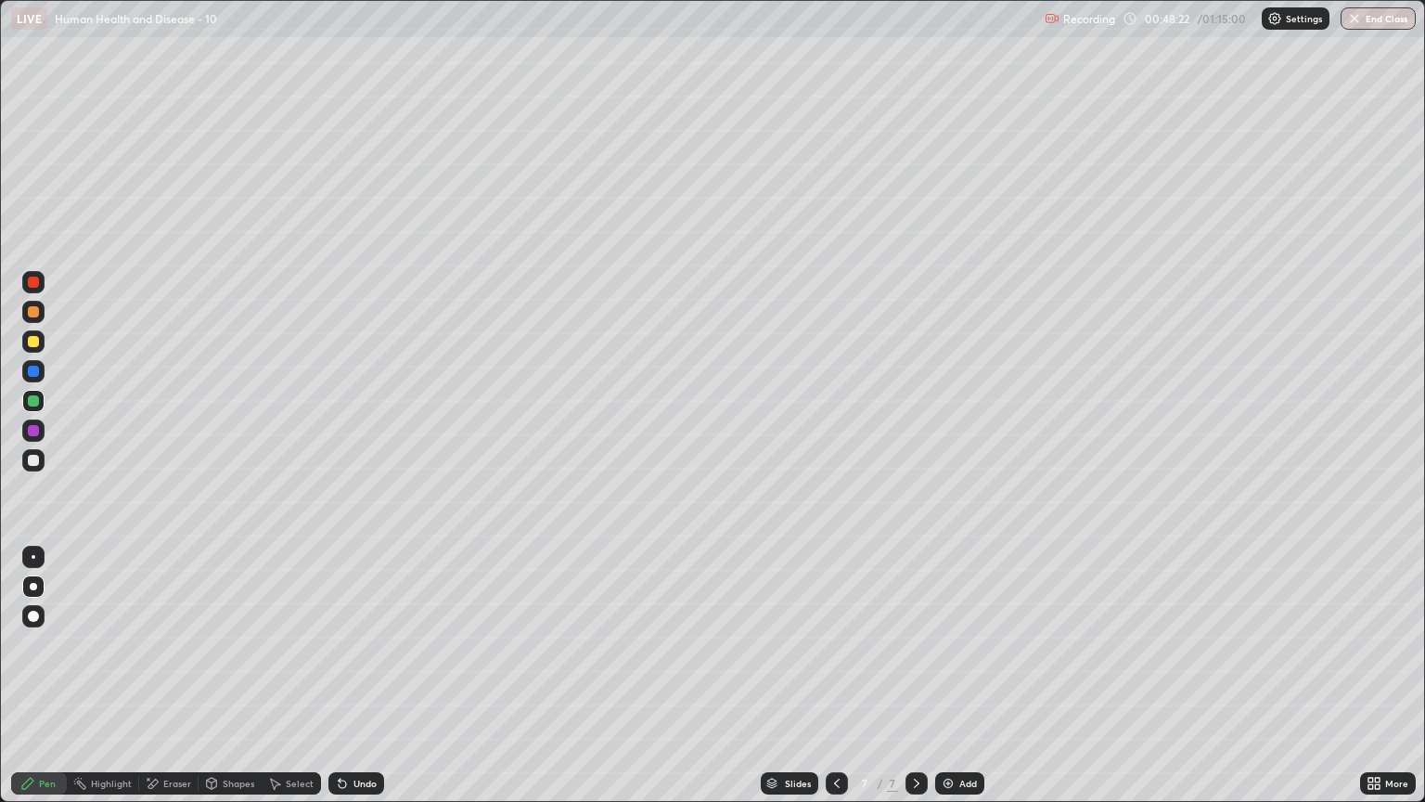
click at [340, 684] on icon at bounding box center [342, 783] width 7 height 7
click at [339, 684] on icon at bounding box center [340, 780] width 2 height 2
click at [32, 341] on div at bounding box center [33, 341] width 11 height 11
click at [29, 457] on div at bounding box center [33, 460] width 11 height 11
click at [35, 314] on div at bounding box center [33, 311] width 11 height 11
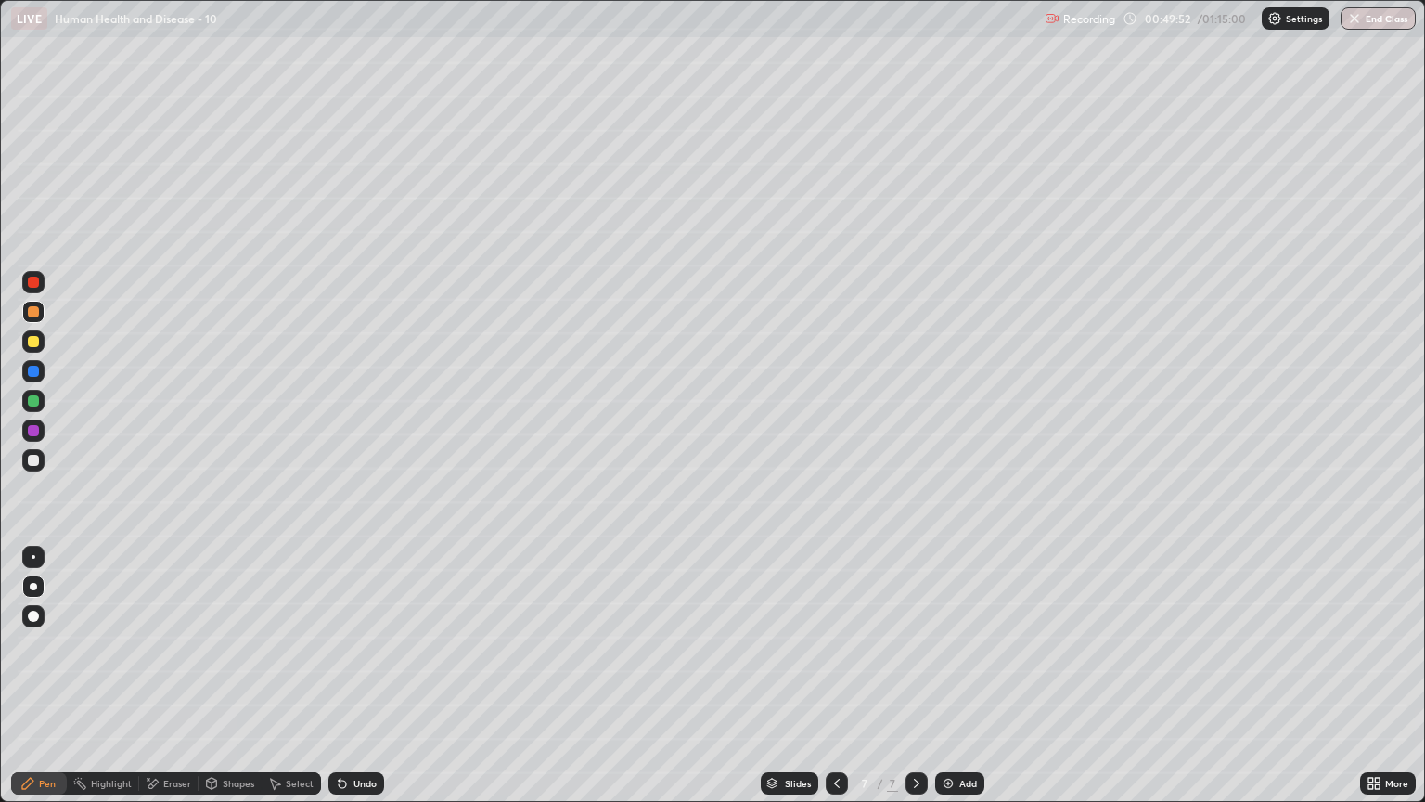
click at [360, 684] on div "Undo" at bounding box center [365, 783] width 23 height 9
click at [356, 684] on div "Undo" at bounding box center [365, 783] width 23 height 9
click at [354, 684] on div "Undo" at bounding box center [365, 783] width 23 height 9
click at [945, 684] on img at bounding box center [948, 783] width 15 height 15
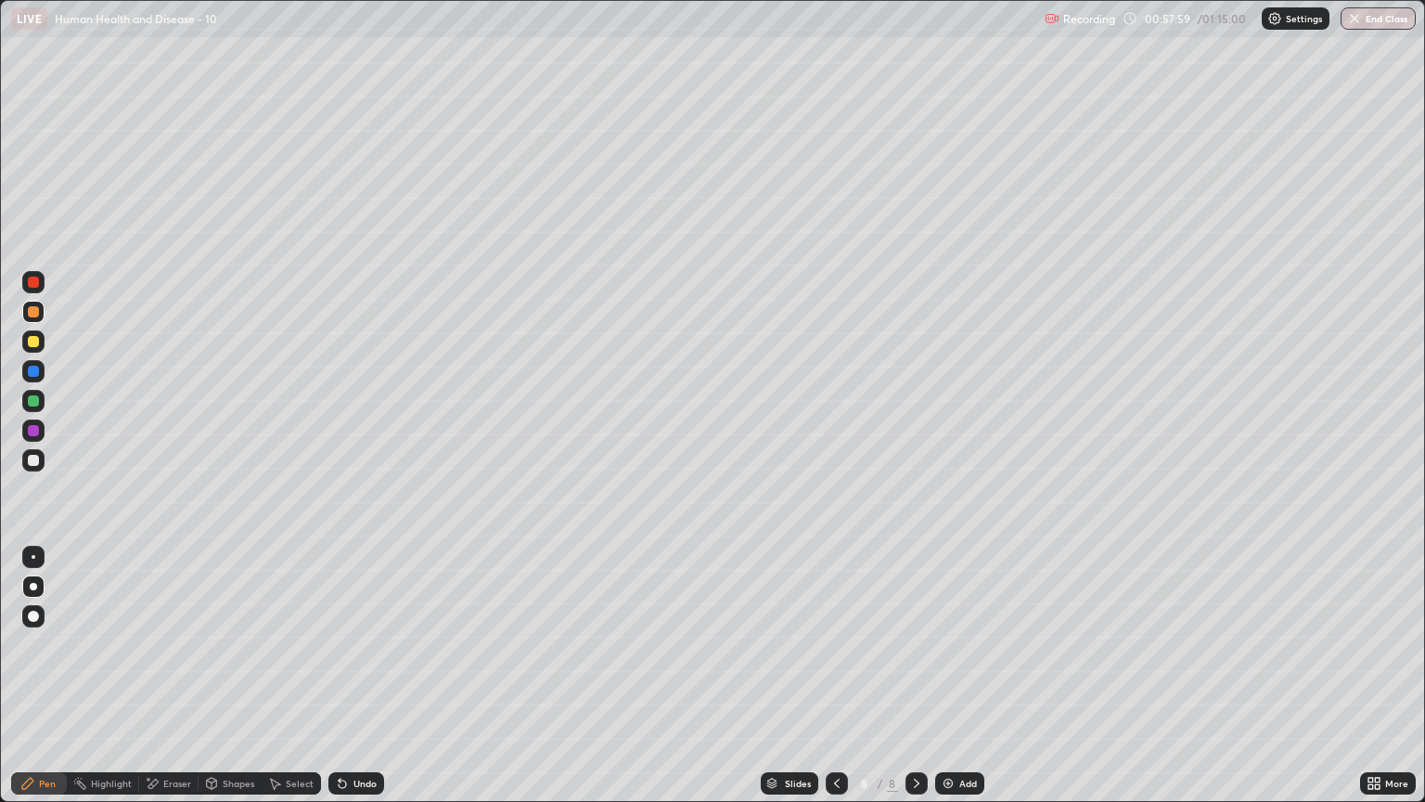
click at [28, 468] on div at bounding box center [33, 460] width 22 height 22
click at [39, 343] on div at bounding box center [33, 341] width 22 height 22
click at [355, 684] on div "Undo" at bounding box center [365, 783] width 23 height 9
click at [354, 684] on div "Undo" at bounding box center [365, 783] width 23 height 9
click at [343, 684] on icon at bounding box center [342, 783] width 15 height 15
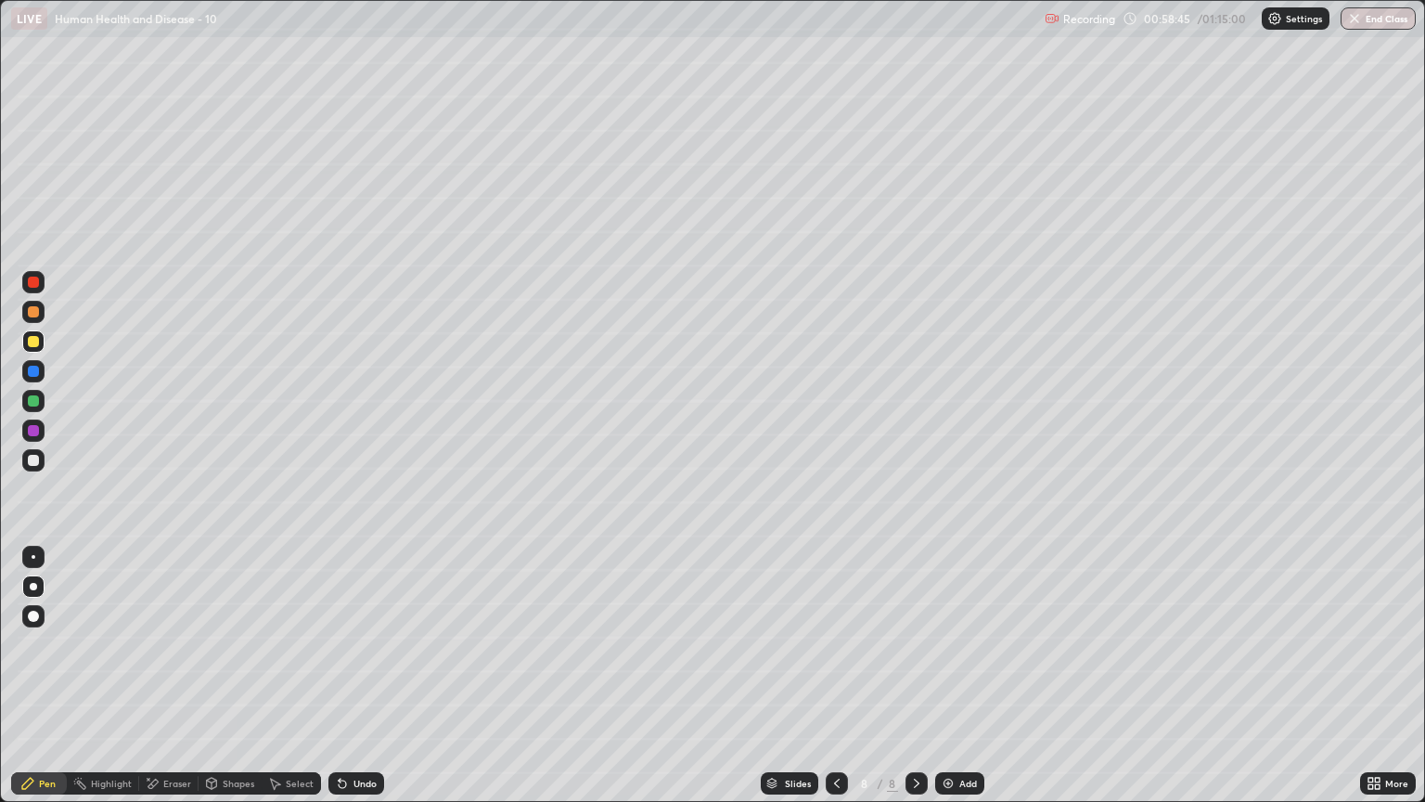
click at [341, 684] on icon at bounding box center [342, 783] width 7 height 7
click at [342, 684] on icon at bounding box center [342, 783] width 7 height 7
click at [339, 684] on icon at bounding box center [342, 783] width 7 height 7
click at [32, 312] on div at bounding box center [33, 311] width 11 height 11
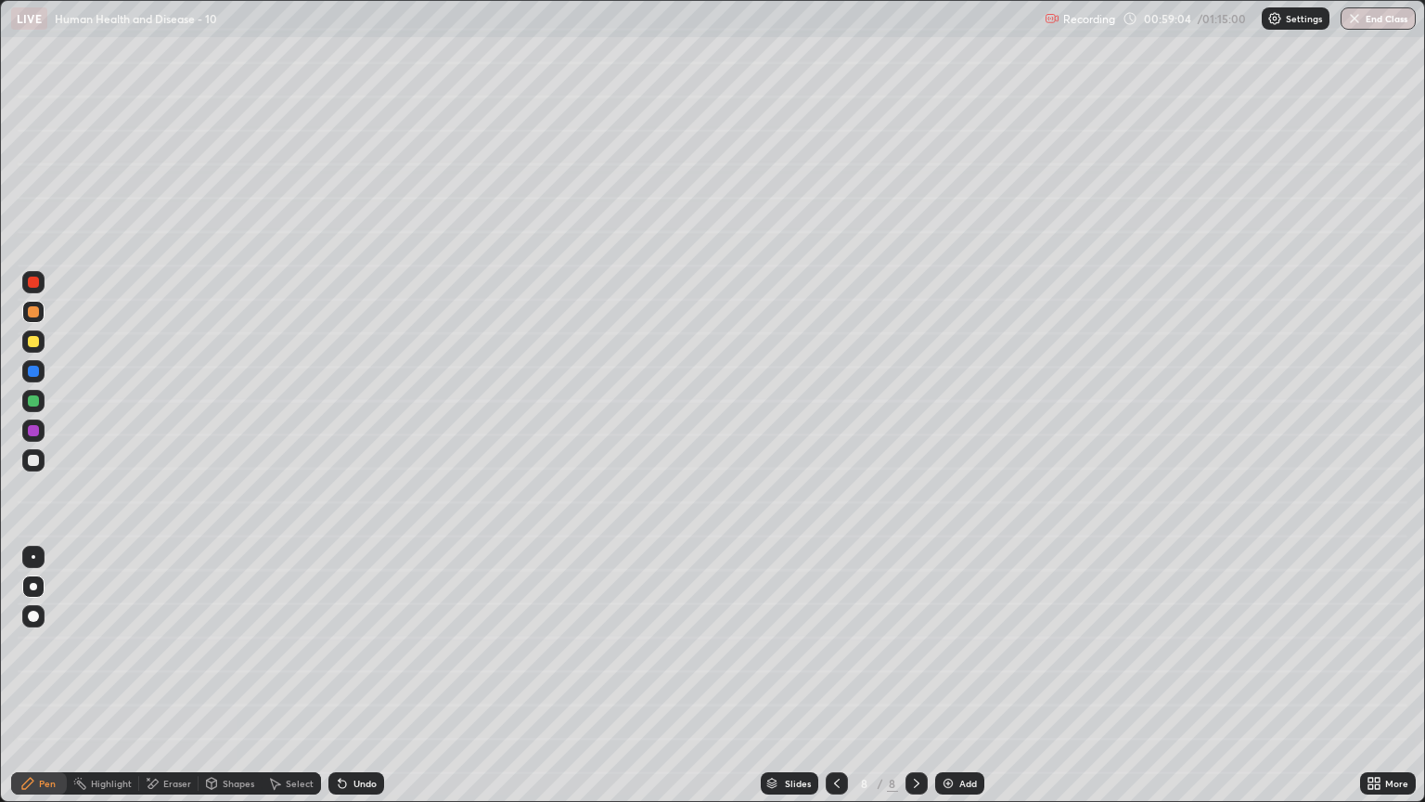
click at [345, 684] on icon at bounding box center [342, 783] width 15 height 15
click at [33, 341] on div at bounding box center [33, 341] width 11 height 11
click at [33, 401] on div at bounding box center [33, 400] width 11 height 11
click at [341, 684] on icon at bounding box center [342, 783] width 7 height 7
click at [343, 684] on icon at bounding box center [342, 783] width 7 height 7
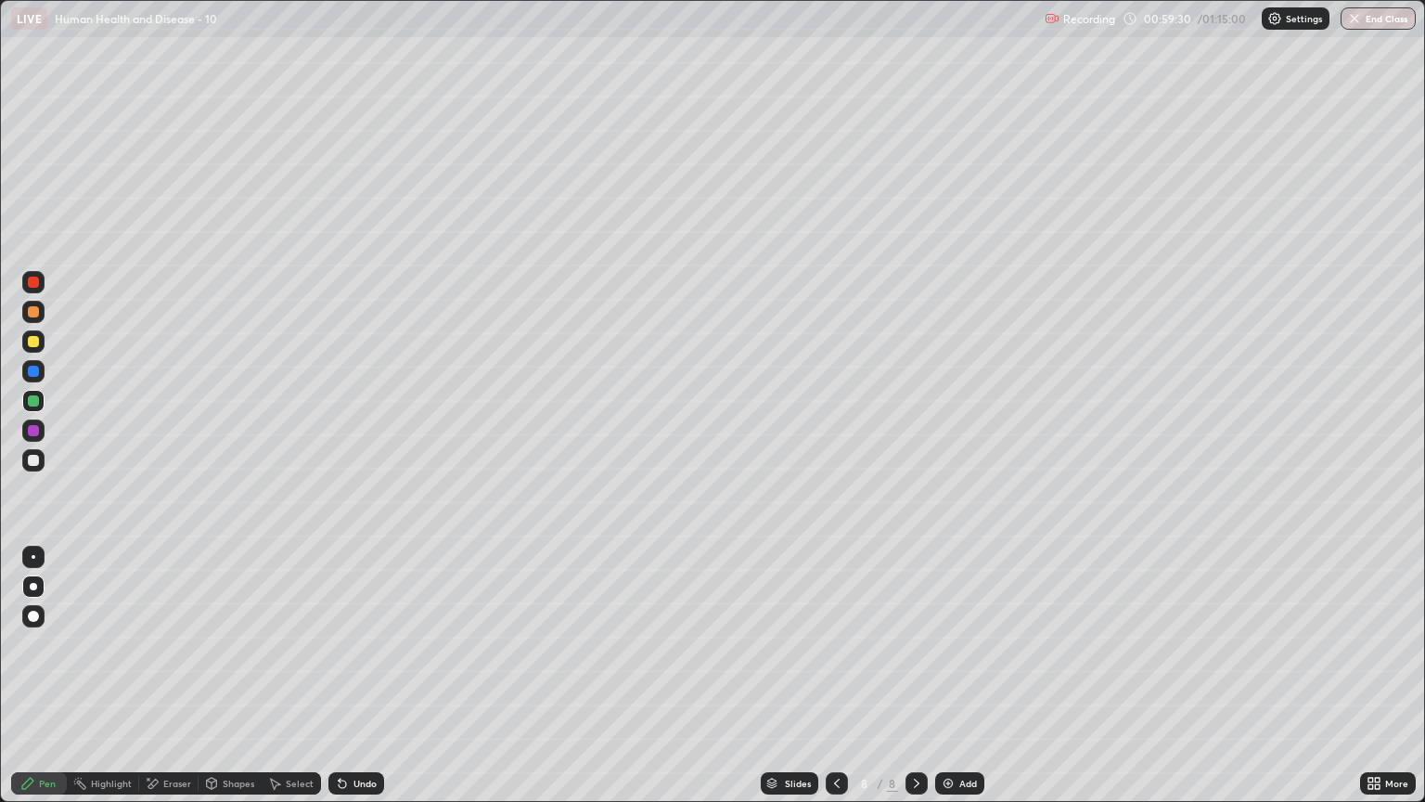
click at [343, 684] on icon at bounding box center [342, 783] width 15 height 15
click at [32, 345] on div at bounding box center [33, 341] width 11 height 11
click at [341, 684] on div "Undo" at bounding box center [352, 783] width 63 height 37
click at [339, 684] on icon at bounding box center [340, 780] width 2 height 2
click at [34, 312] on div at bounding box center [33, 311] width 11 height 11
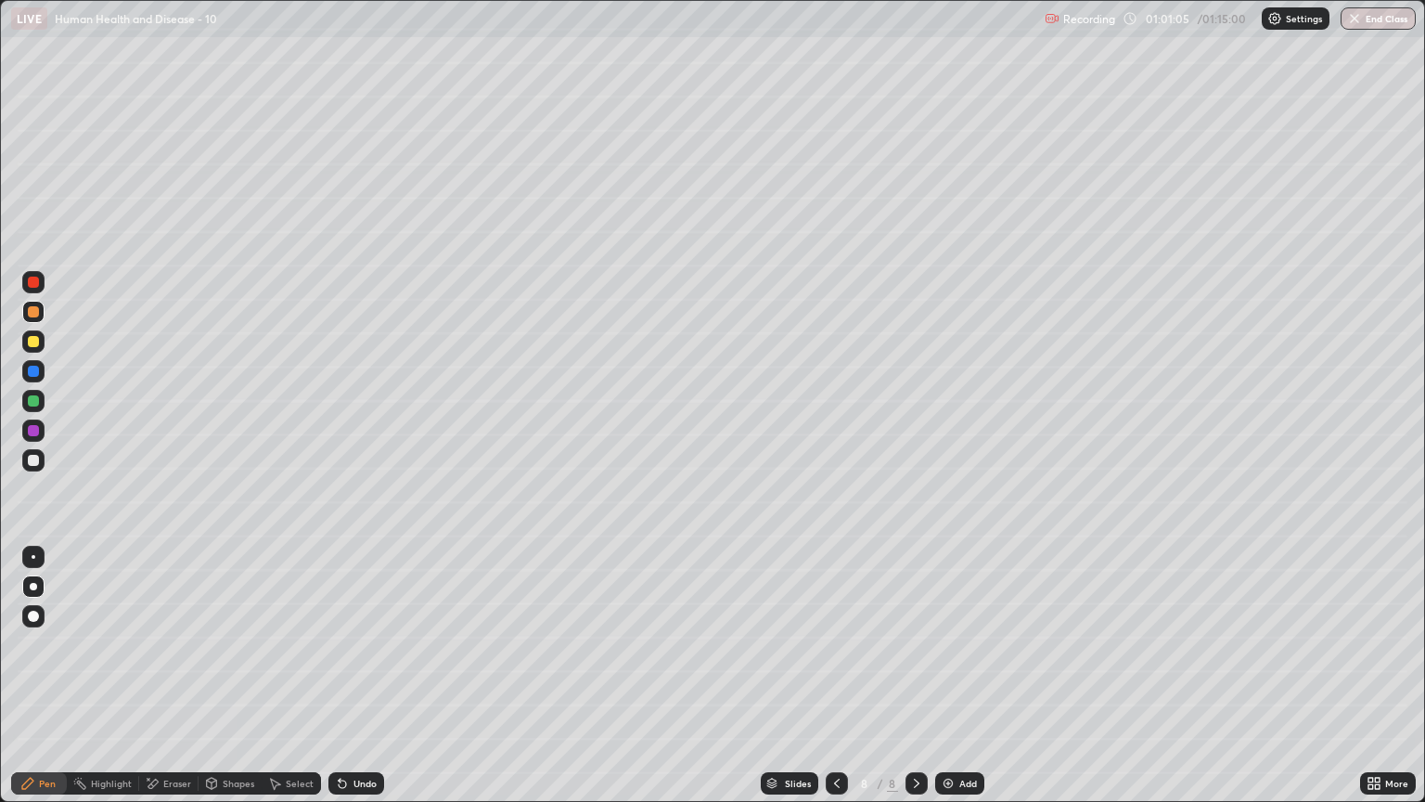
click at [32, 458] on div at bounding box center [33, 460] width 11 height 11
click at [37, 310] on div at bounding box center [33, 311] width 11 height 11
click at [32, 461] on div at bounding box center [33, 460] width 11 height 11
click at [36, 306] on div at bounding box center [33, 311] width 11 height 11
click at [33, 452] on div at bounding box center [33, 460] width 22 height 22
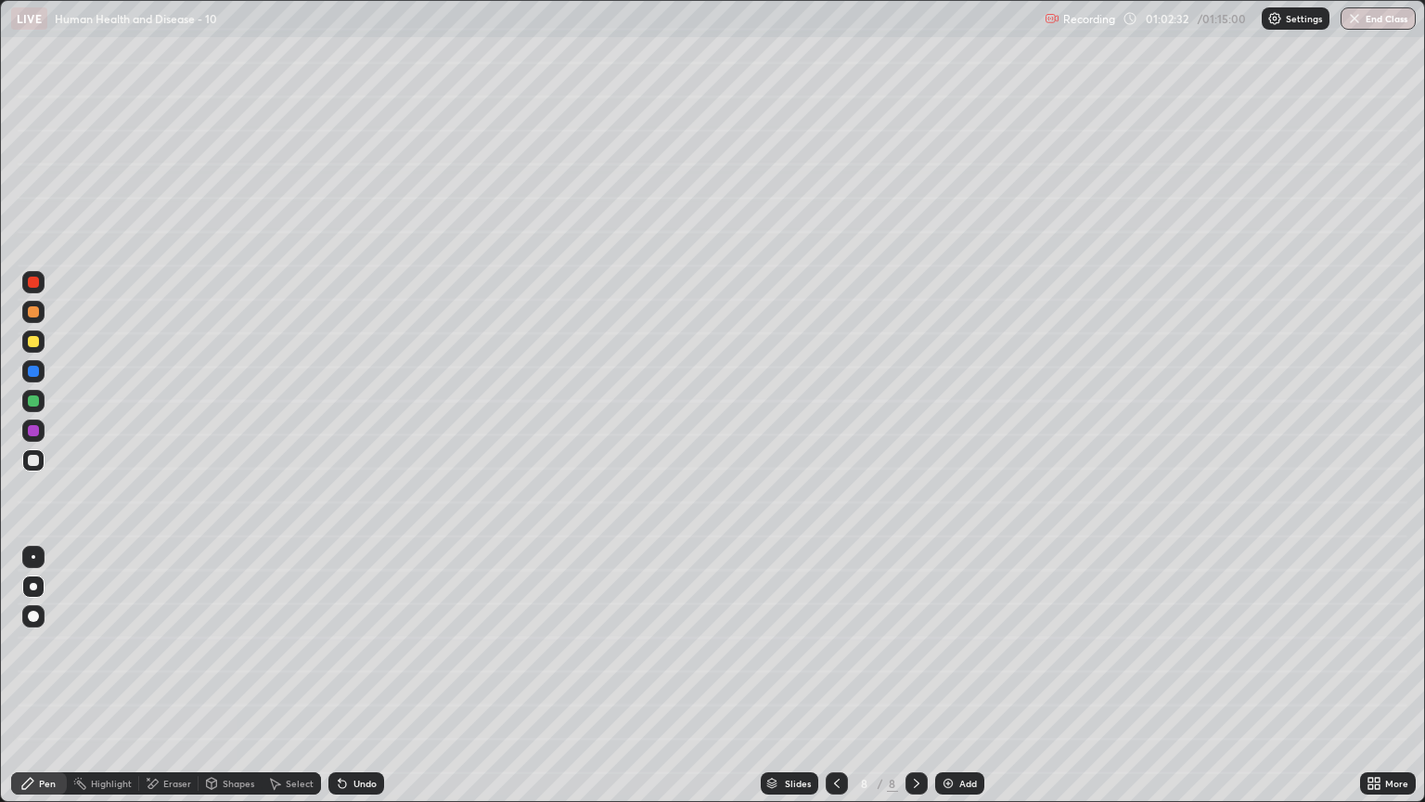
click at [33, 316] on div at bounding box center [33, 311] width 11 height 11
click at [33, 401] on div at bounding box center [33, 400] width 11 height 11
click at [32, 340] on div at bounding box center [33, 341] width 11 height 11
click at [33, 315] on div at bounding box center [33, 311] width 11 height 11
click at [33, 282] on div at bounding box center [33, 282] width 11 height 11
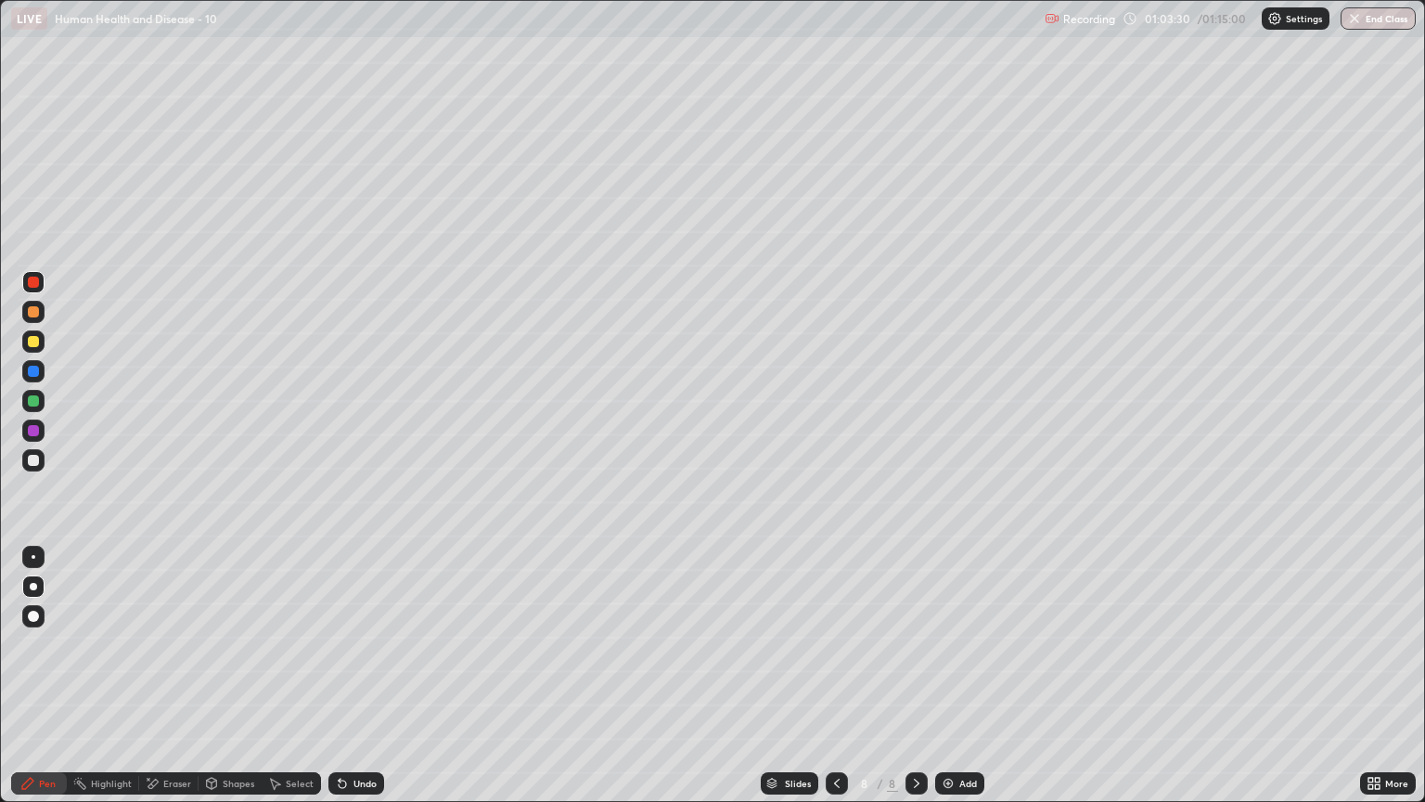
click at [33, 342] on div at bounding box center [33, 341] width 11 height 11
click at [36, 456] on div at bounding box center [33, 460] width 11 height 11
click at [33, 321] on div at bounding box center [33, 312] width 22 height 22
click at [163, 684] on div "Eraser" at bounding box center [177, 783] width 28 height 9
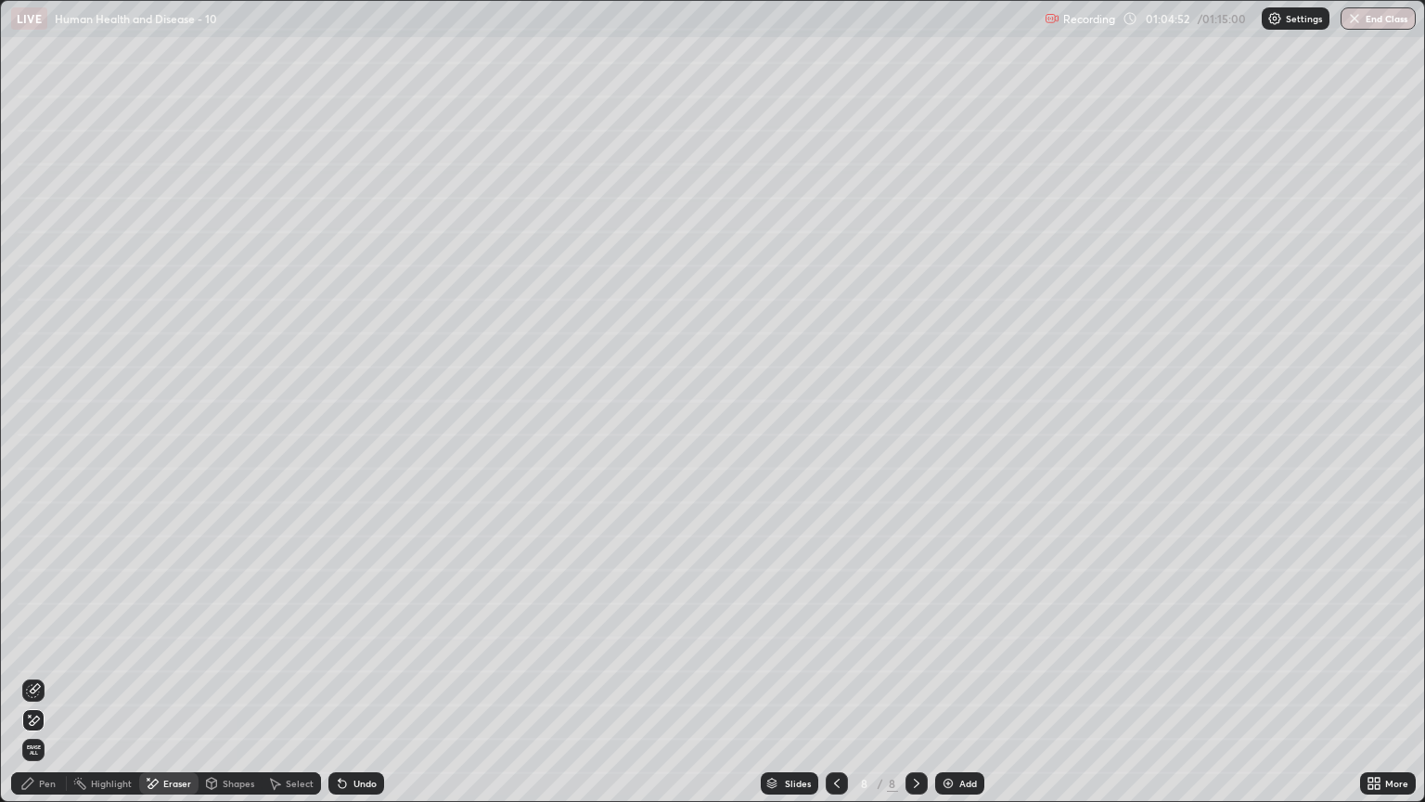
click at [45, 684] on div "Pen" at bounding box center [47, 783] width 17 height 9
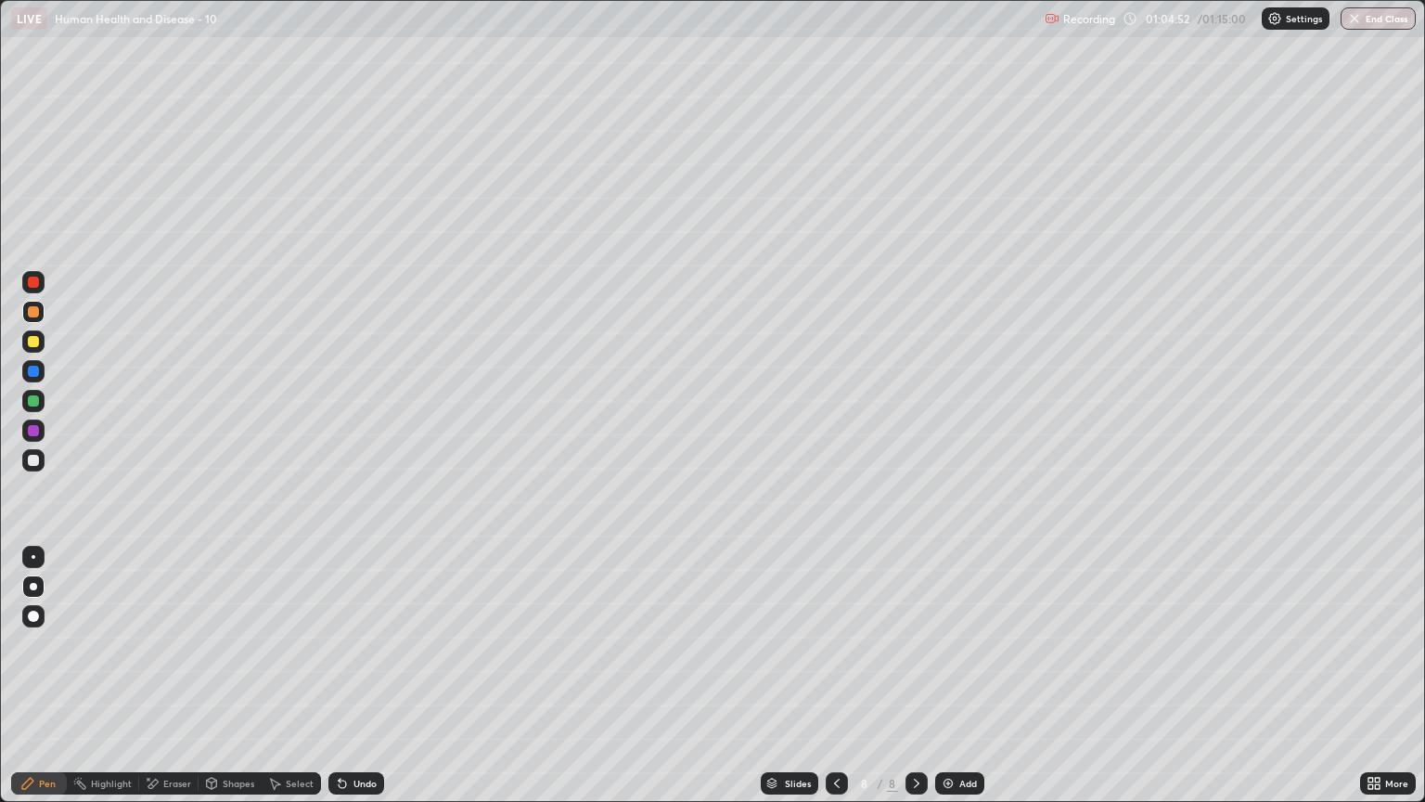
click at [24, 462] on div at bounding box center [33, 460] width 22 height 22
click at [31, 343] on div at bounding box center [33, 341] width 11 height 11
click at [33, 431] on div at bounding box center [33, 430] width 11 height 11
click at [1359, 12] on img "button" at bounding box center [1354, 18] width 15 height 15
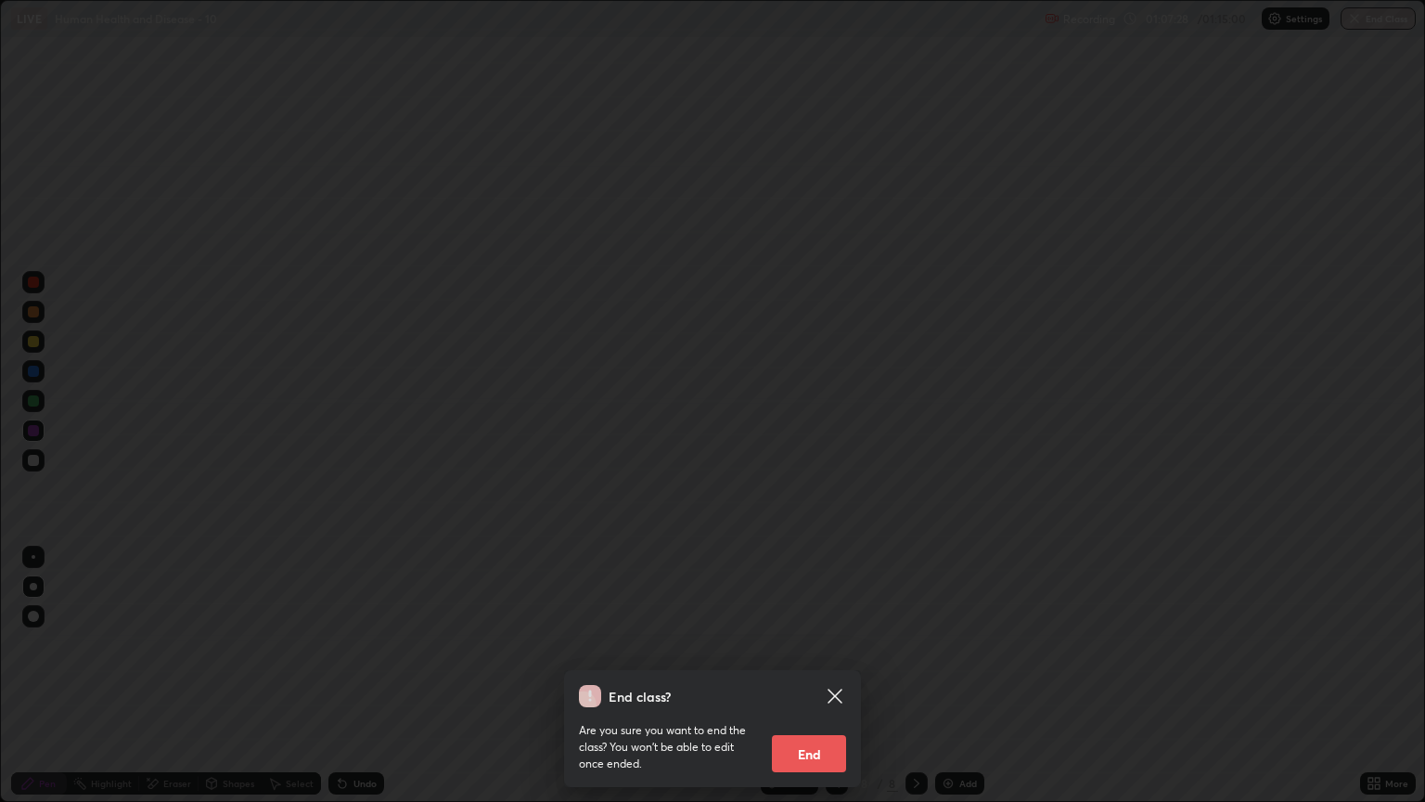
click at [813, 684] on button "End" at bounding box center [809, 753] width 74 height 37
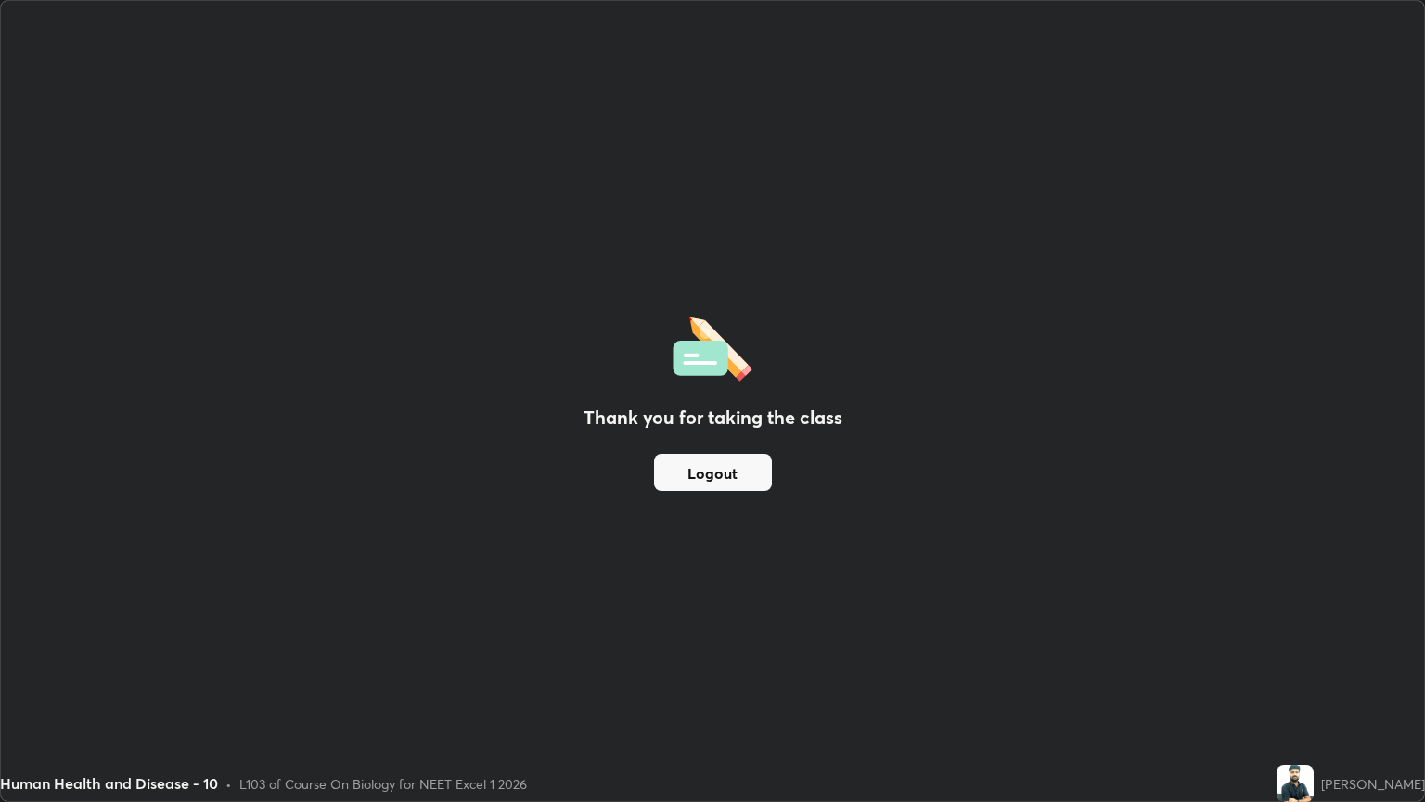
click at [722, 483] on button "Logout" at bounding box center [713, 472] width 118 height 37
